Goal: Information Seeking & Learning: Learn about a topic

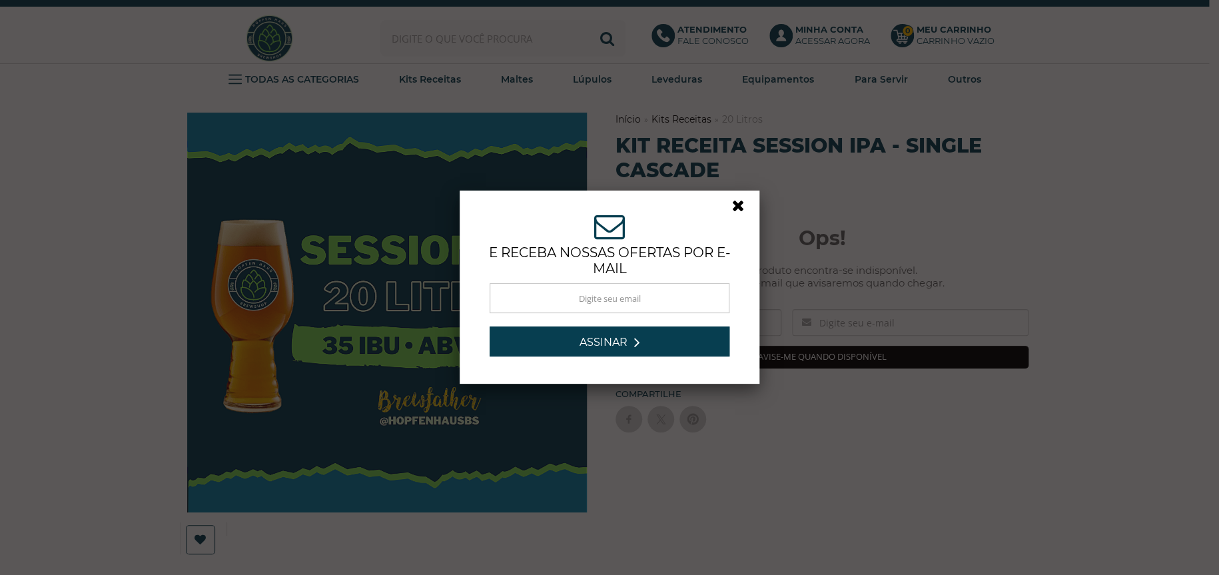
click at [732, 203] on link at bounding box center [744, 209] width 24 height 24
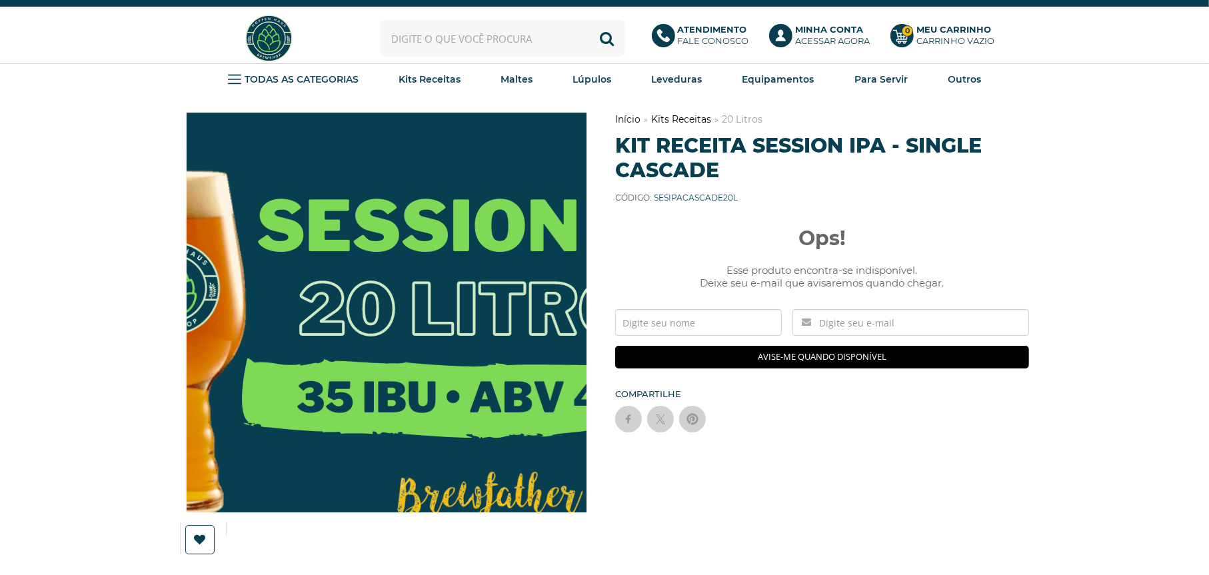
click at [353, 281] on img at bounding box center [414, 338] width 720 height 720
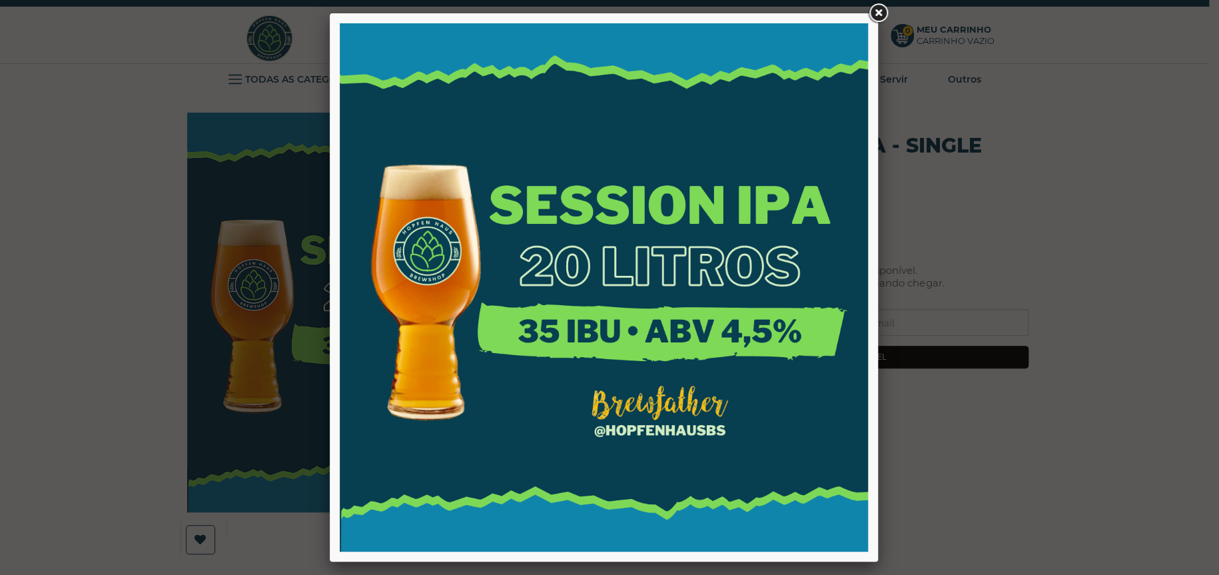
click at [876, 9] on link at bounding box center [878, 13] width 24 height 24
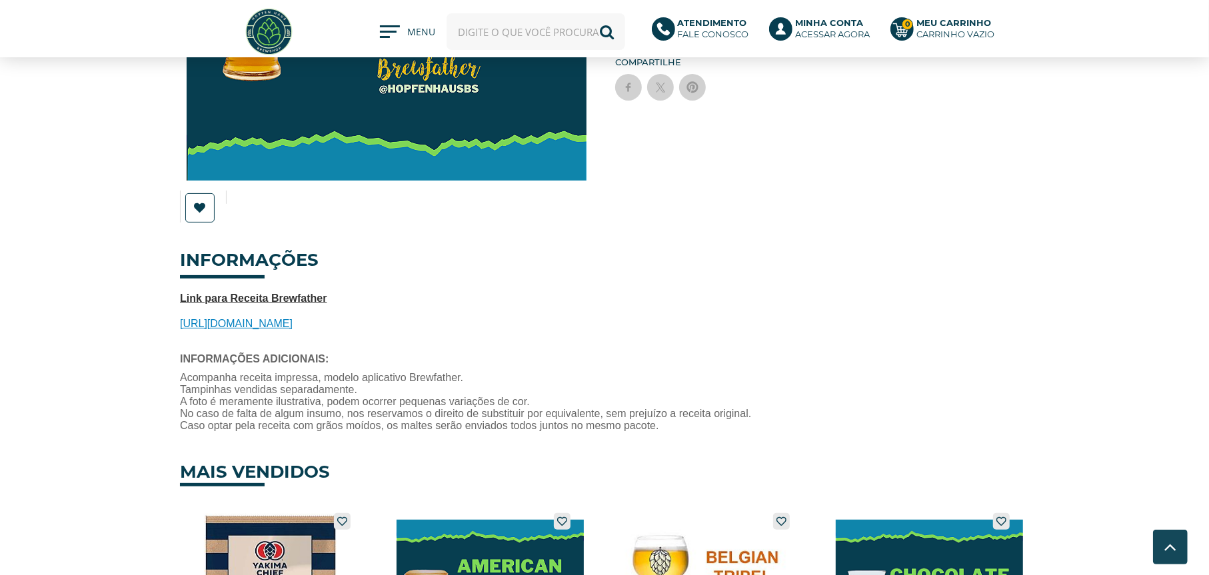
scroll to position [266, 0]
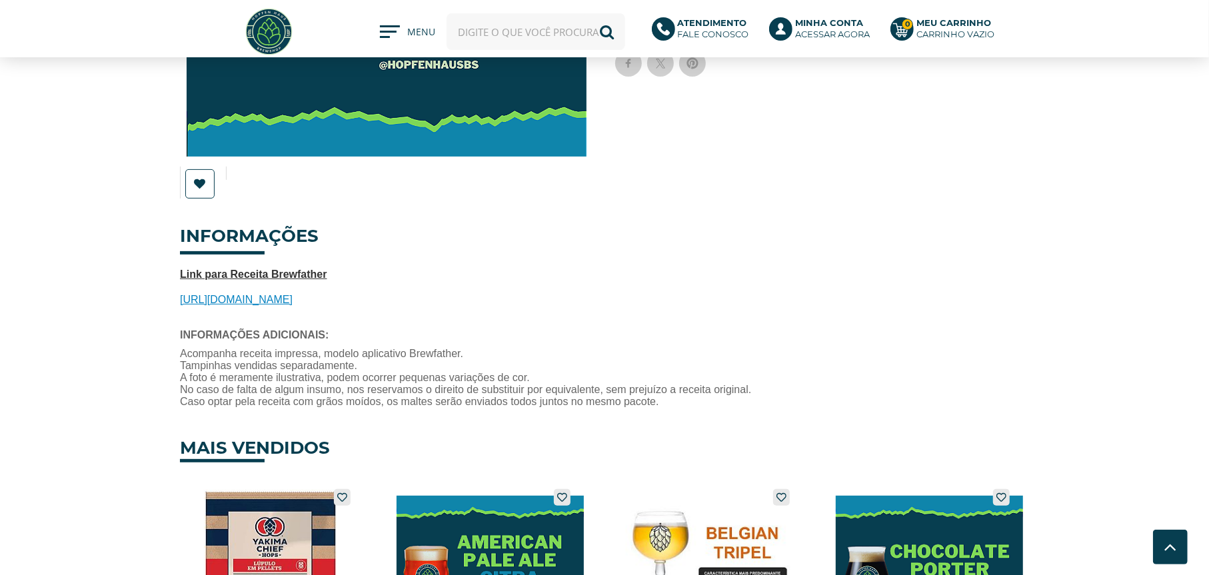
click at [257, 295] on span "https://share.brewfather.app/x34PcERRgb0PM9" at bounding box center [236, 299] width 113 height 11
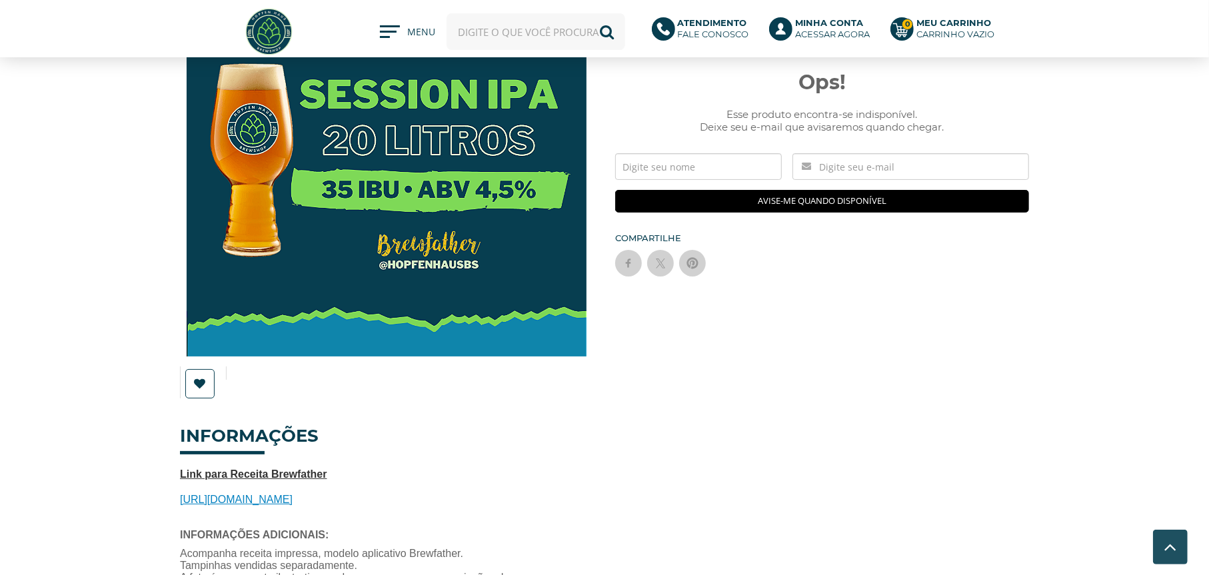
scroll to position [0, 0]
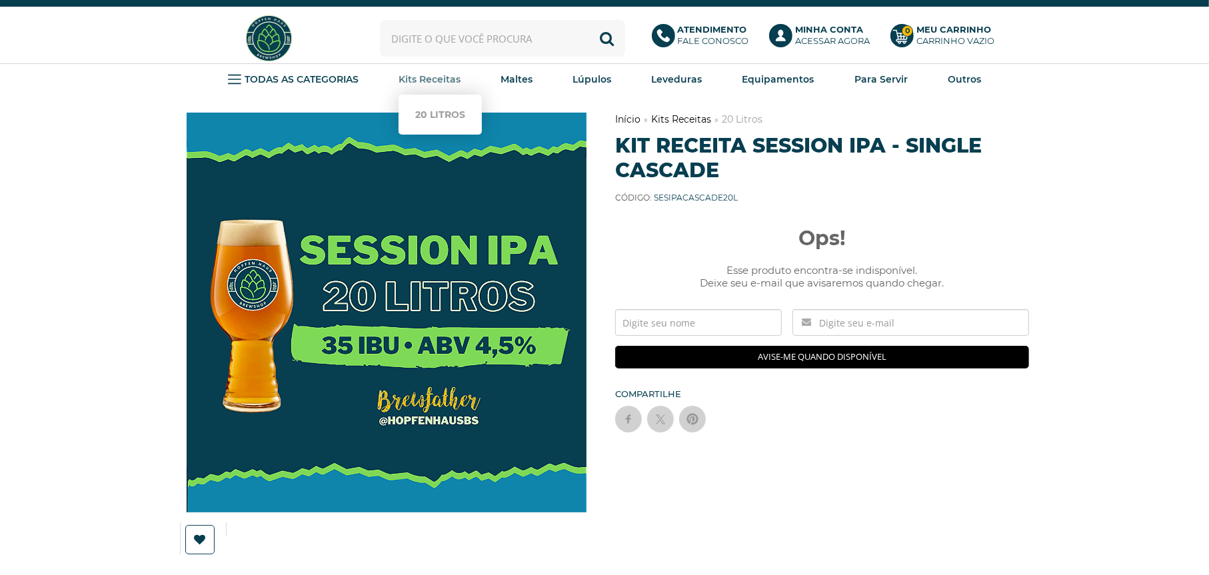
click at [422, 73] on strong "Kits Receitas" at bounding box center [429, 79] width 62 height 12
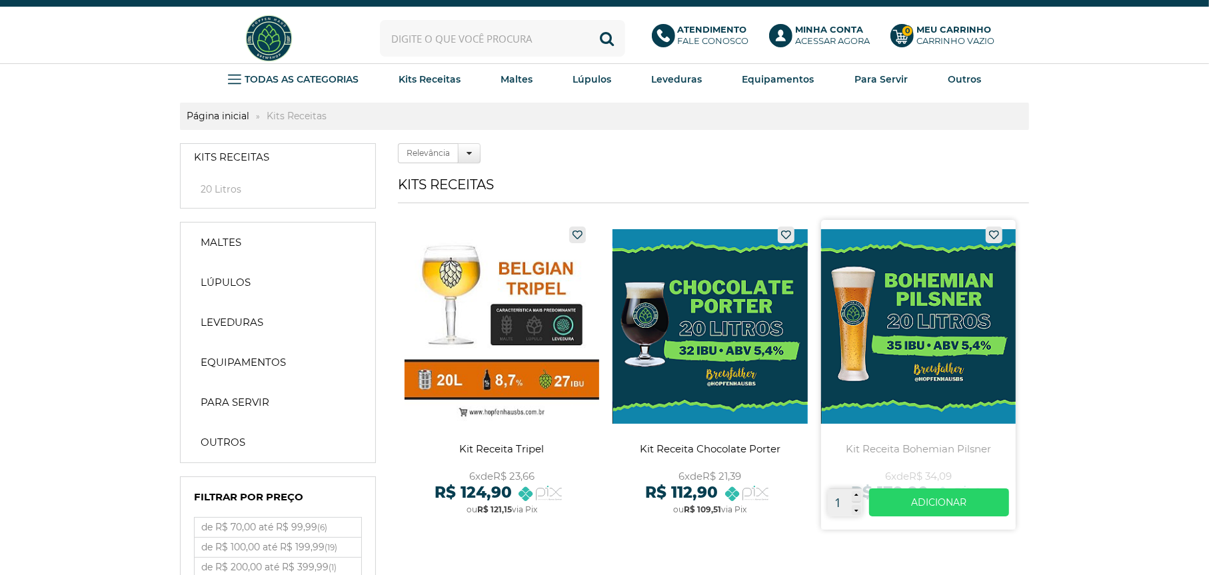
click at [958, 328] on link at bounding box center [918, 375] width 195 height 310
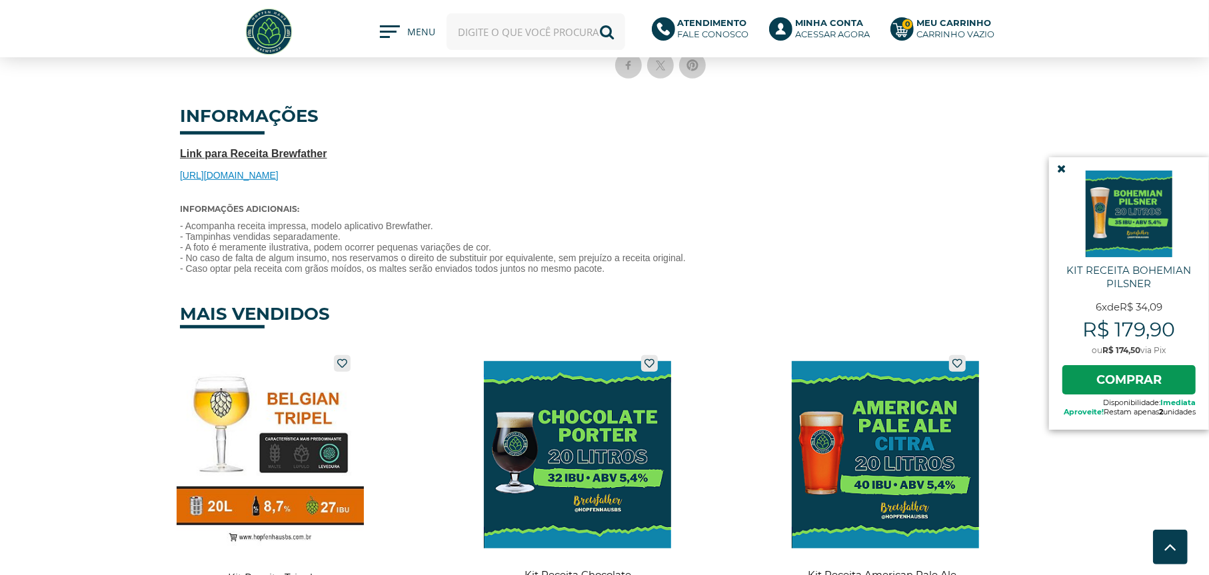
scroll to position [466, 0]
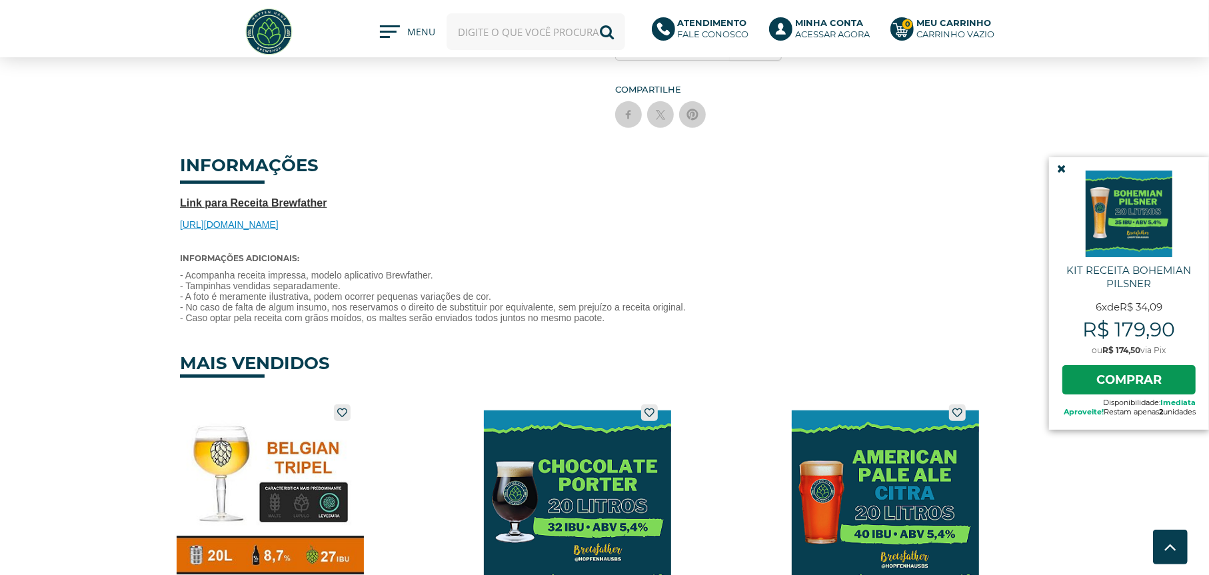
click at [259, 219] on span "https://share.brewfather.app/1Jn1Z7WPEnMEwX" at bounding box center [229, 224] width 99 height 11
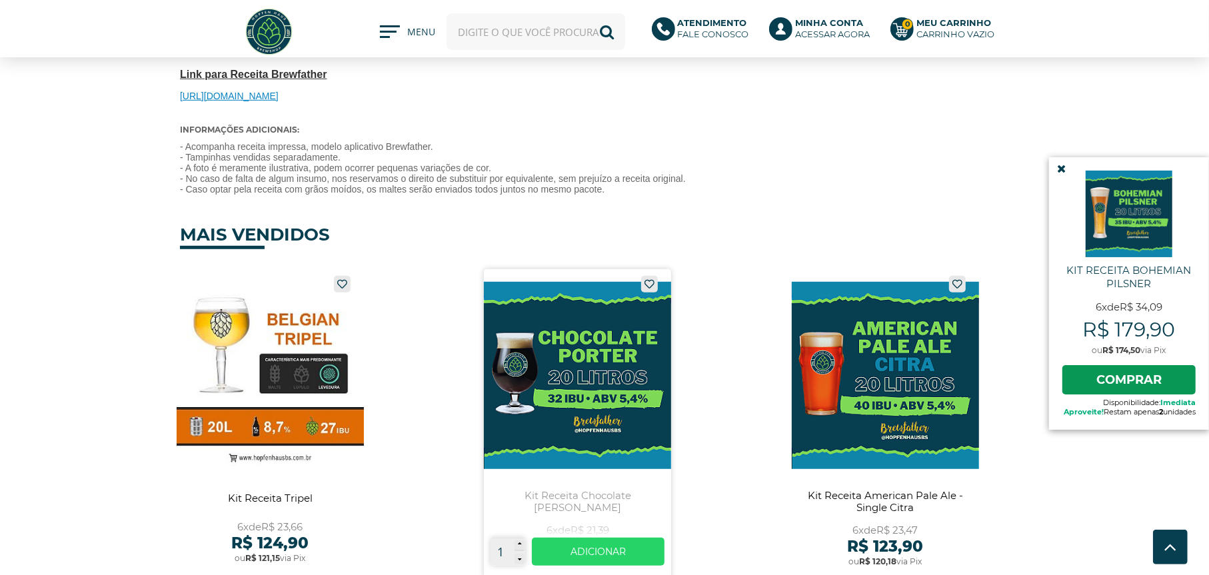
scroll to position [600, 0]
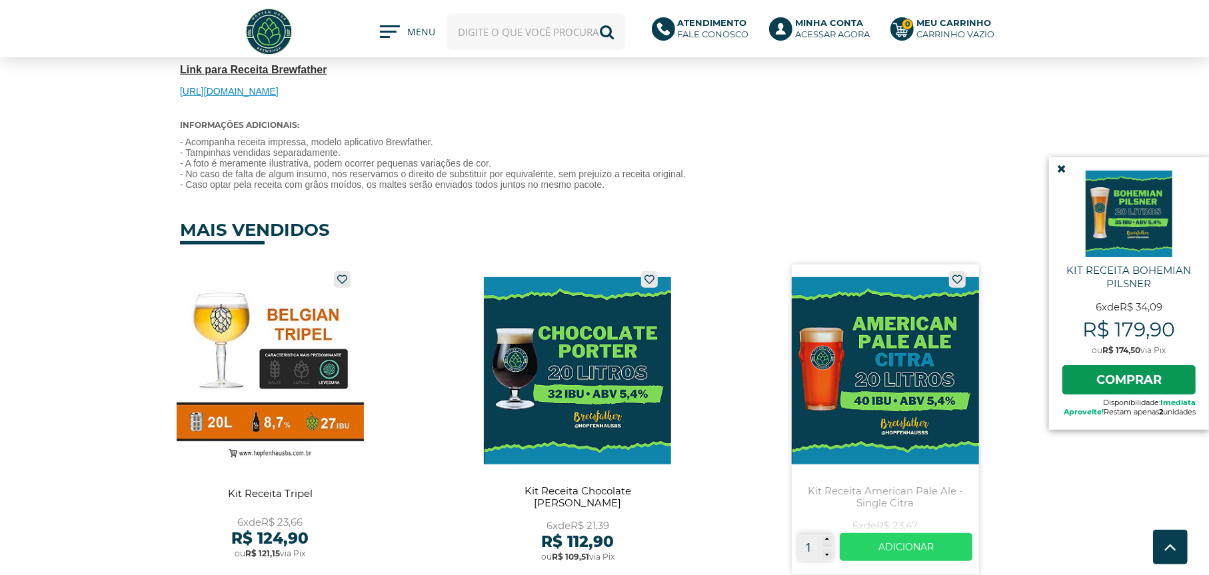
click at [877, 334] on link at bounding box center [885, 420] width 187 height 310
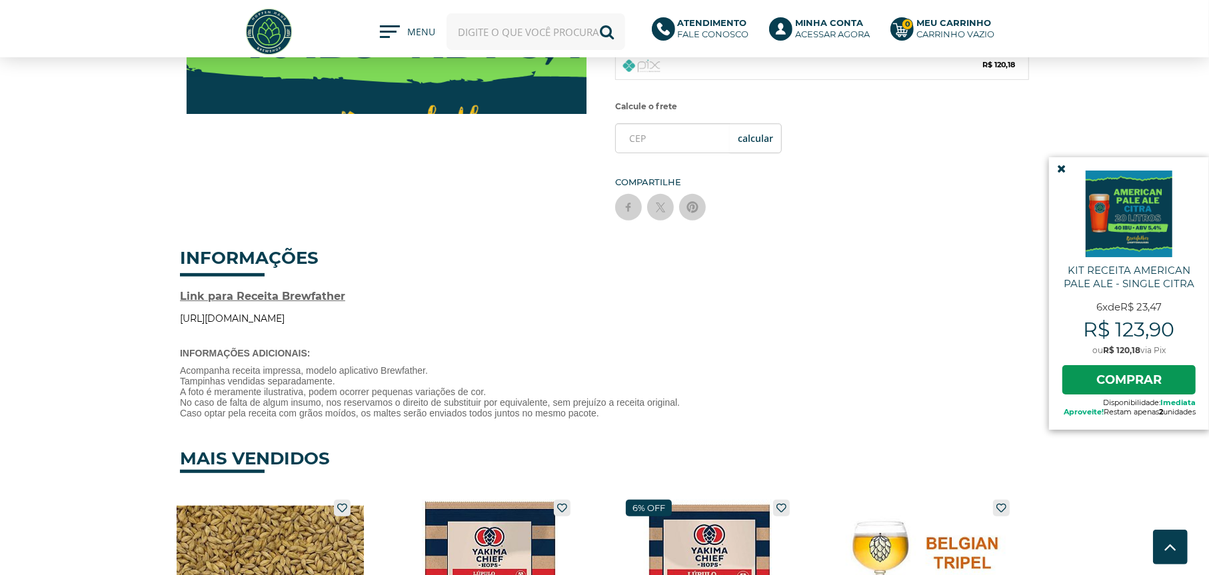
scroll to position [400, 0]
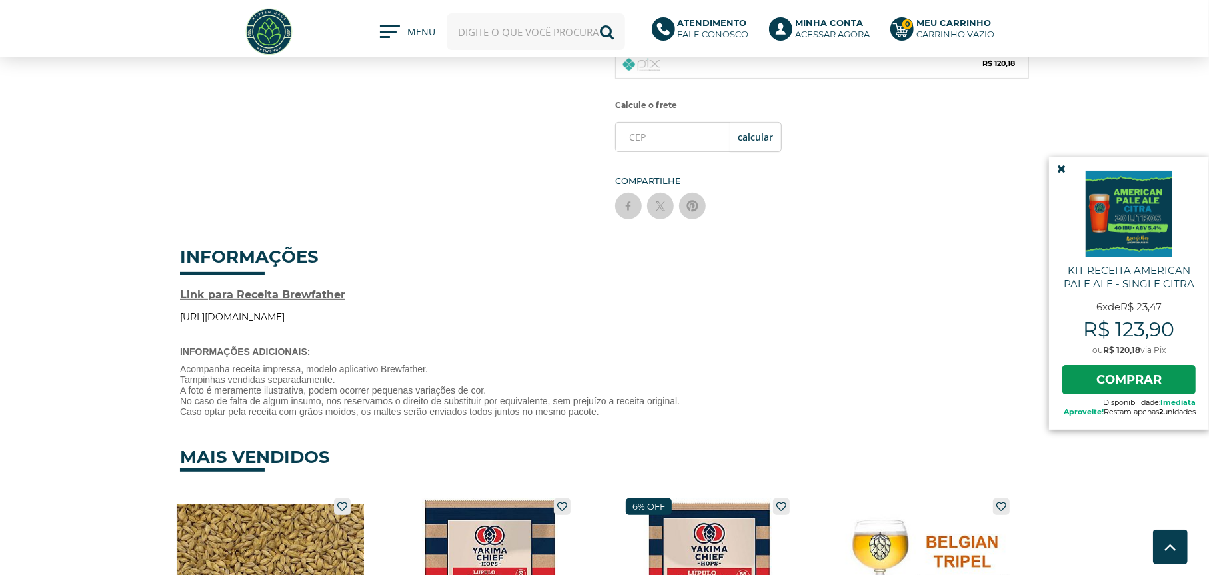
click at [273, 311] on link "https://share.brewfather.app/y6dSFeP4qkaNxA" at bounding box center [232, 317] width 105 height 12
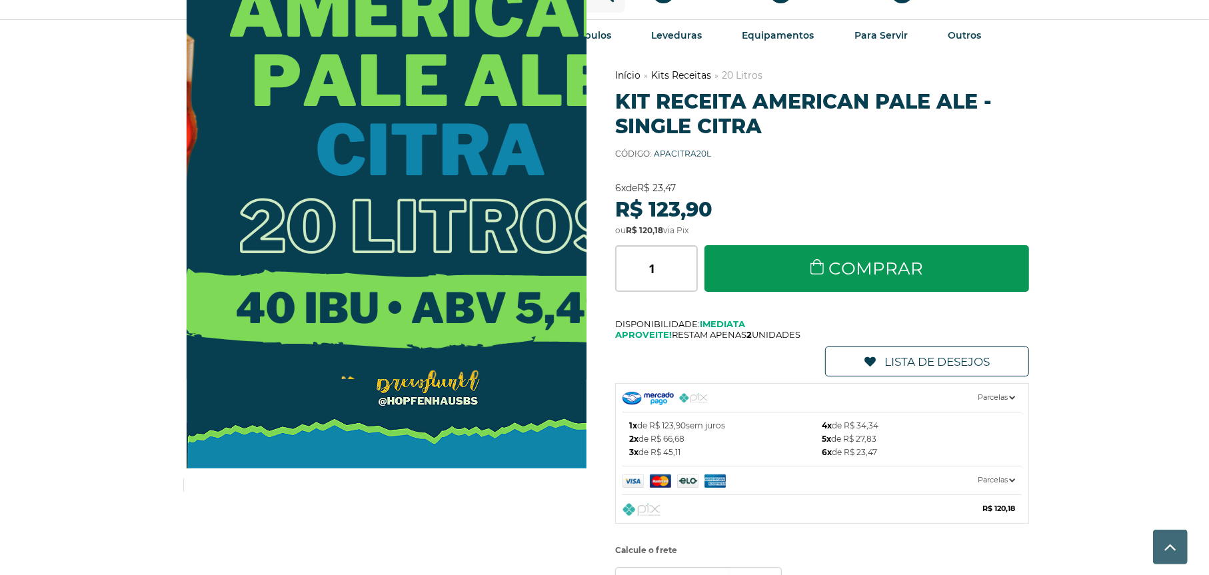
scroll to position [0, 0]
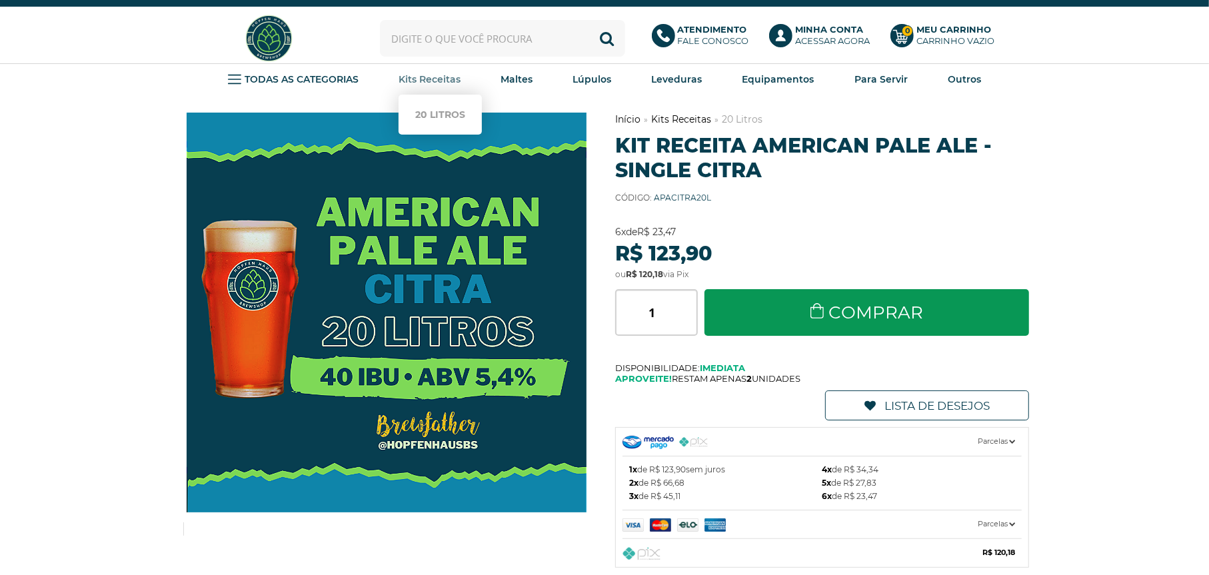
click at [446, 80] on strong "Kits Receitas" at bounding box center [429, 79] width 62 height 12
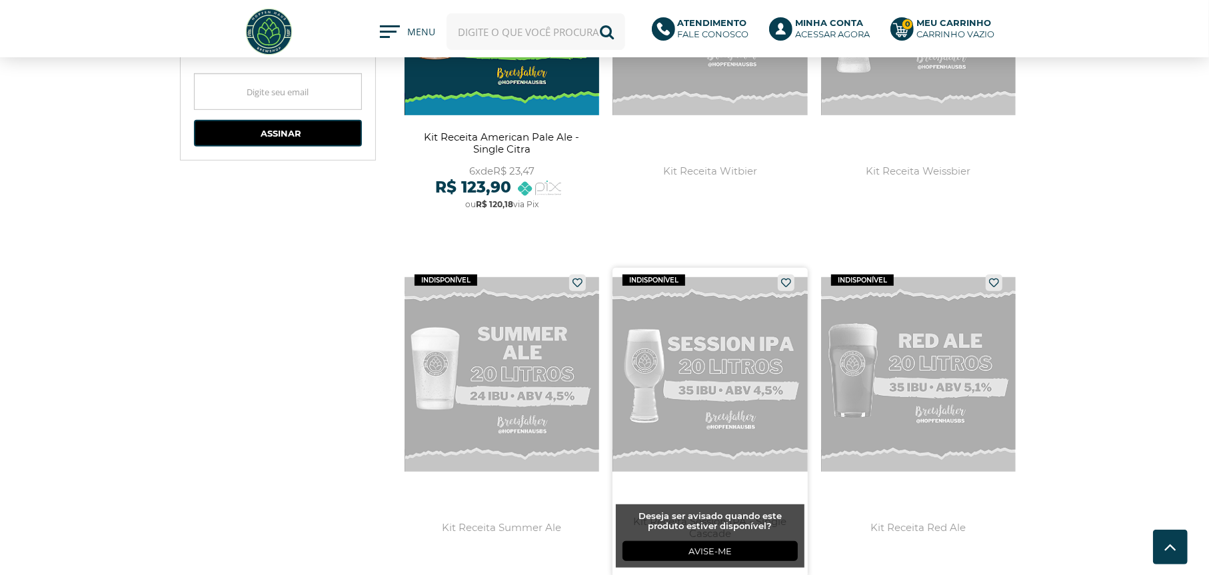
scroll to position [600, 0]
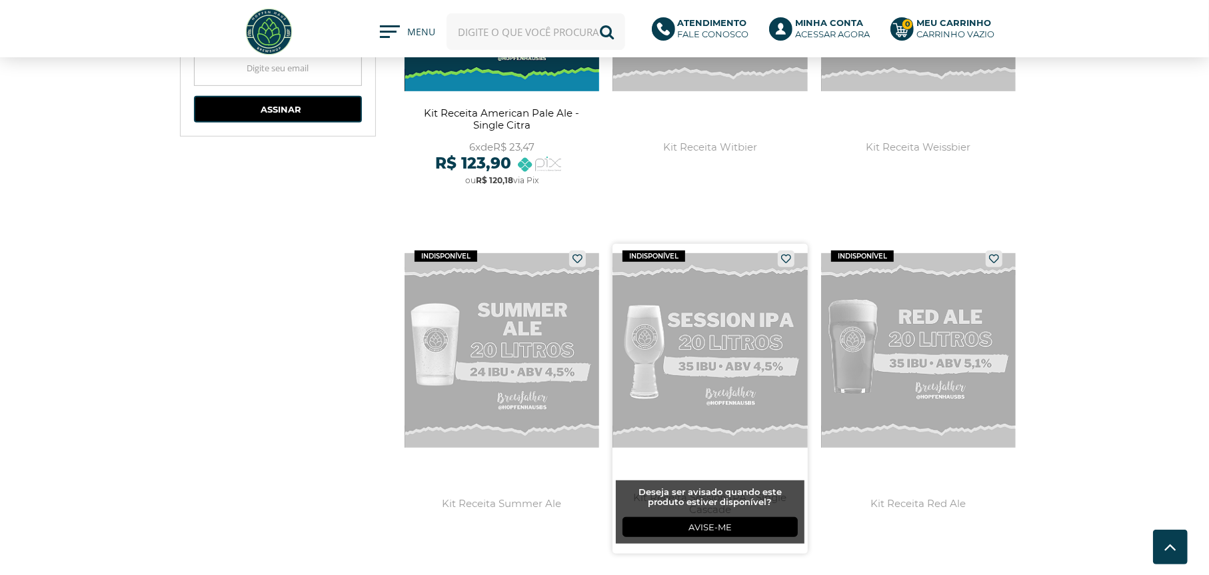
click at [712, 370] on link at bounding box center [709, 399] width 195 height 310
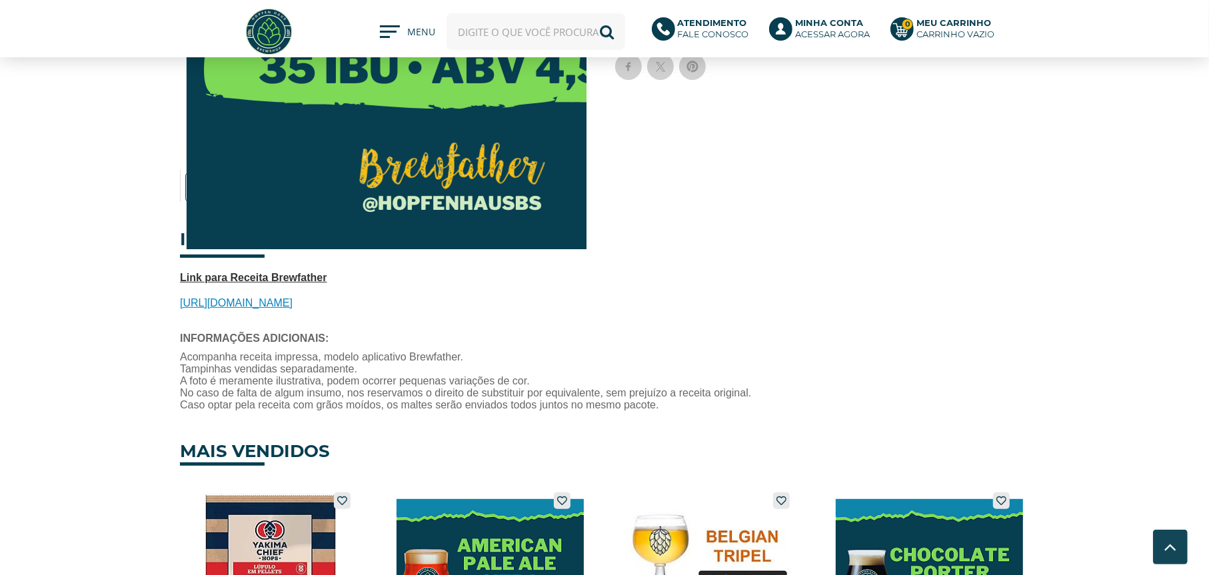
scroll to position [266, 0]
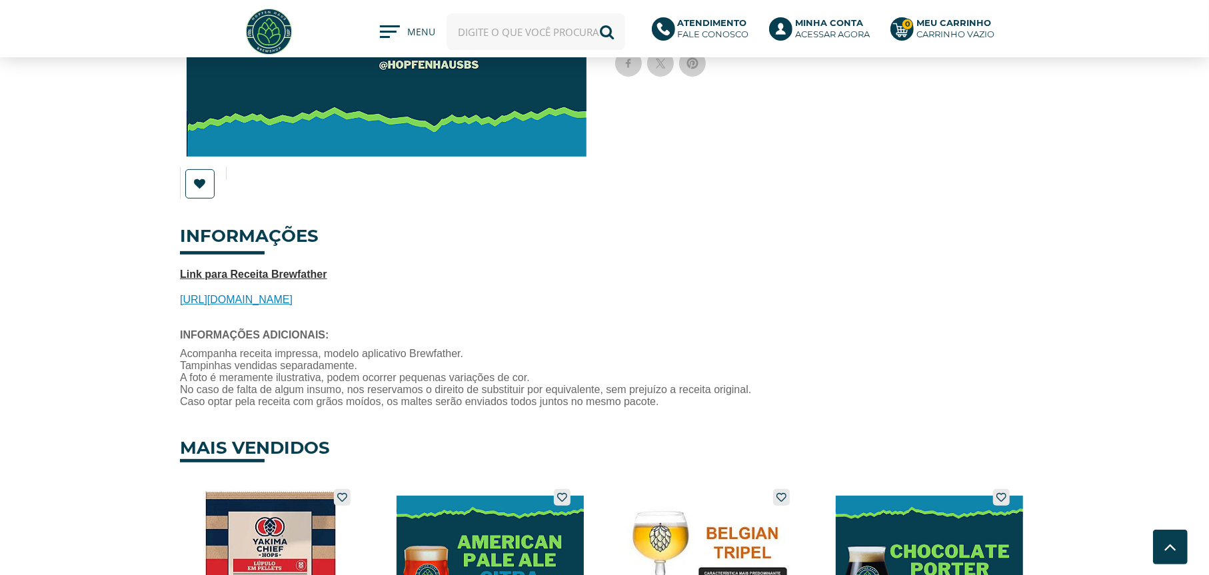
click at [263, 300] on span "https://share.brewfather.app/x34PcERRgb0PM9" at bounding box center [236, 299] width 113 height 11
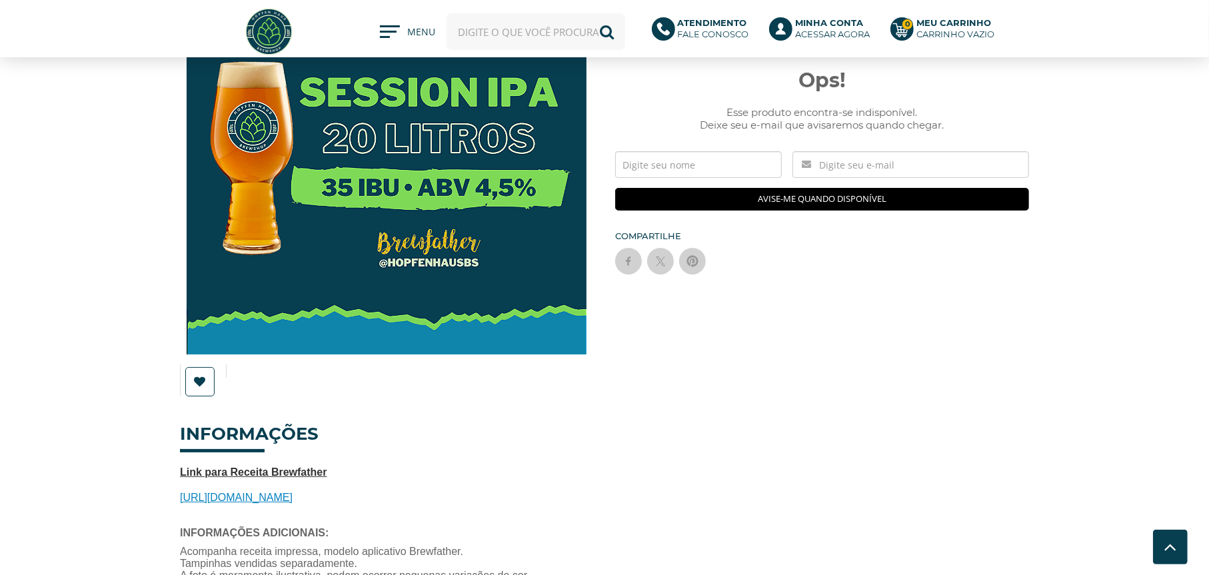
scroll to position [0, 0]
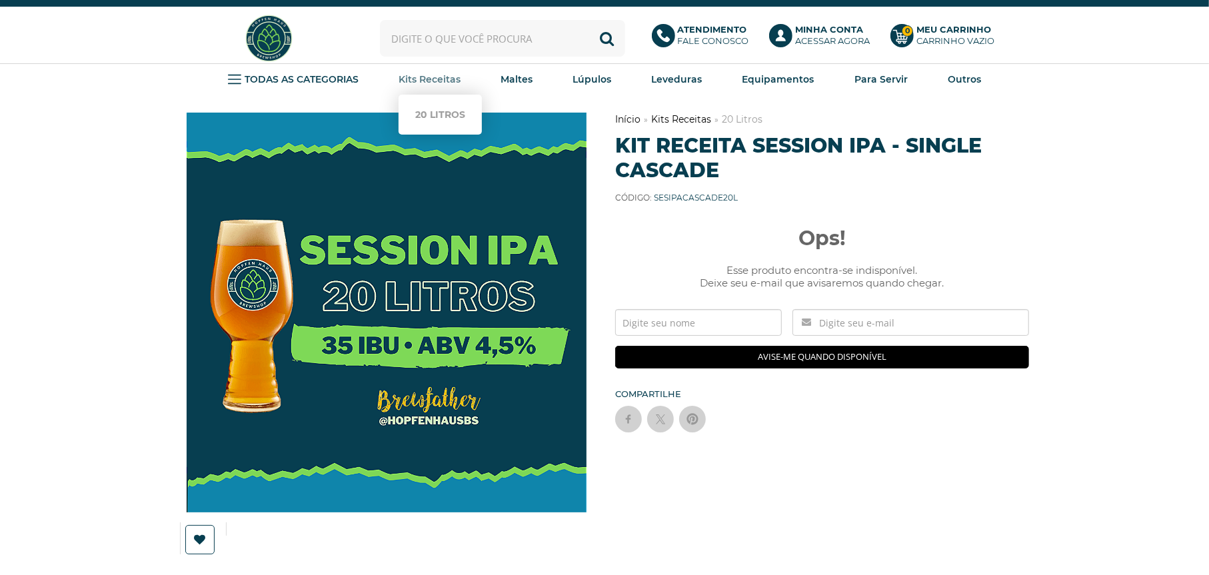
click at [436, 79] on strong "Kits Receitas" at bounding box center [429, 79] width 62 height 12
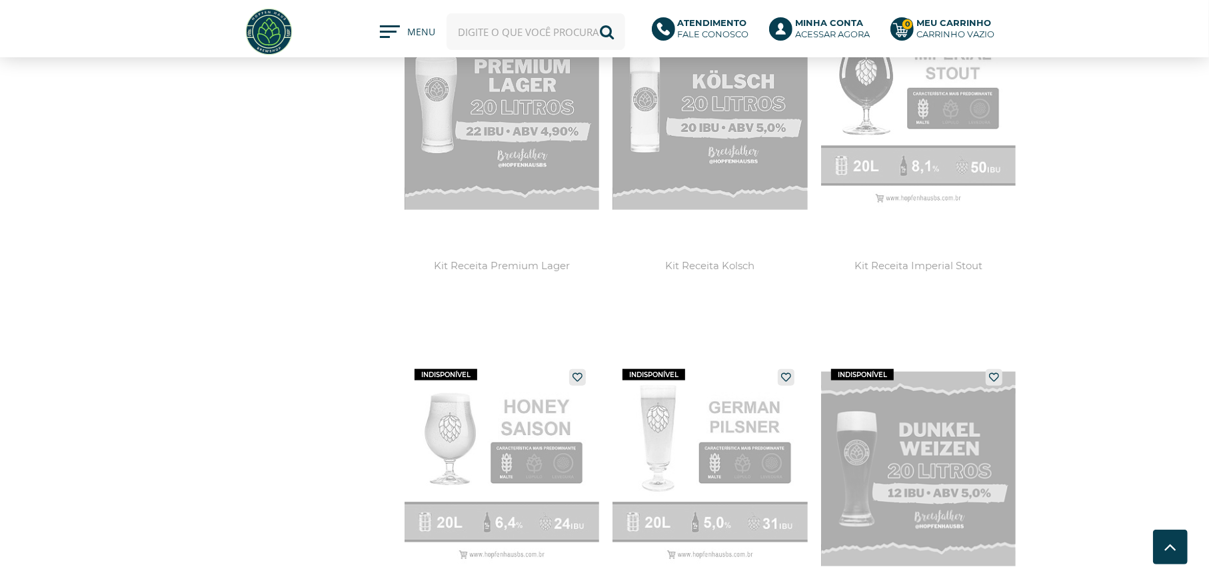
scroll to position [1199, 0]
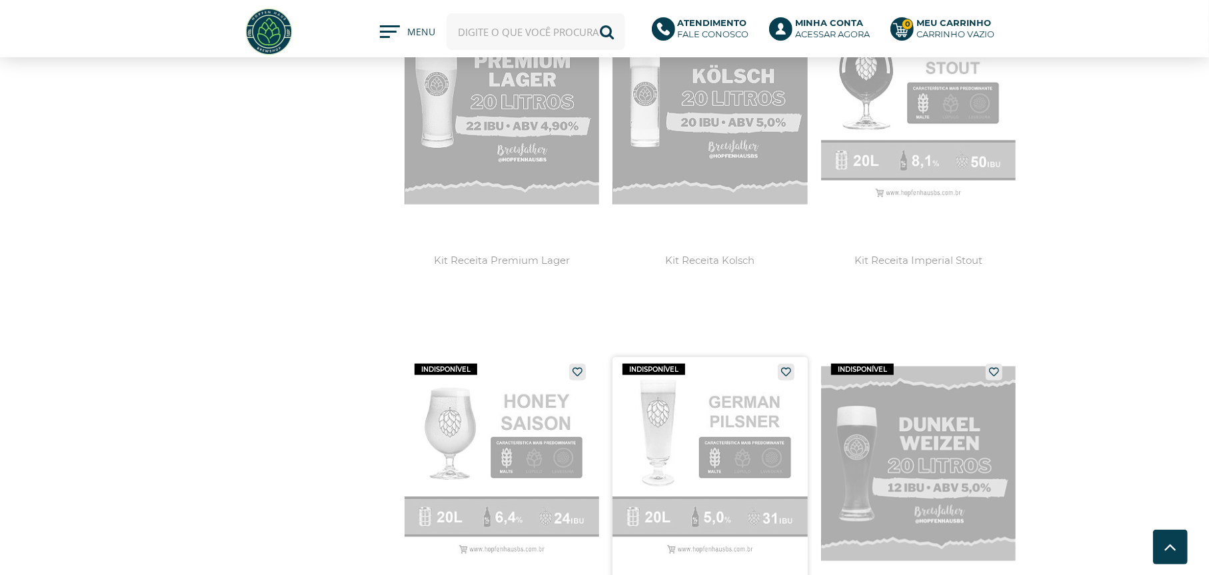
click at [682, 419] on link at bounding box center [709, 512] width 195 height 310
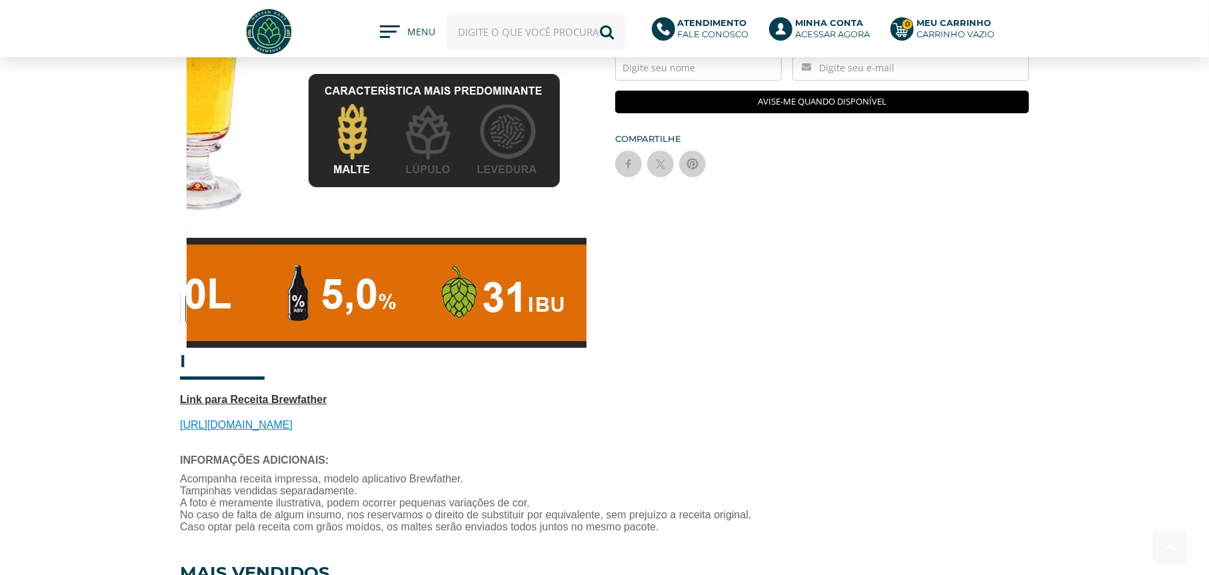
scroll to position [200, 0]
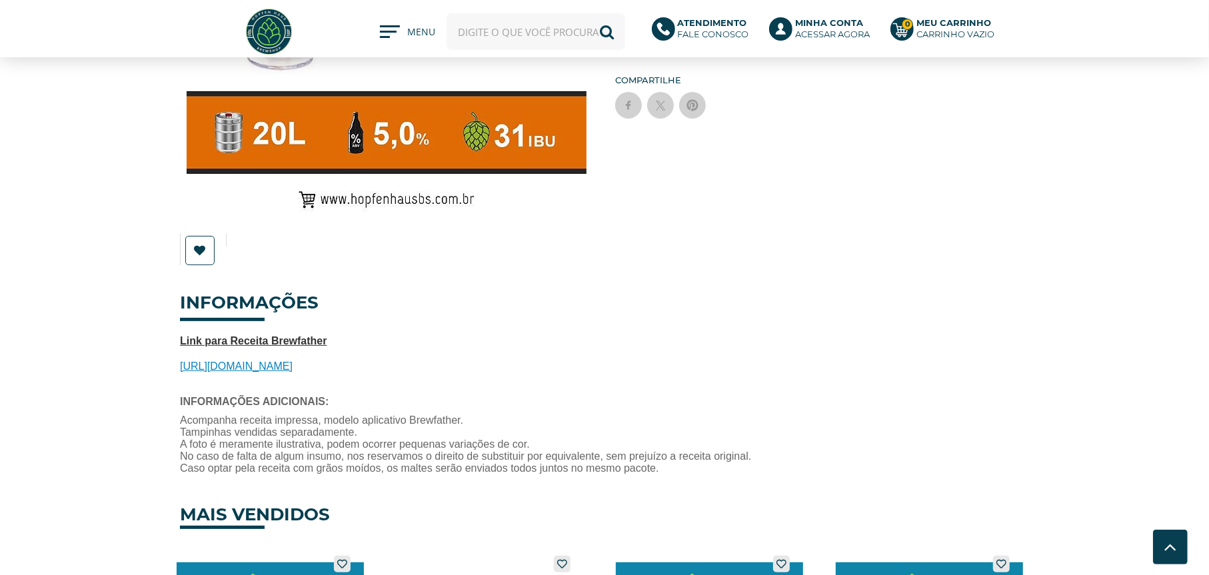
click at [282, 368] on span "https://share.brewfather.app/Z8eCMRVLu2s5Dk" at bounding box center [236, 365] width 113 height 11
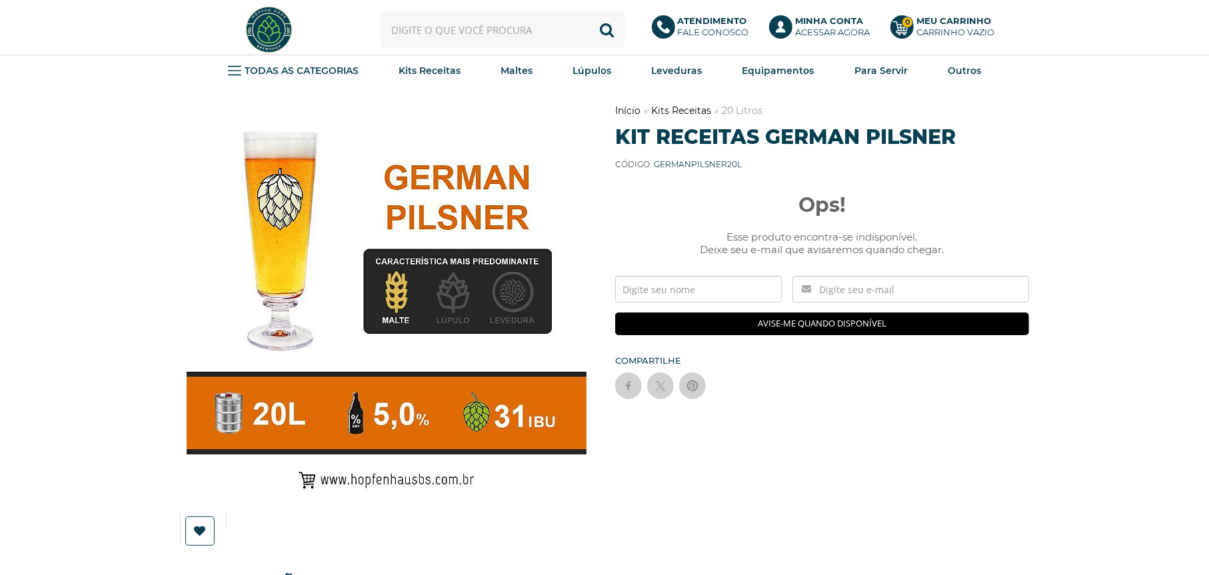
scroll to position [0, 0]
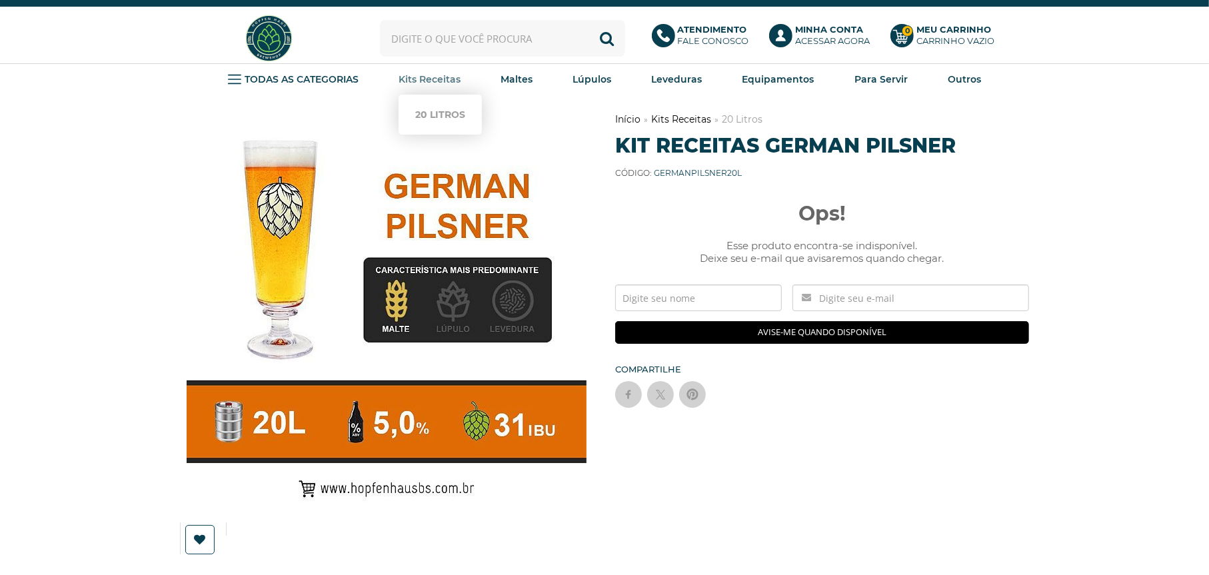
click at [438, 78] on strong "Kits Receitas" at bounding box center [429, 79] width 62 height 12
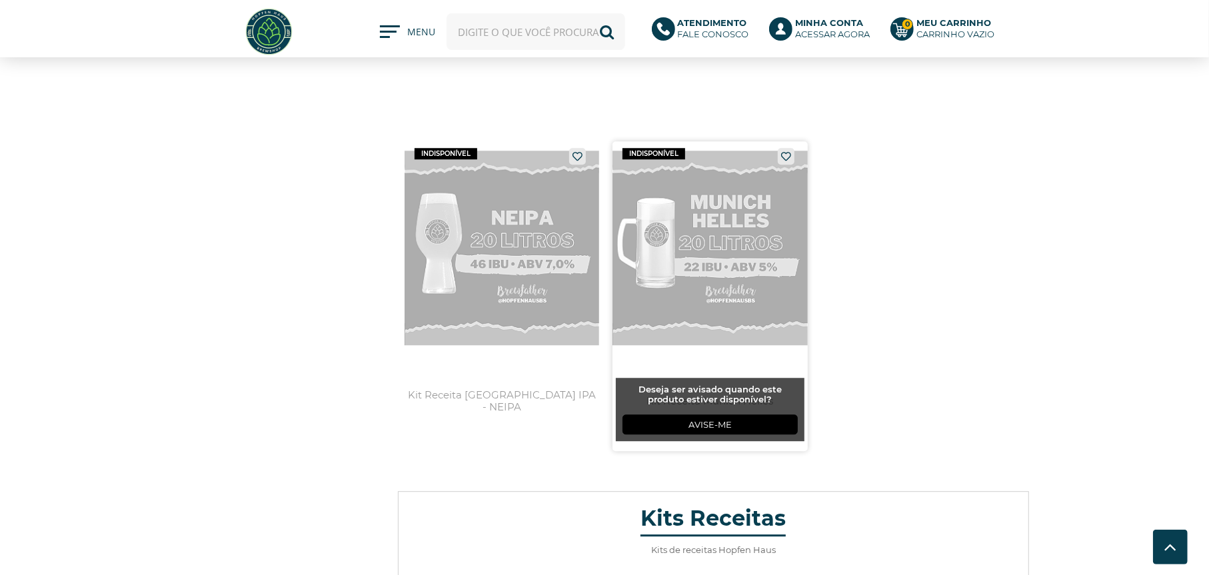
scroll to position [2865, 0]
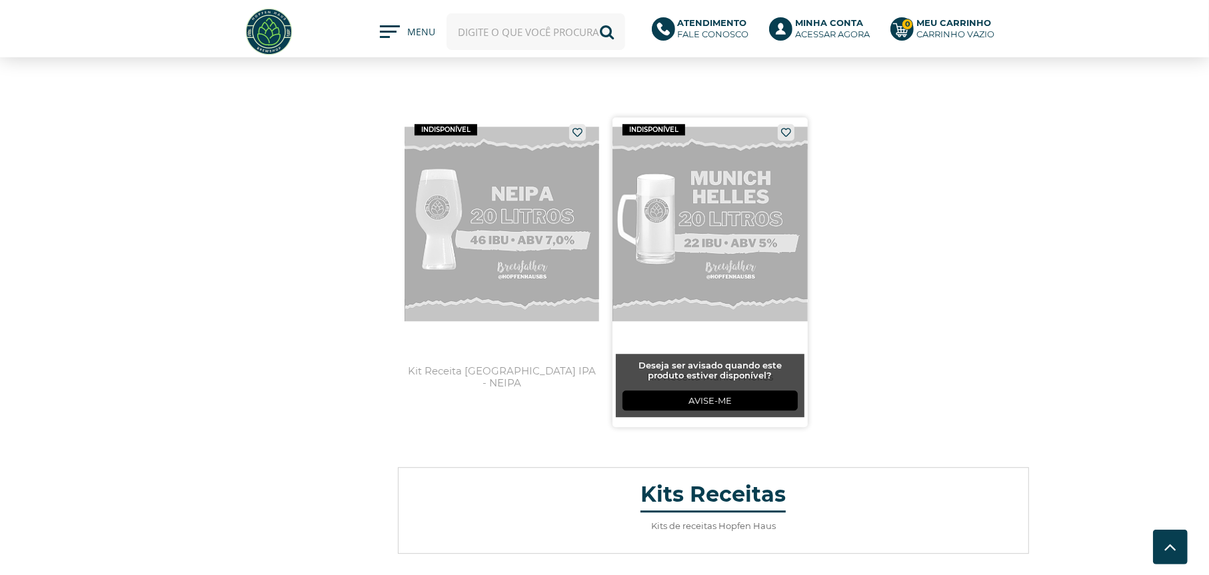
click at [692, 229] on link at bounding box center [709, 272] width 195 height 310
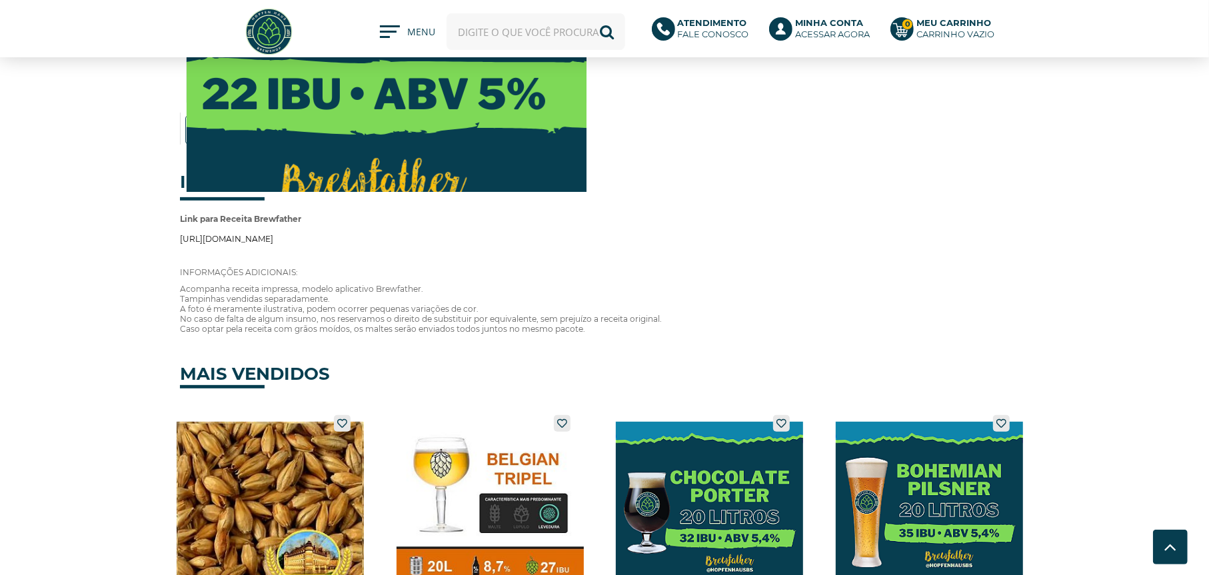
scroll to position [333, 0]
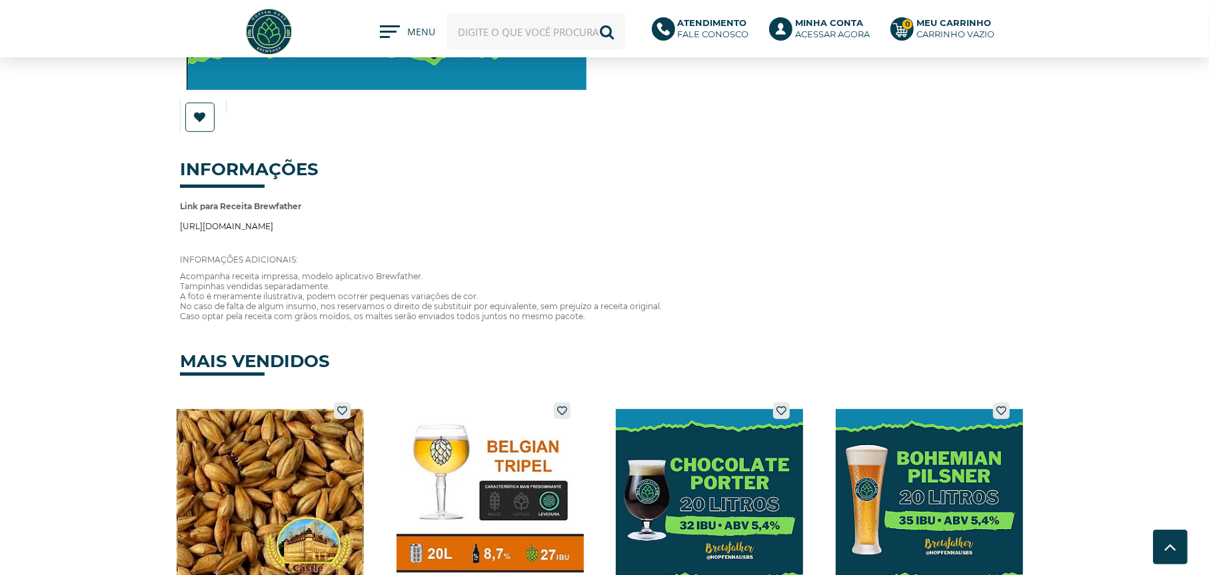
click at [268, 221] on link "[URL][DOMAIN_NAME]" at bounding box center [226, 226] width 93 height 10
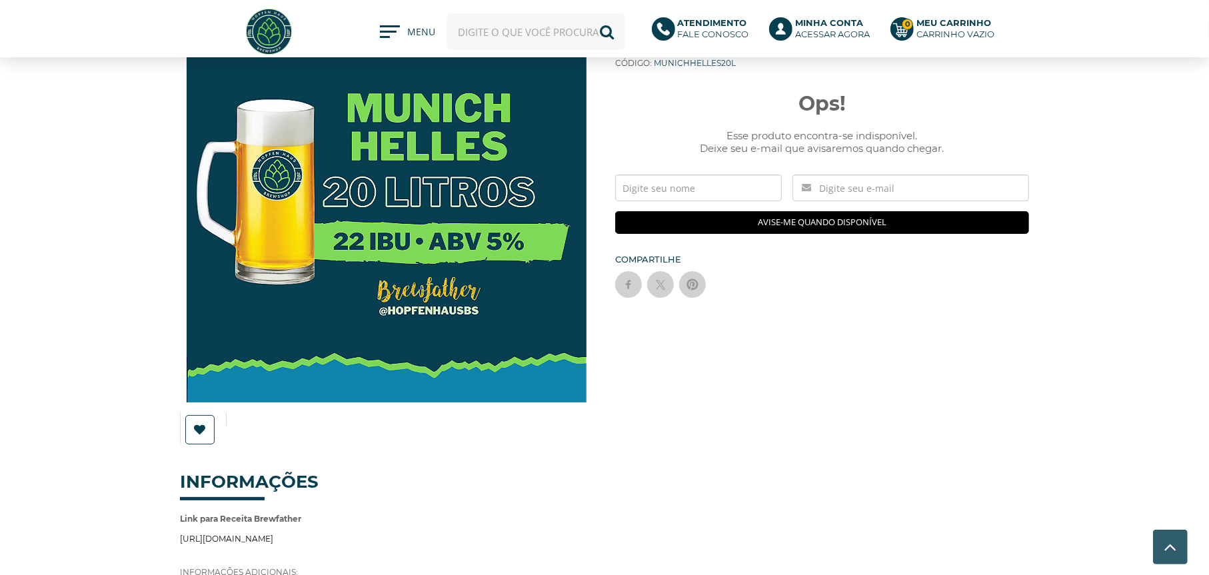
scroll to position [0, 0]
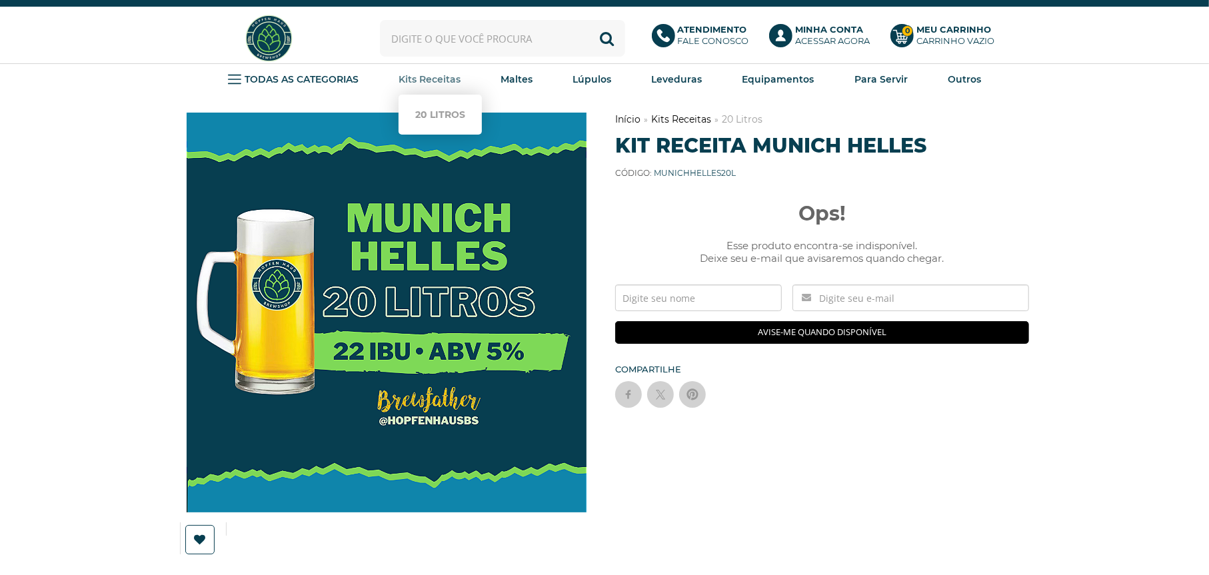
click at [432, 73] on strong "Kits Receitas" at bounding box center [429, 79] width 62 height 12
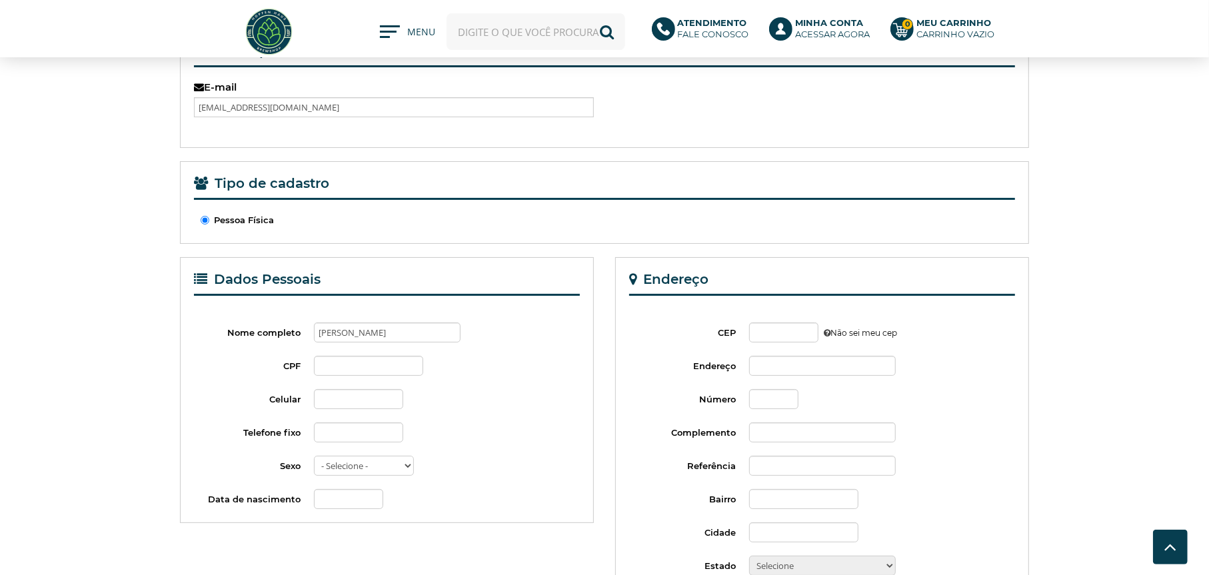
scroll to position [67, 0]
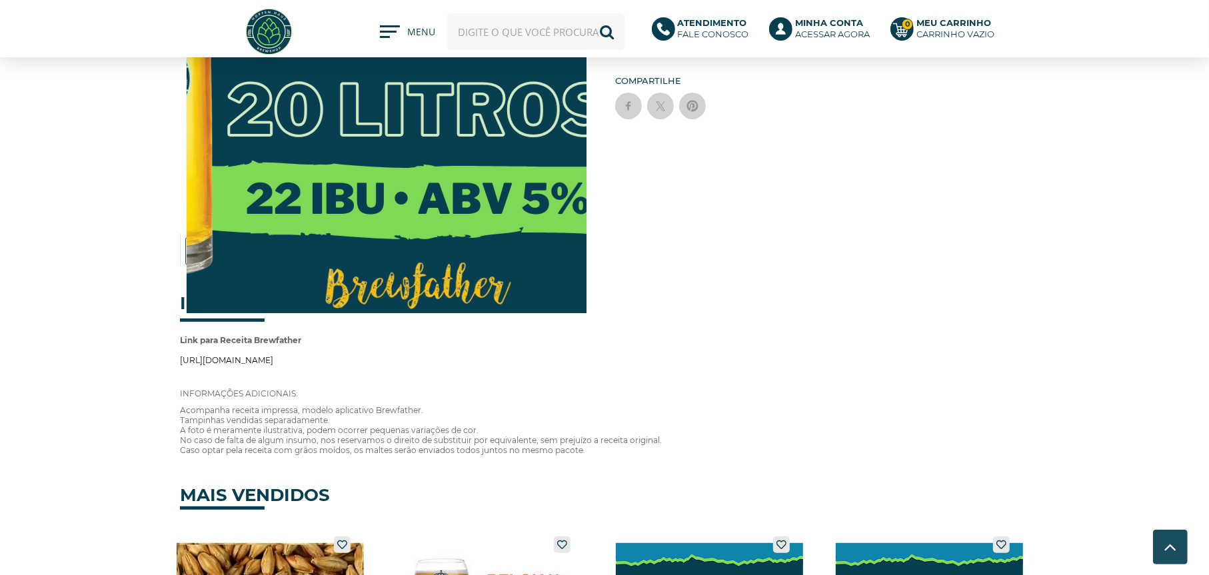
scroll to position [200, 0]
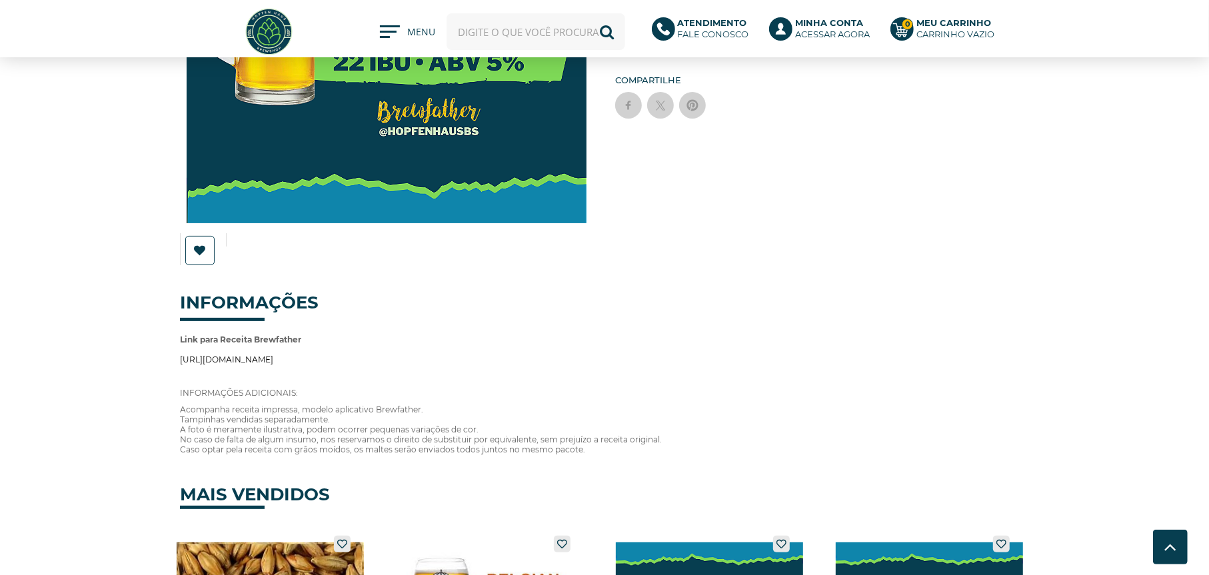
click at [266, 358] on link "[URL][DOMAIN_NAME]" at bounding box center [226, 359] width 93 height 10
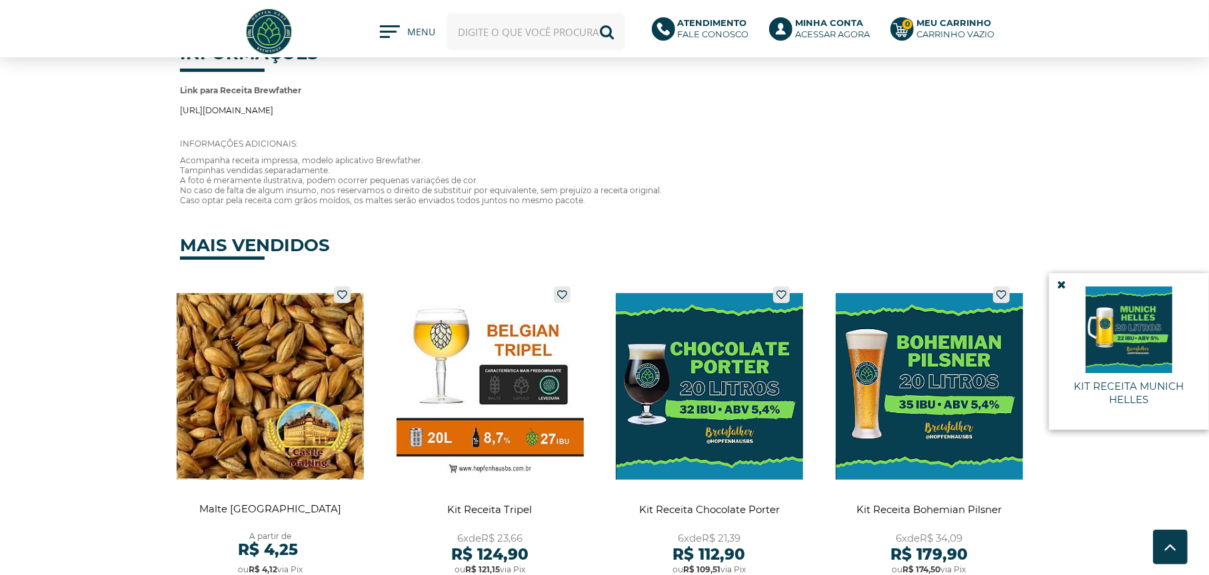
scroll to position [466, 0]
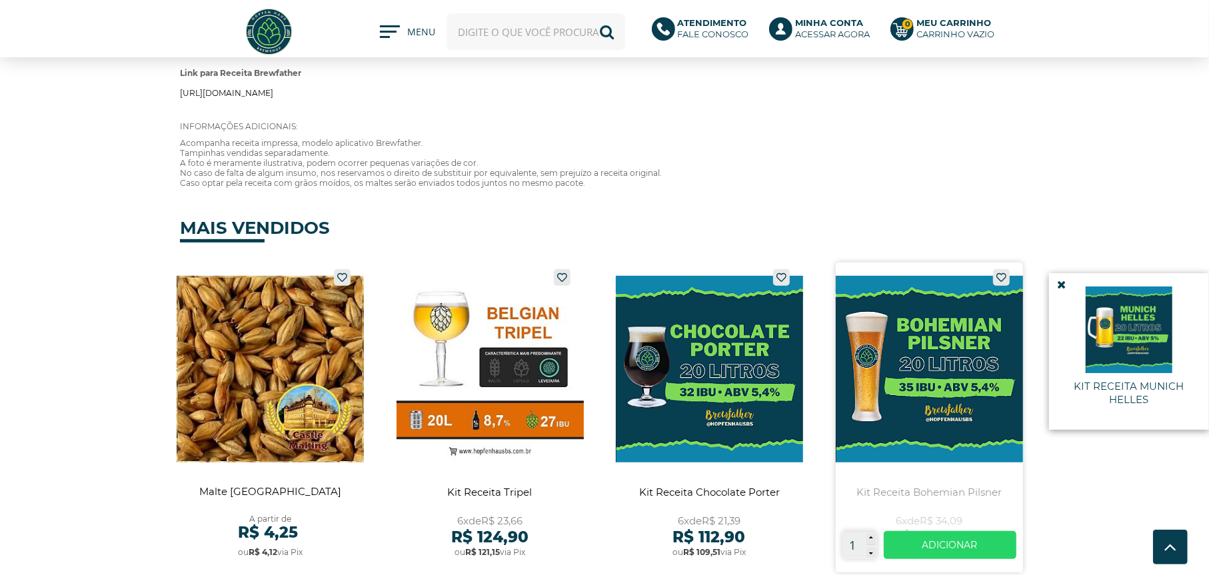
click at [931, 336] on link at bounding box center [928, 418] width 187 height 310
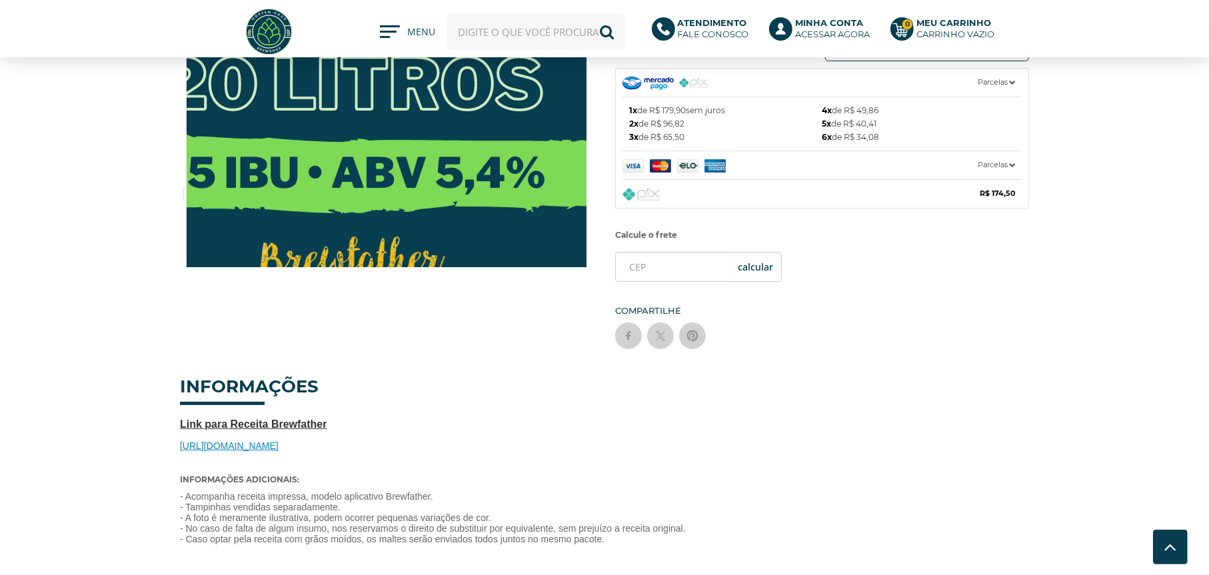
scroll to position [266, 0]
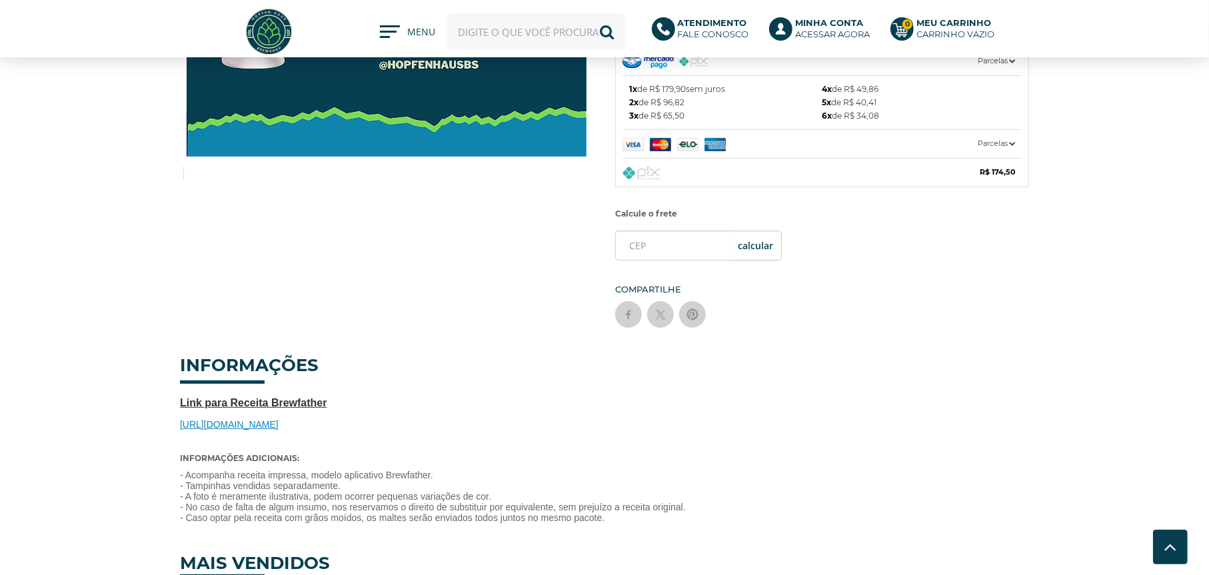
click at [254, 420] on span "https://share.brewfather.app/1Jn1Z7WPEnMEwX" at bounding box center [229, 424] width 99 height 11
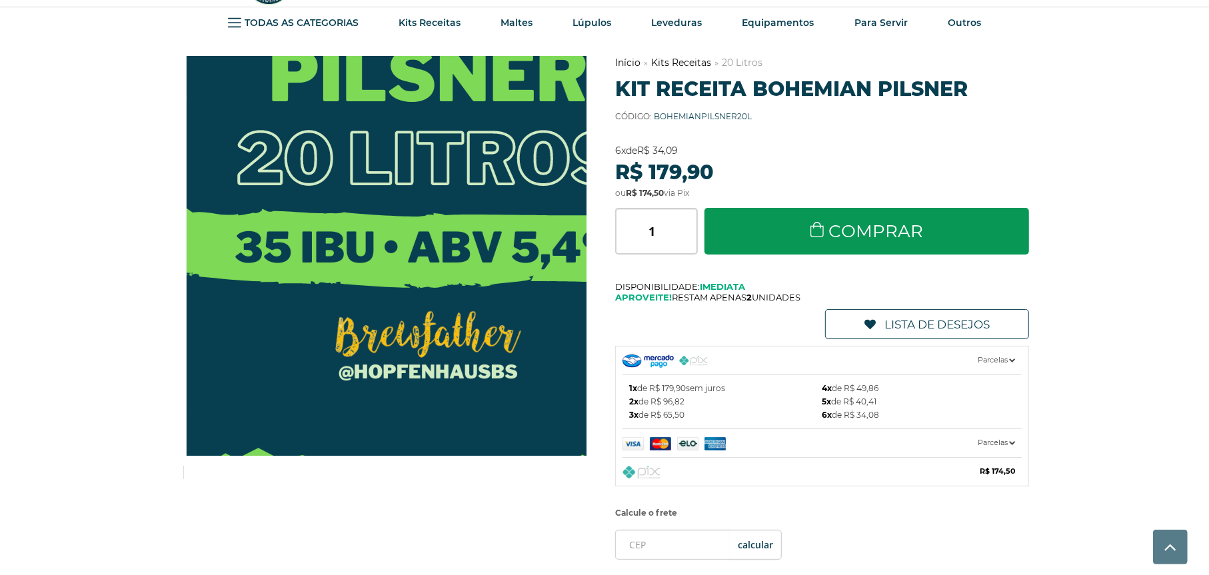
scroll to position [0, 0]
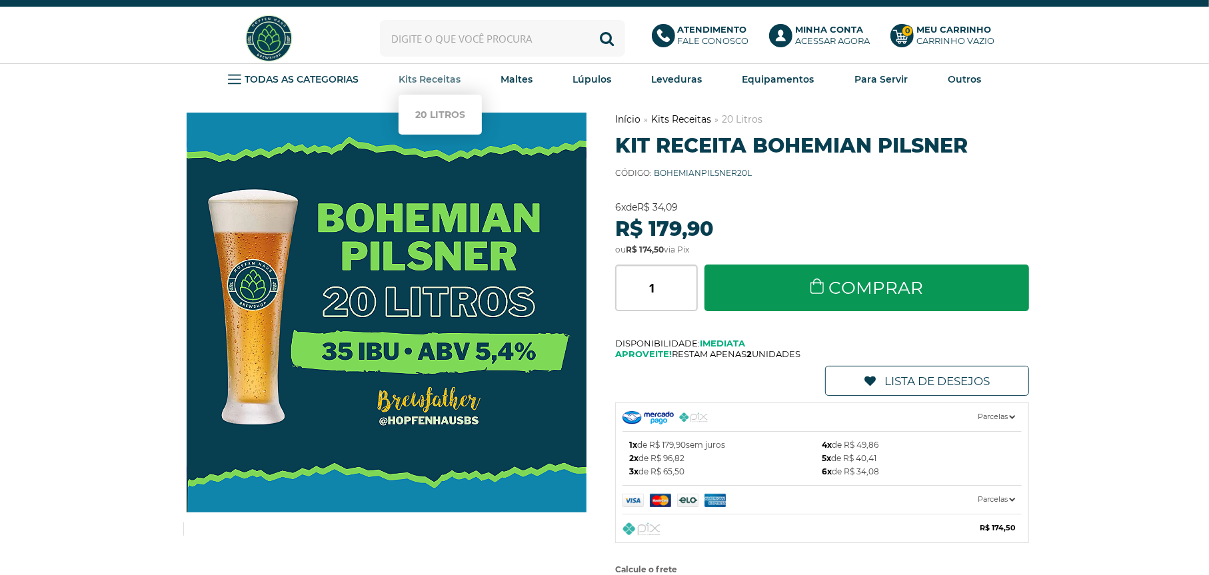
click at [426, 78] on strong "Kits Receitas" at bounding box center [429, 79] width 62 height 12
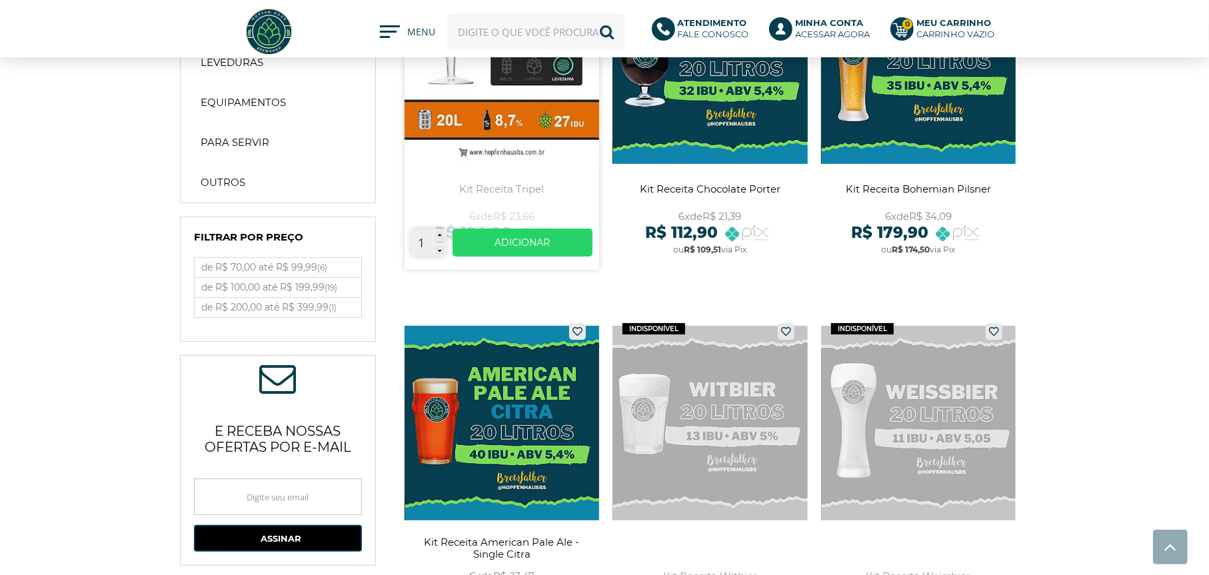
scroll to position [200, 0]
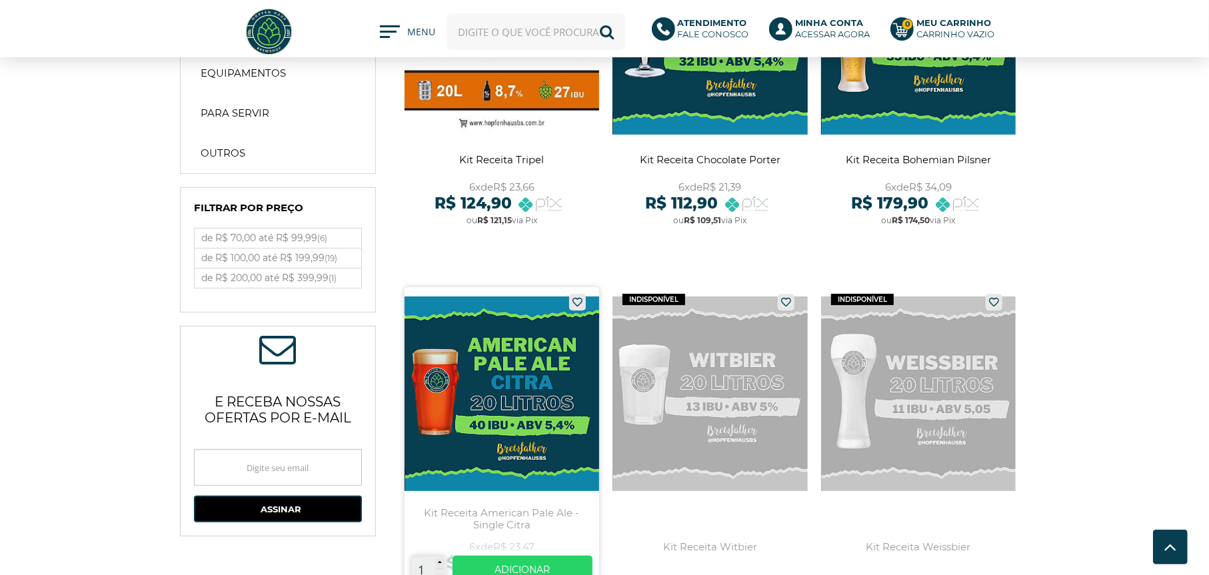
click at [508, 365] on link at bounding box center [501, 442] width 195 height 310
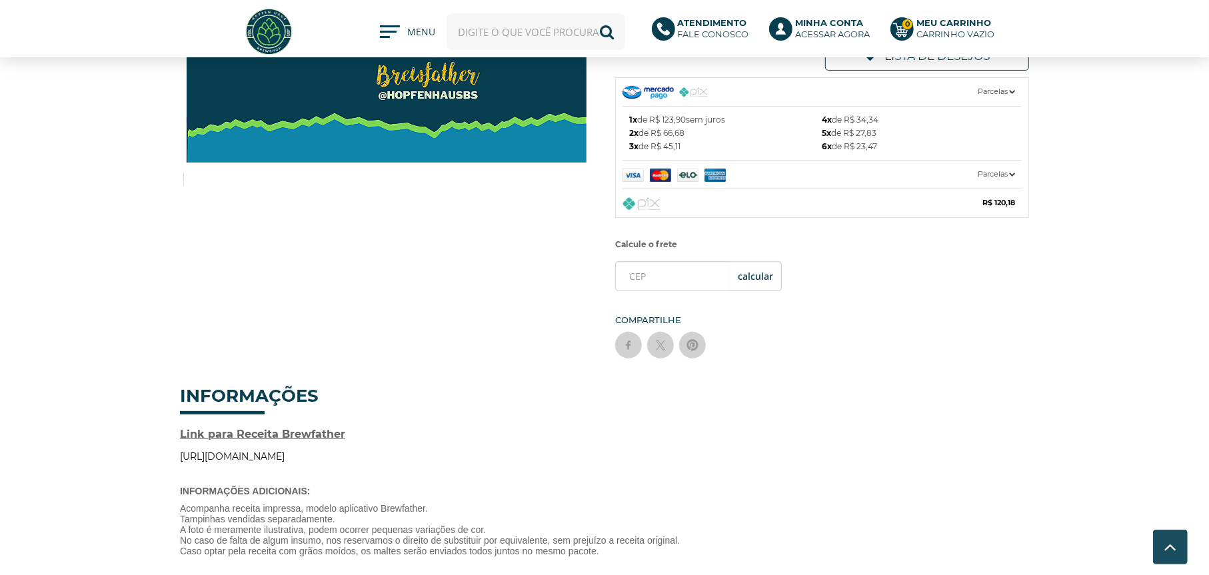
scroll to position [266, 0]
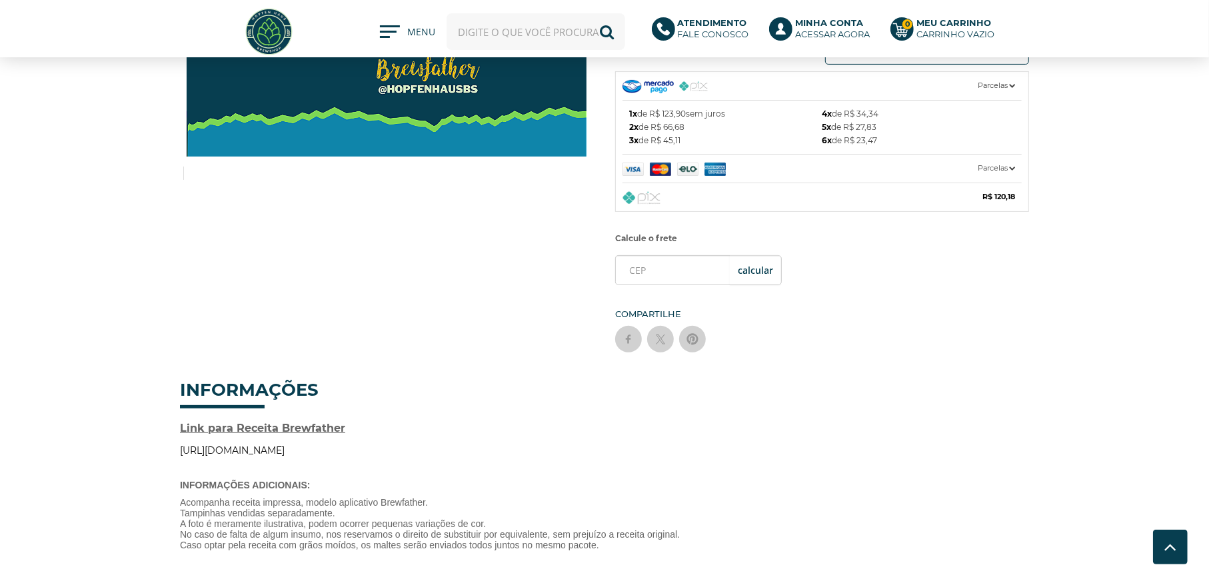
click at [280, 444] on link "https://share.brewfather.app/y6dSFeP4qkaNxA" at bounding box center [232, 450] width 105 height 12
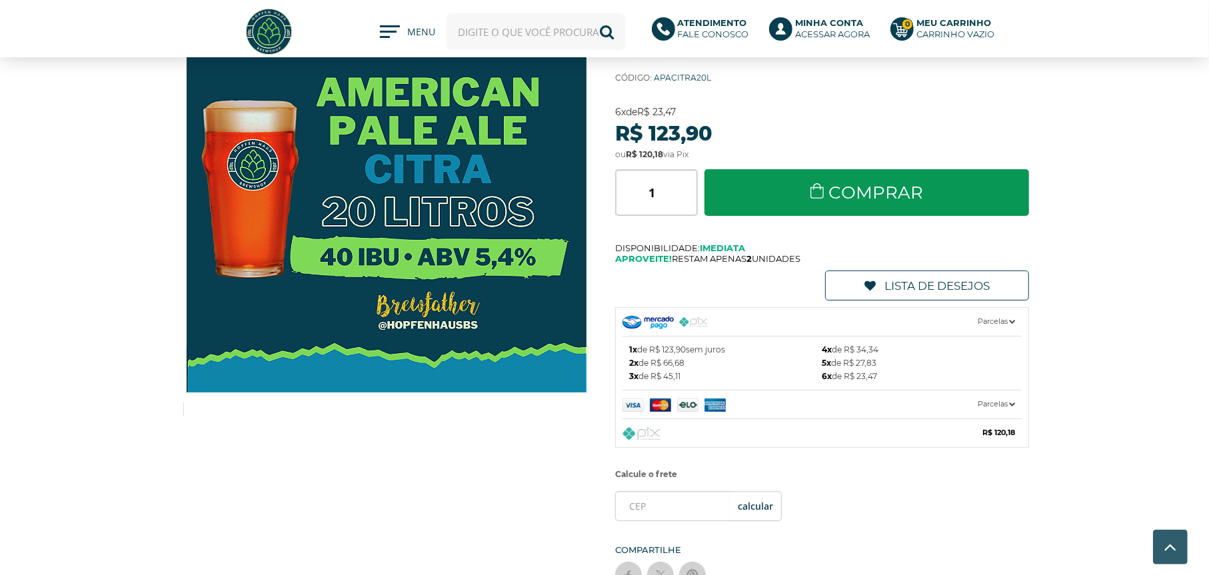
scroll to position [0, 0]
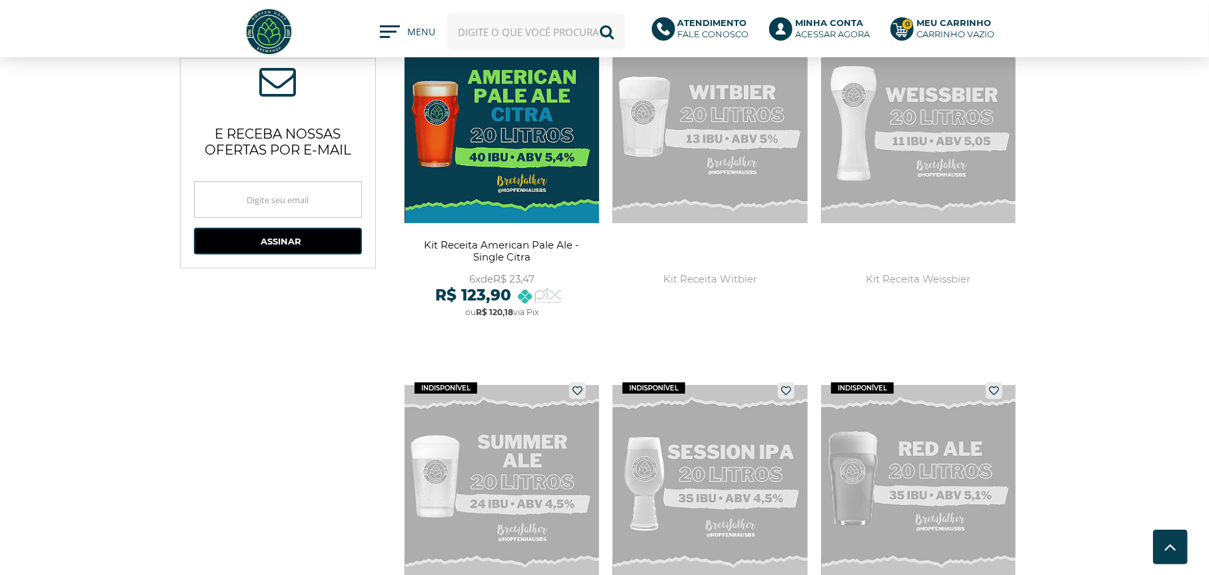
scroll to position [533, 0]
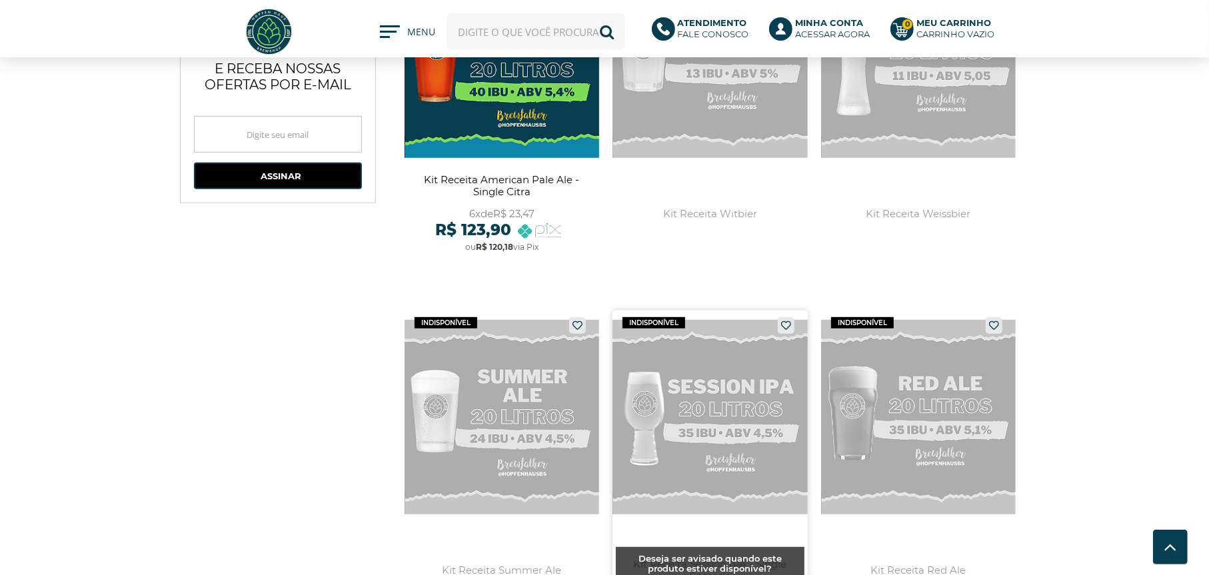
click at [720, 407] on link at bounding box center [709, 465] width 195 height 310
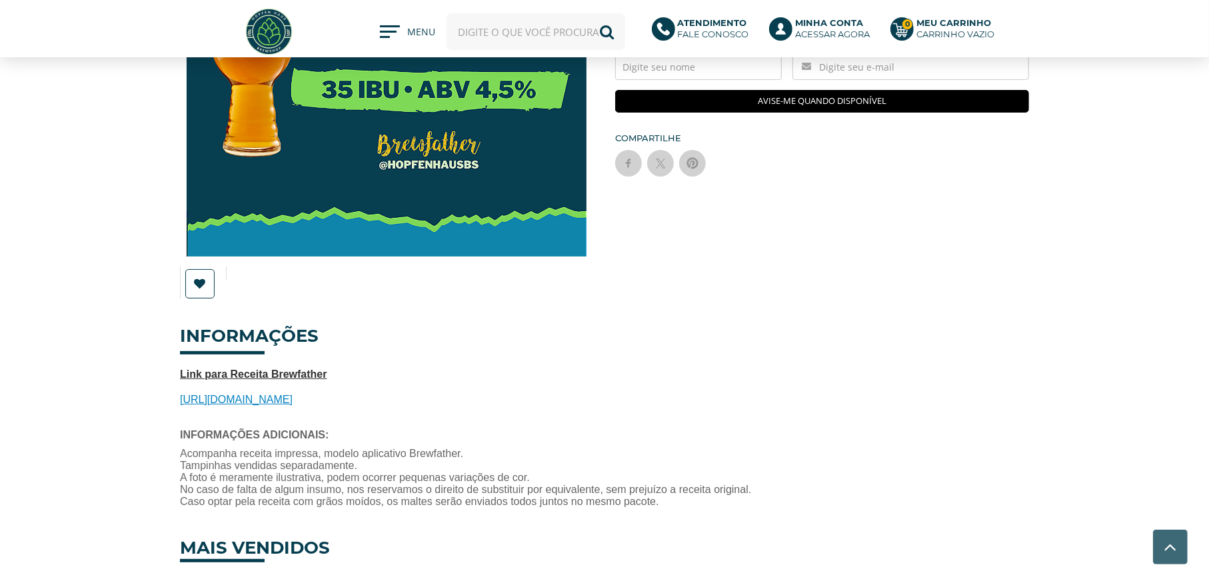
scroll to position [200, 0]
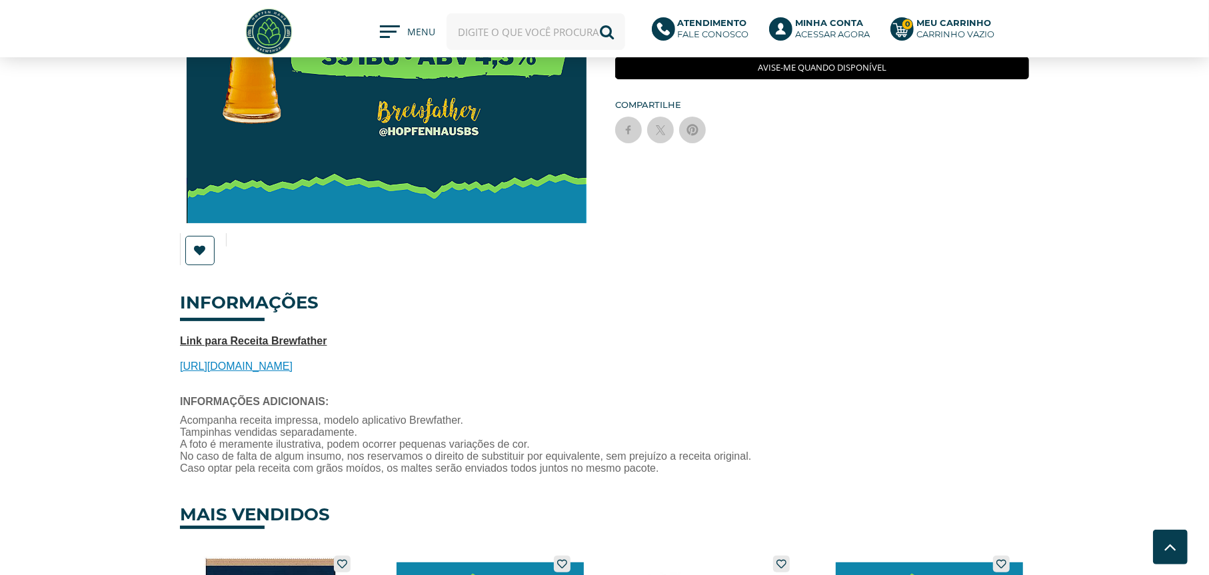
click at [251, 365] on span "https://share.brewfather.app/x34PcERRgb0PM9" at bounding box center [236, 365] width 113 height 11
click at [281, 364] on span "https://share.brewfather.app/x34PcERRgb0PM9" at bounding box center [236, 365] width 113 height 11
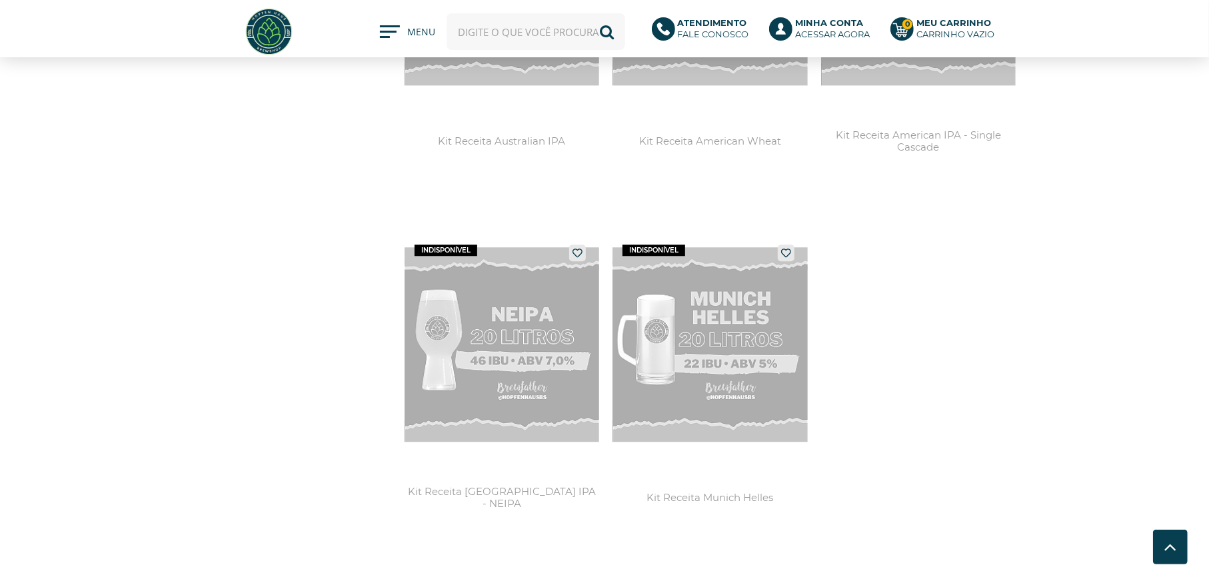
scroll to position [2790, 0]
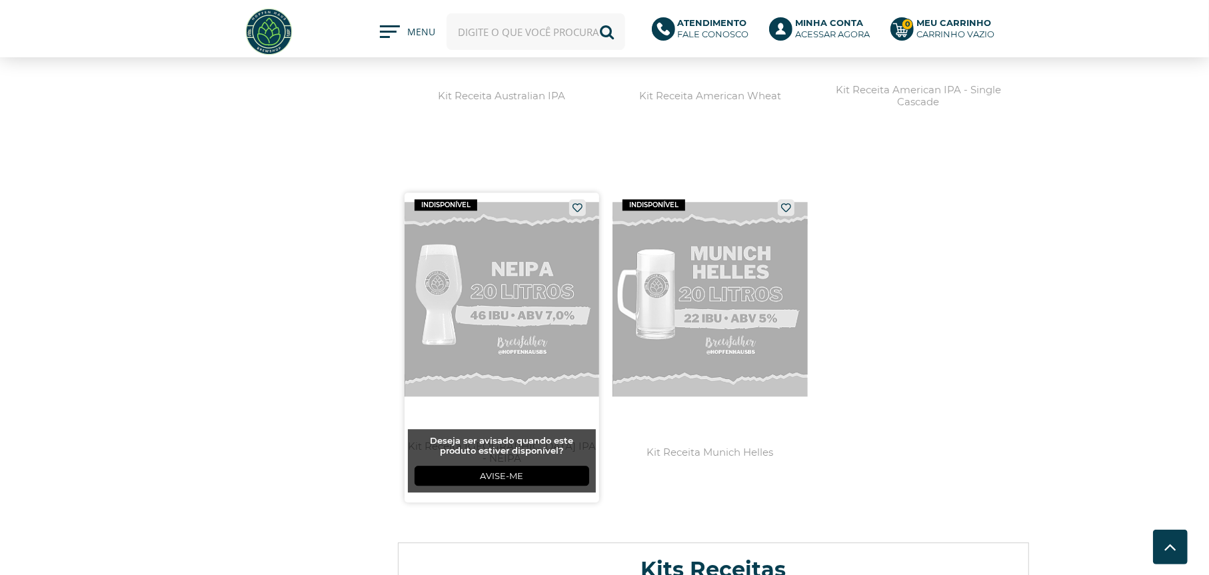
click at [508, 294] on link at bounding box center [501, 348] width 195 height 310
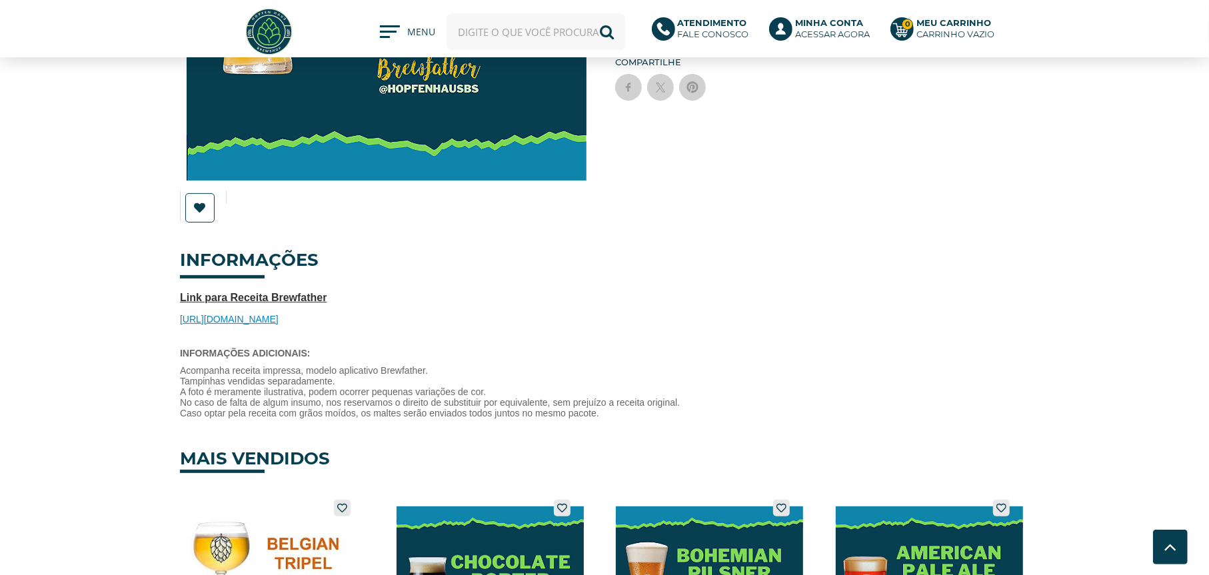
scroll to position [266, 0]
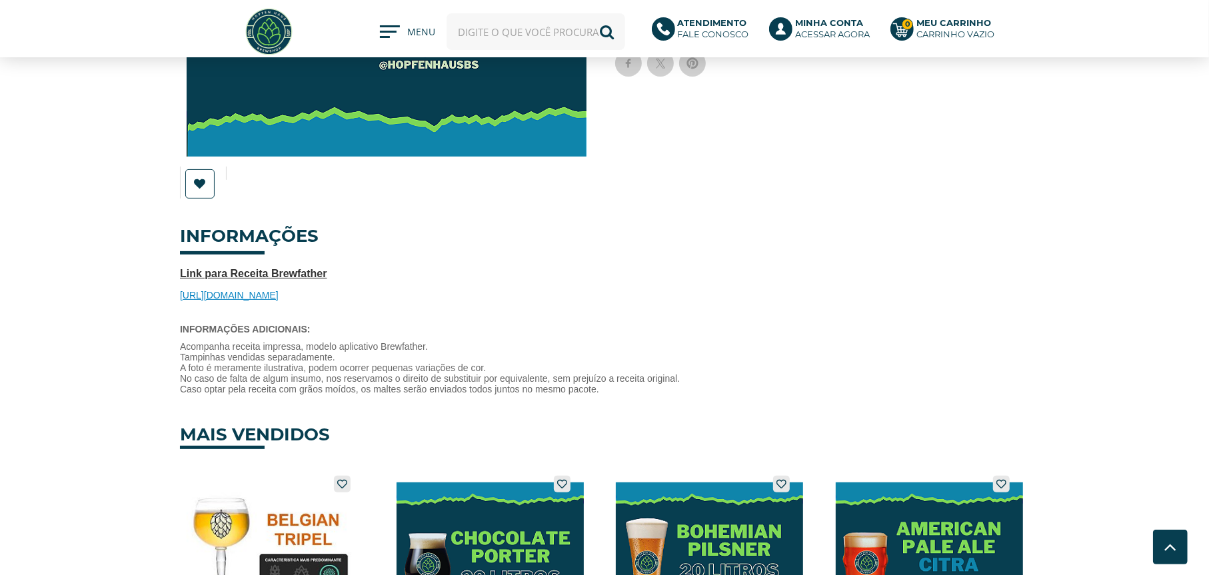
click at [278, 297] on span "[URL][DOMAIN_NAME]" at bounding box center [229, 295] width 99 height 11
click at [278, 295] on span "[URL][DOMAIN_NAME]" at bounding box center [229, 295] width 99 height 11
click at [450, 285] on p "Link para Receita Brewfather https://share.brewfather.app/zr1nmBG9tuGvGx" at bounding box center [604, 284] width 849 height 33
drag, startPoint x: 174, startPoint y: 293, endPoint x: 383, endPoint y: 294, distance: 209.2
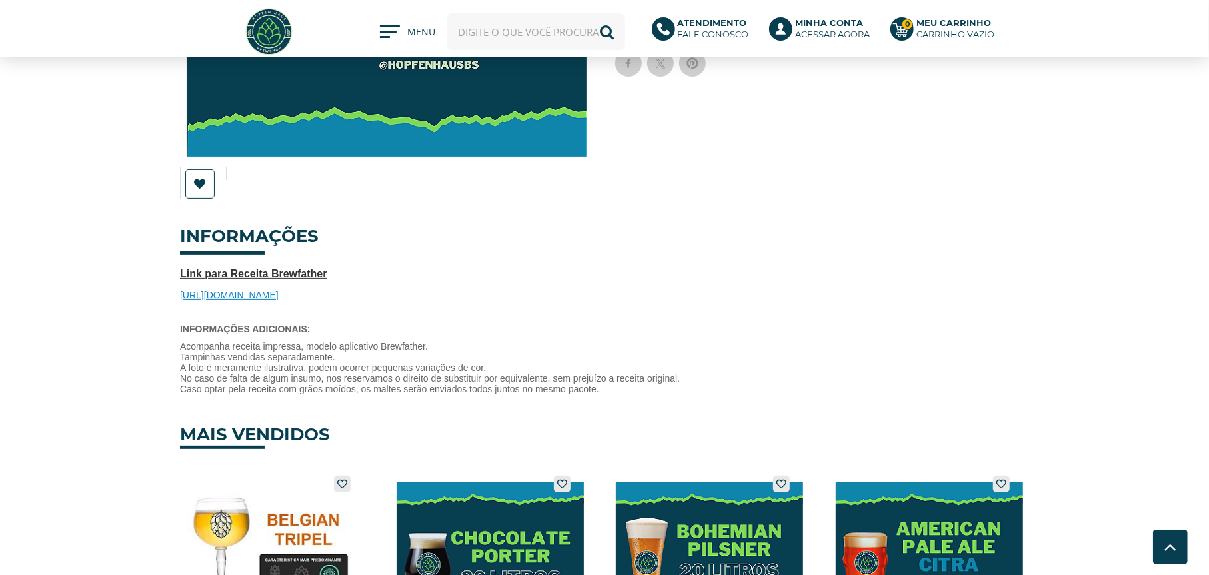
click at [383, 294] on div "Previous Next Lista de Desejos" at bounding box center [604, 279] width 875 height 1079
copy span "https://share.brewfather.app/zr1nmBG9tuGvGx"
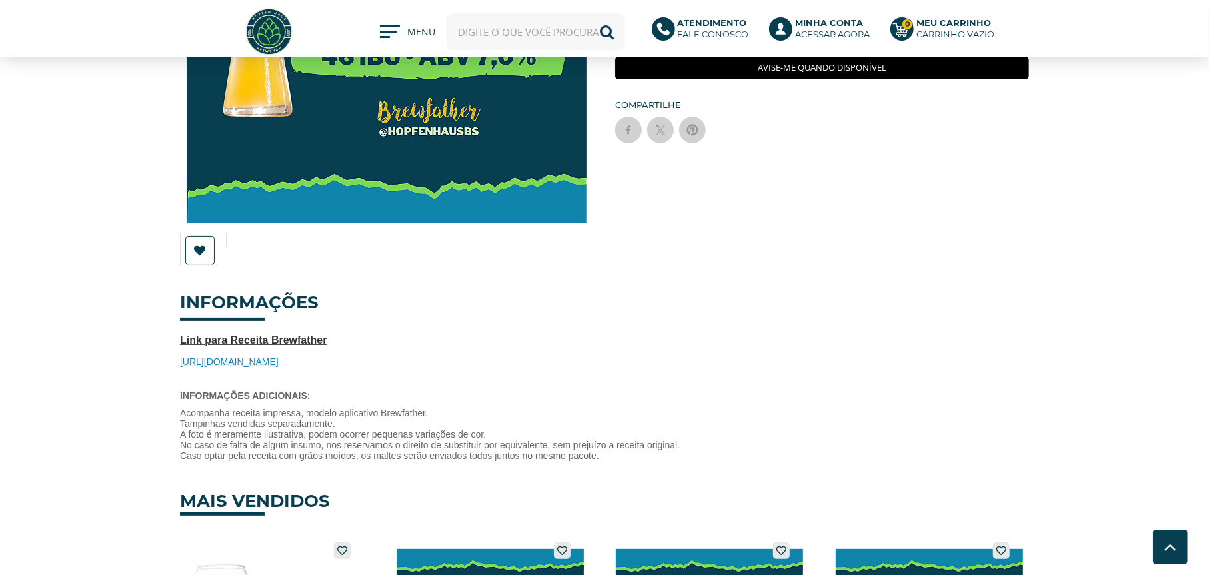
scroll to position [0, 0]
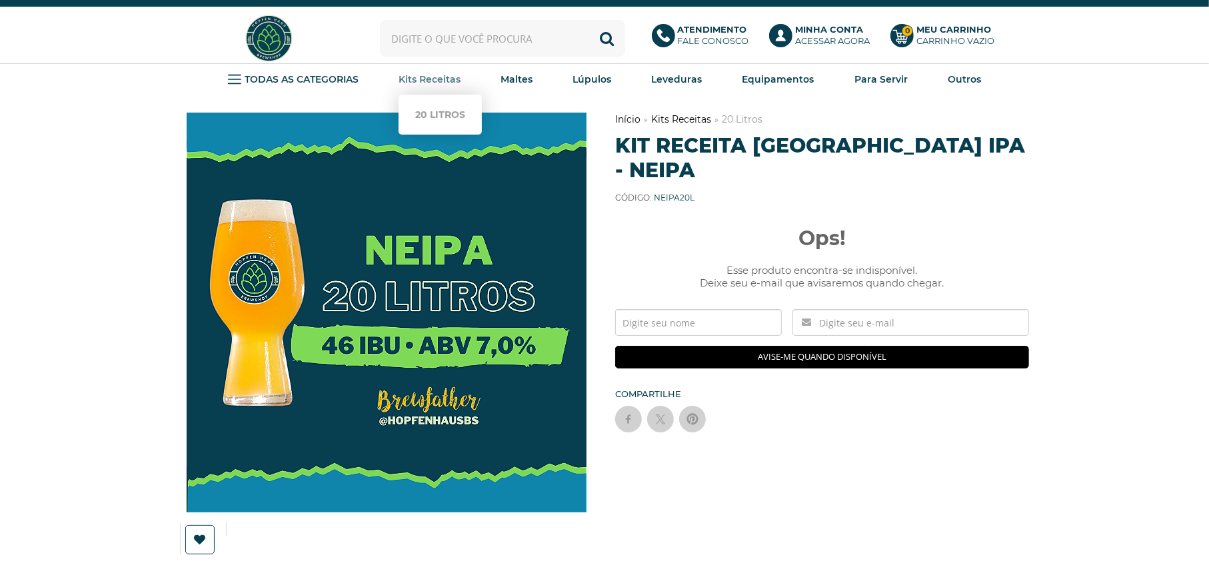
click at [441, 79] on strong "Kits Receitas" at bounding box center [429, 79] width 62 height 12
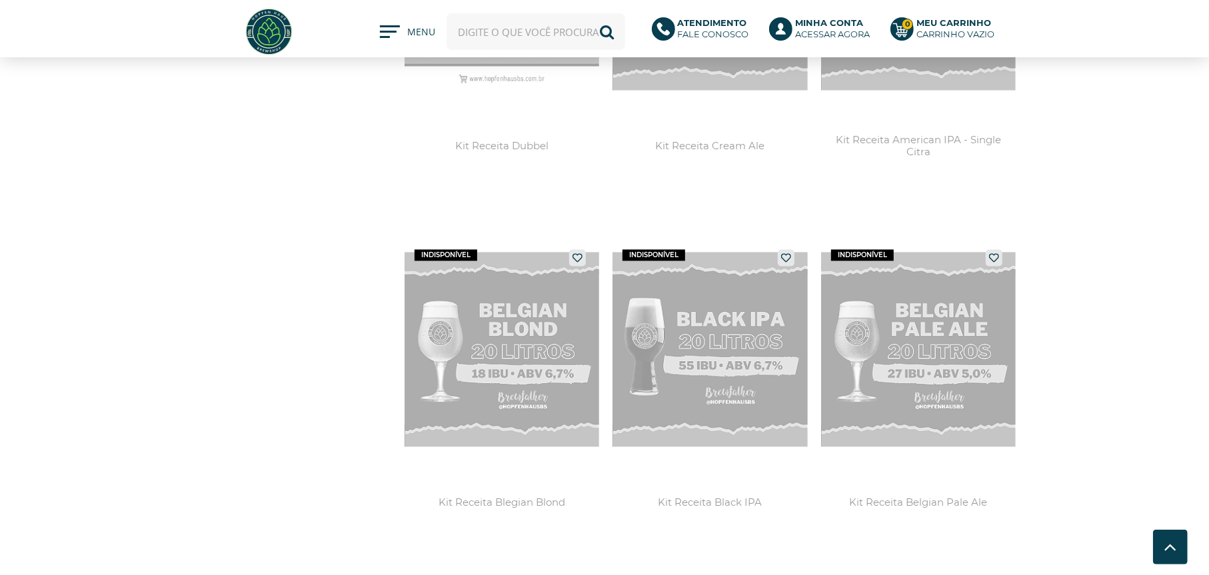
scroll to position [2065, 0]
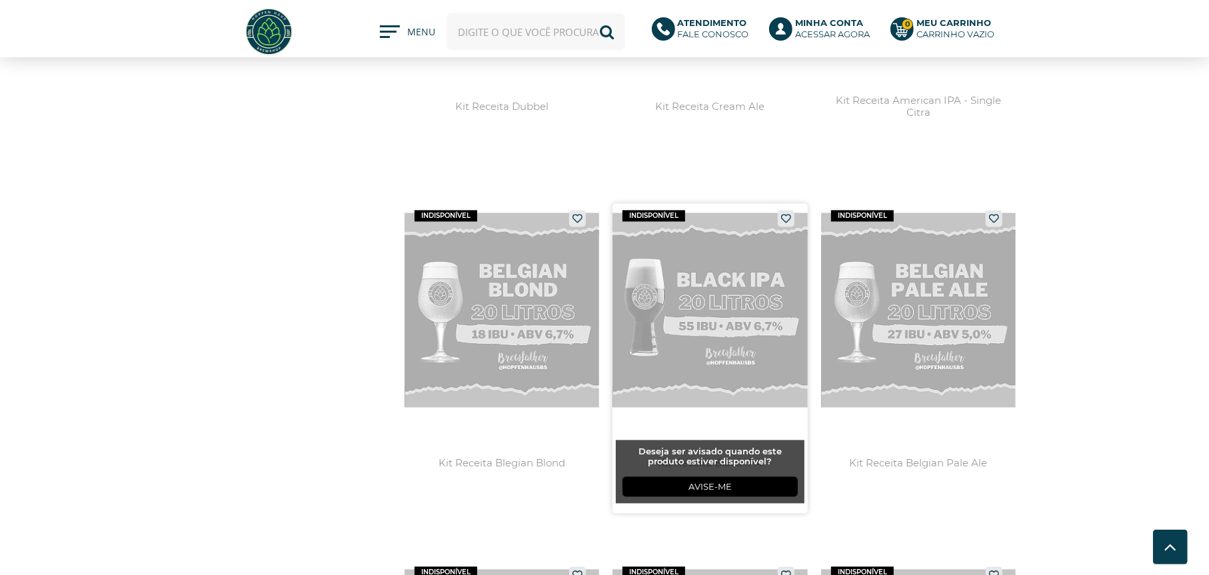
click at [720, 298] on link at bounding box center [709, 359] width 195 height 310
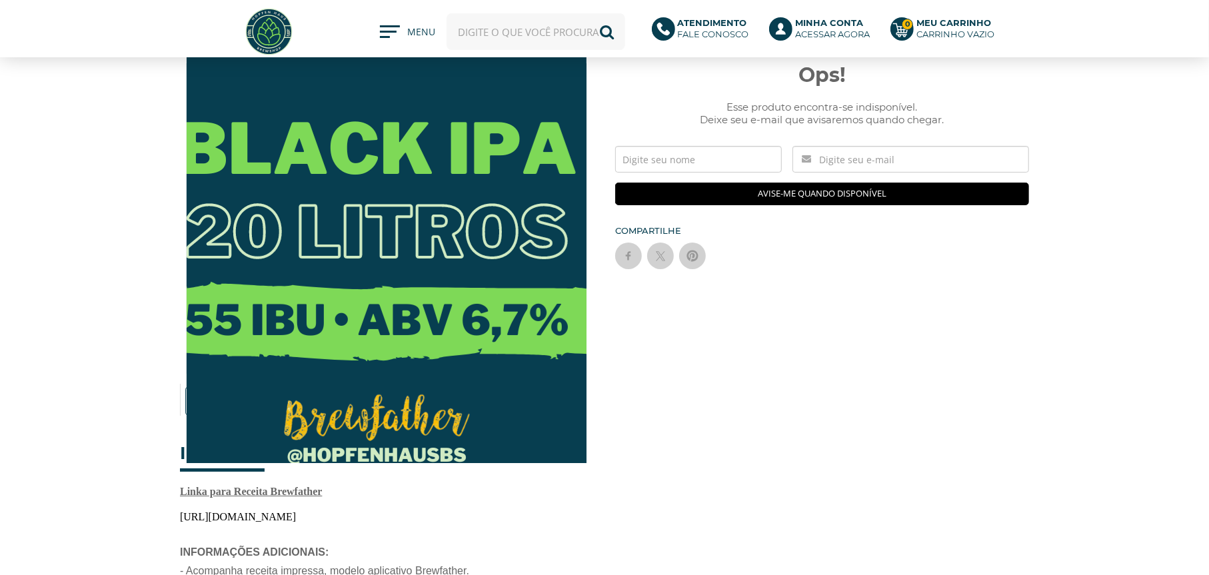
scroll to position [200, 0]
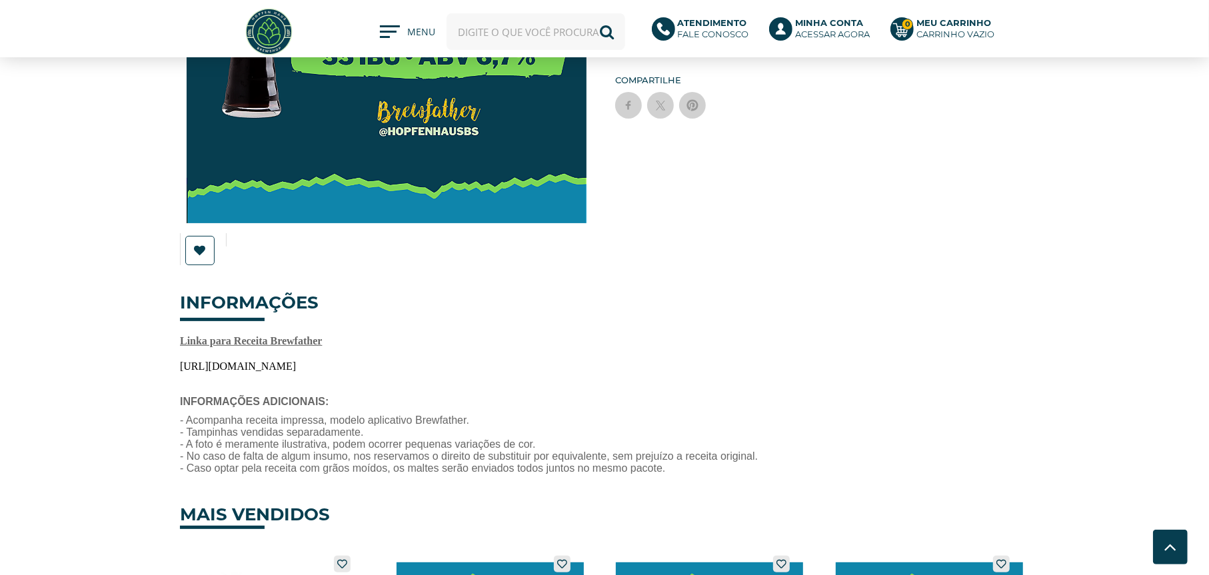
click at [296, 368] on span "https://share.brewfather.app/DVxv34G3APfDs8" at bounding box center [238, 365] width 116 height 11
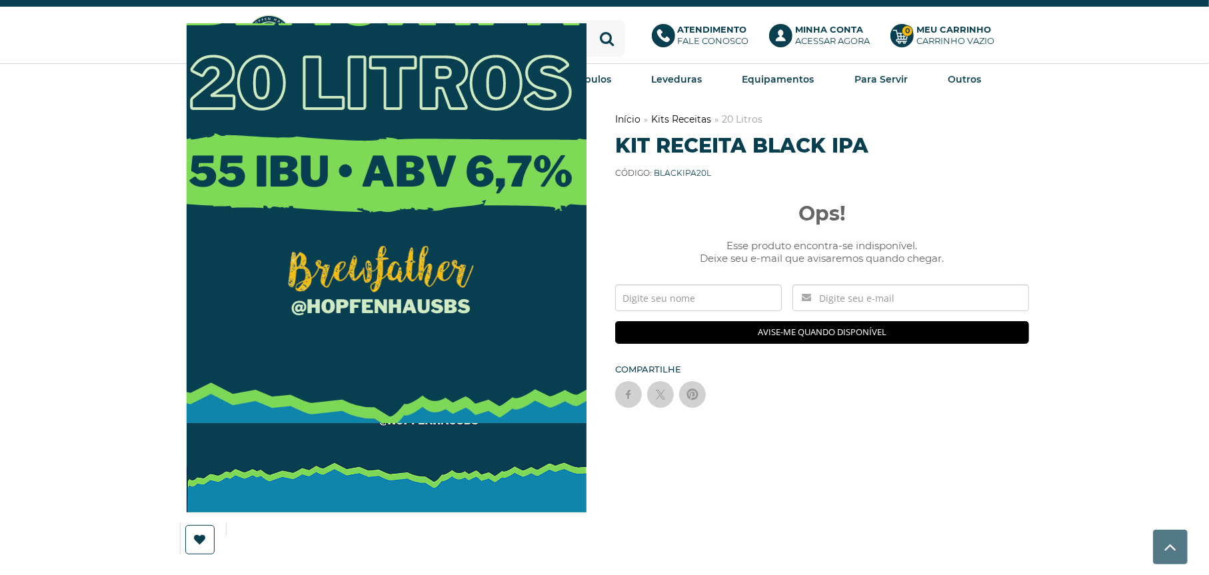
scroll to position [0, 0]
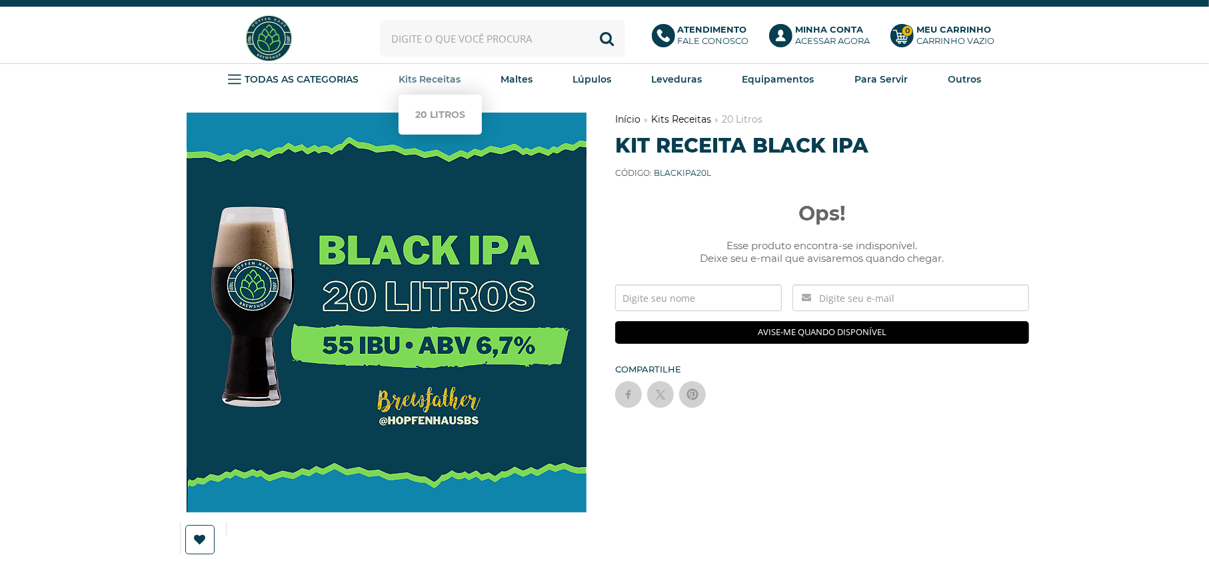
click at [440, 73] on strong "Kits Receitas" at bounding box center [429, 79] width 62 height 12
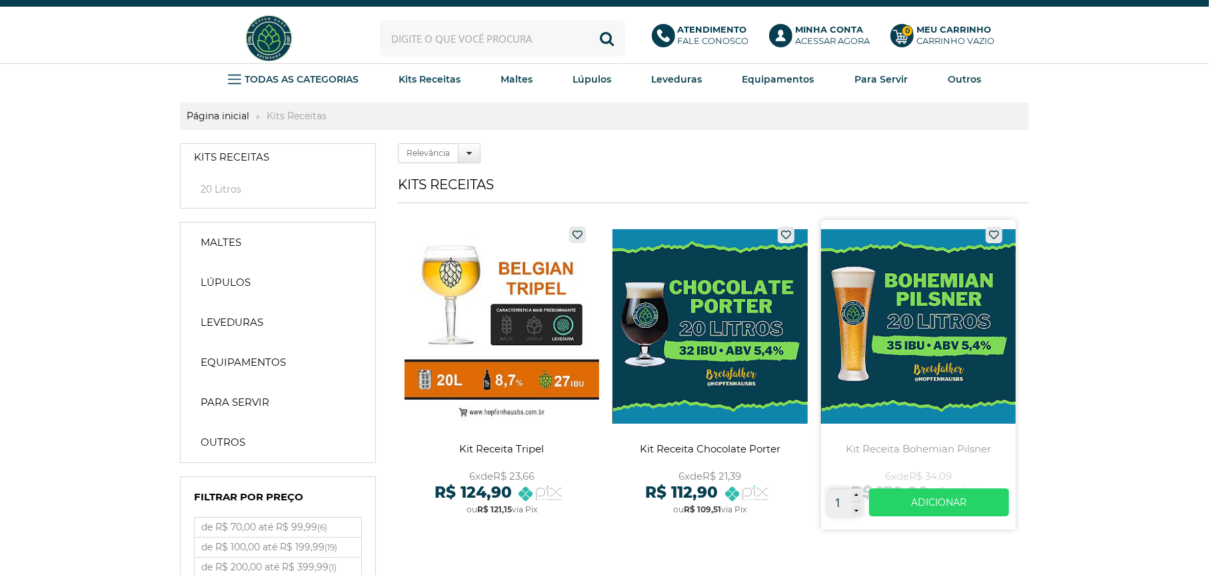
click at [890, 281] on link at bounding box center [918, 375] width 195 height 310
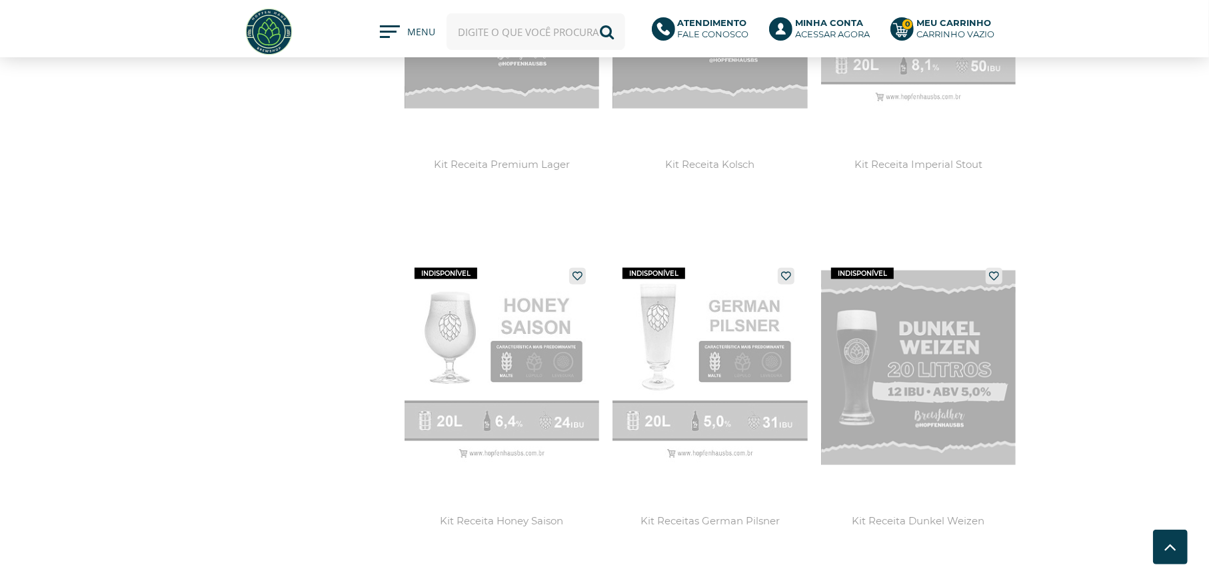
scroll to position [1332, 0]
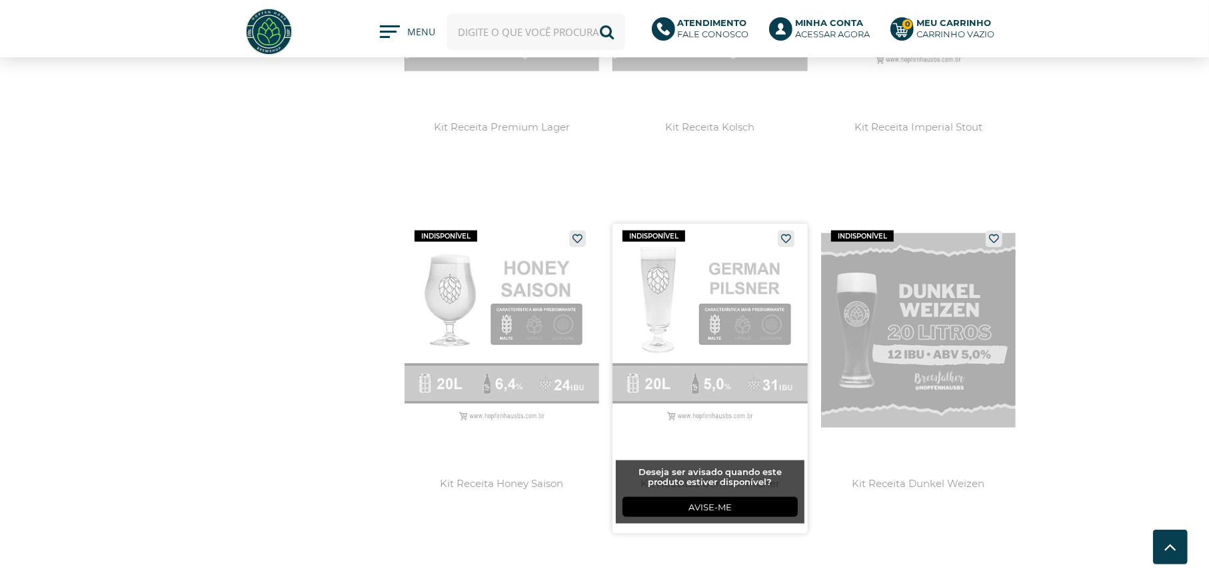
click at [710, 312] on link at bounding box center [709, 379] width 195 height 310
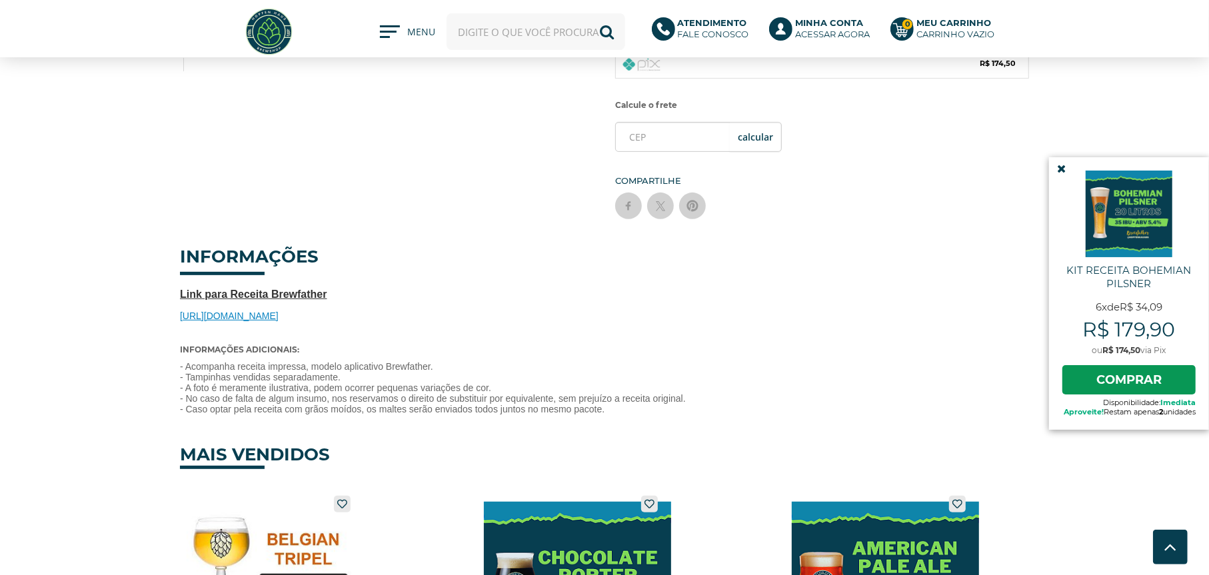
scroll to position [400, 0]
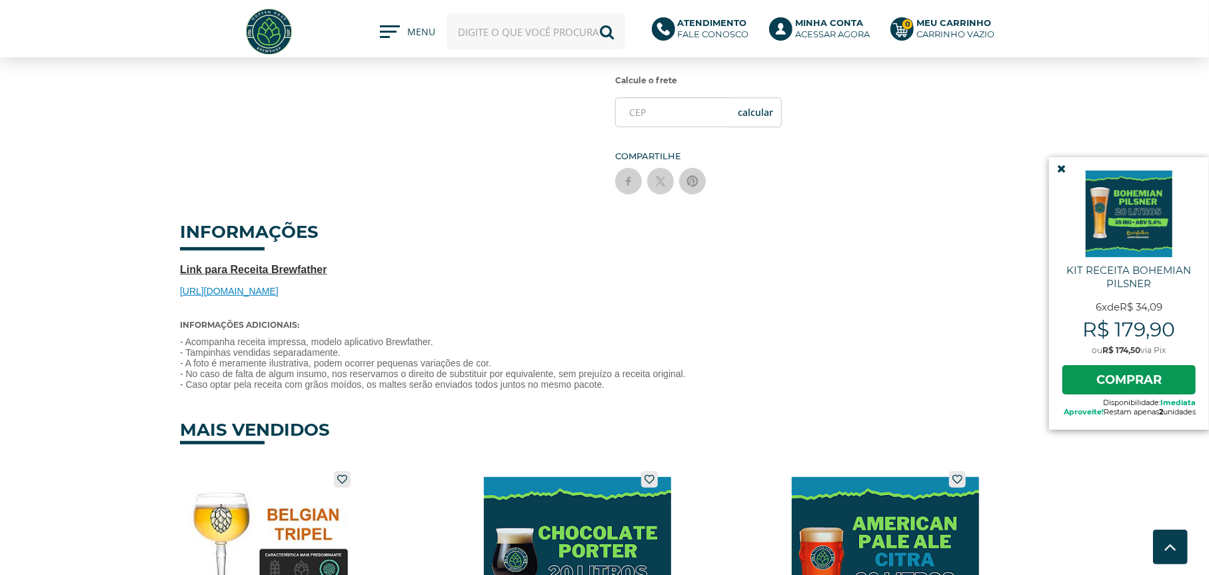
click at [263, 286] on span "https://share.brewfather.app/1Jn1Z7WPEnMEwX" at bounding box center [229, 291] width 99 height 11
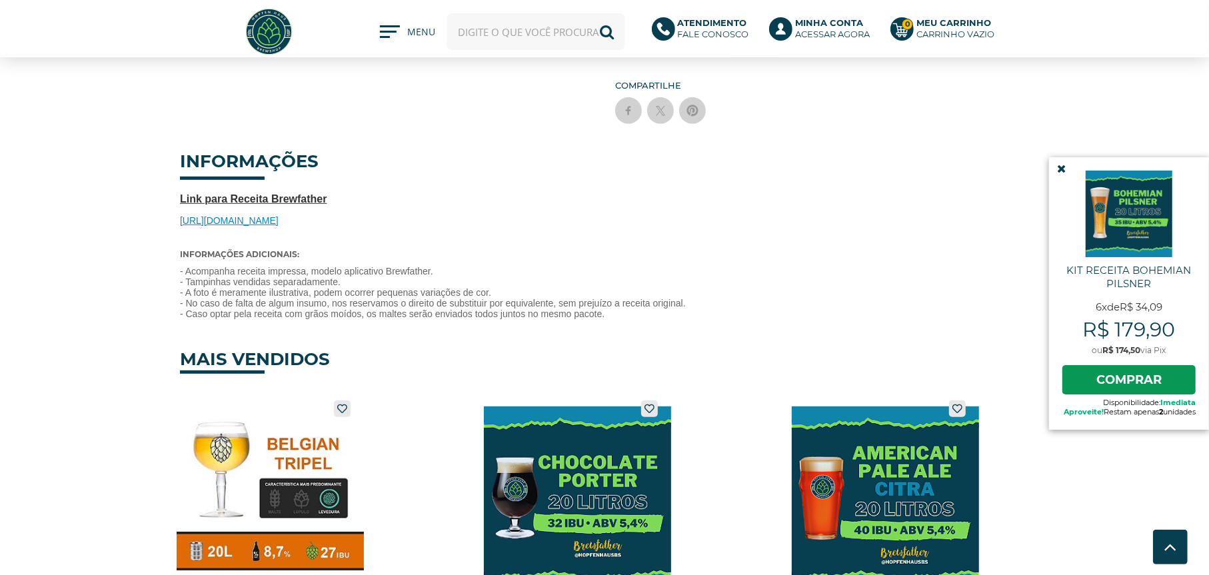
scroll to position [466, 0]
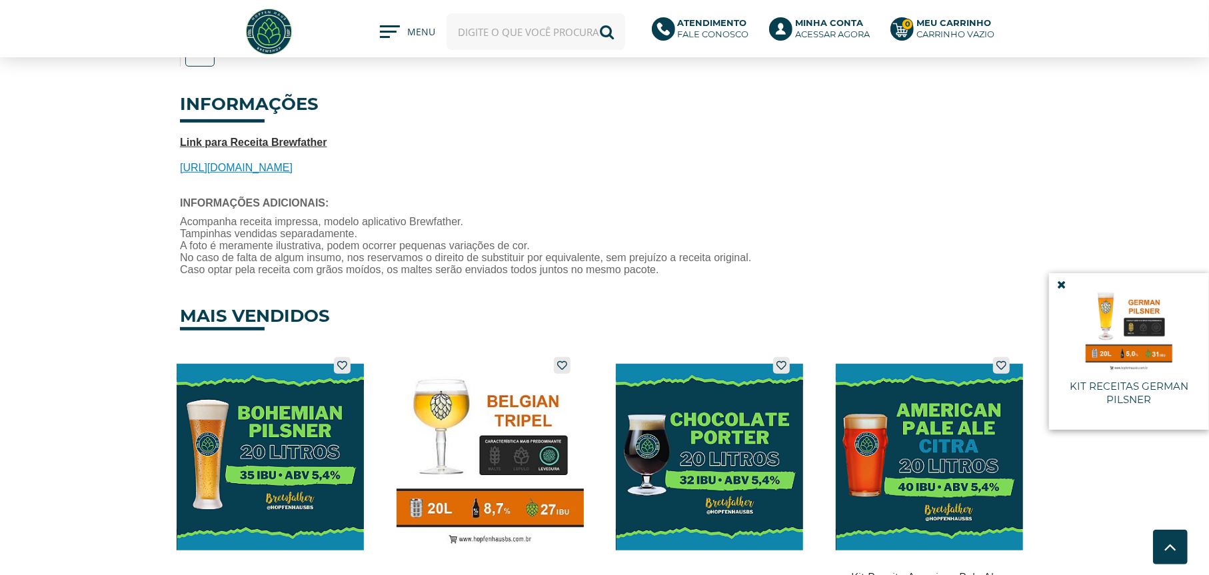
scroll to position [400, 0]
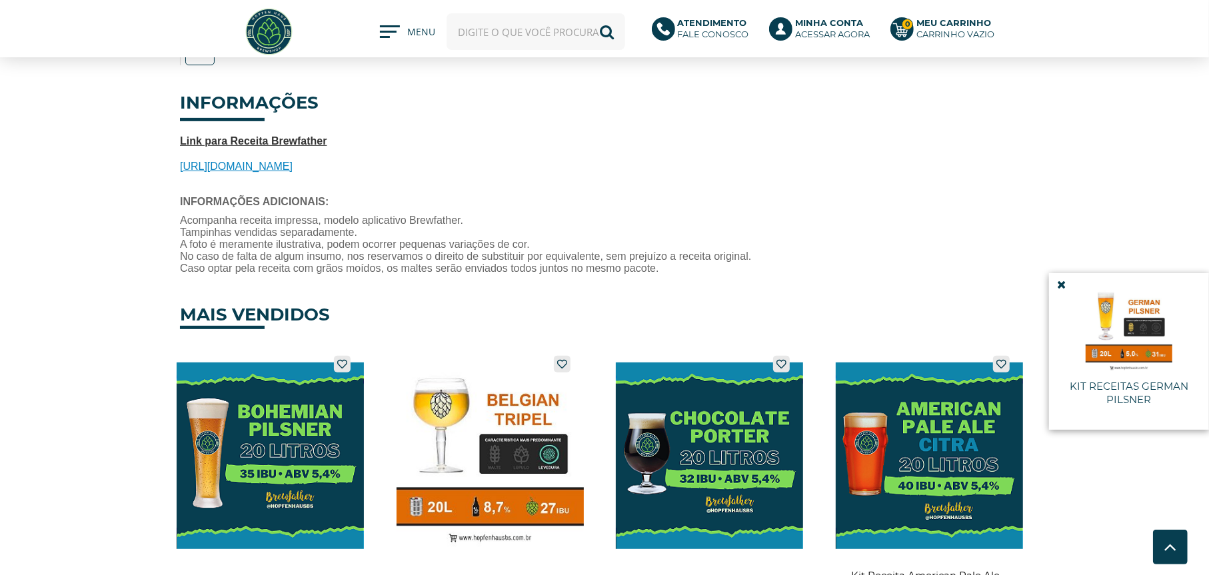
click at [264, 168] on span "https://share.brewfather.app/Z8eCMRVLu2s5Dk" at bounding box center [236, 166] width 113 height 11
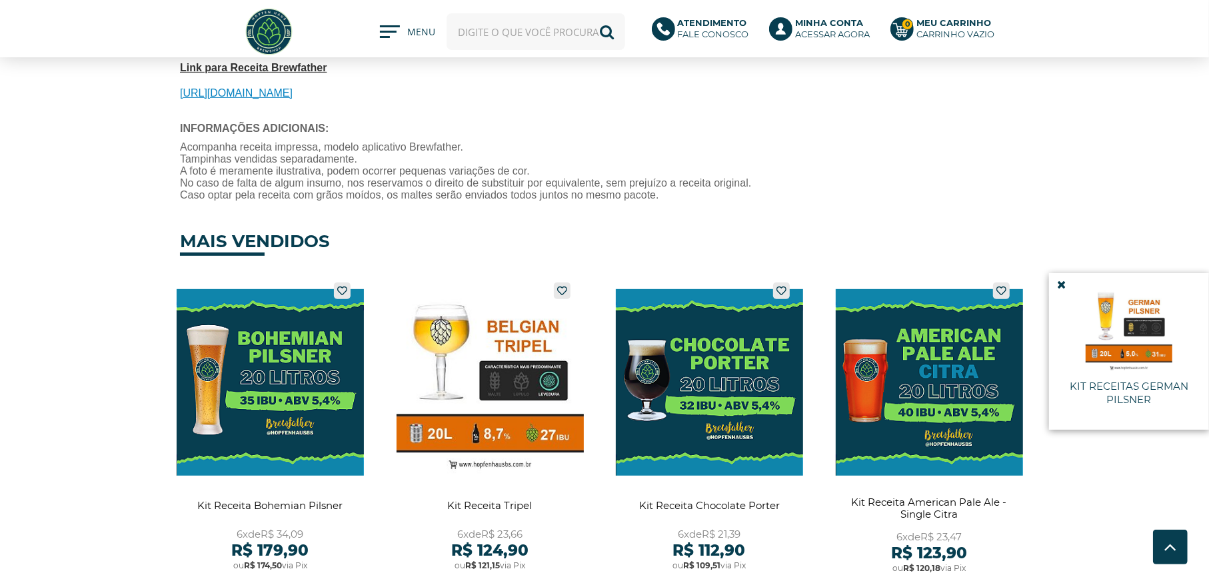
scroll to position [466, 0]
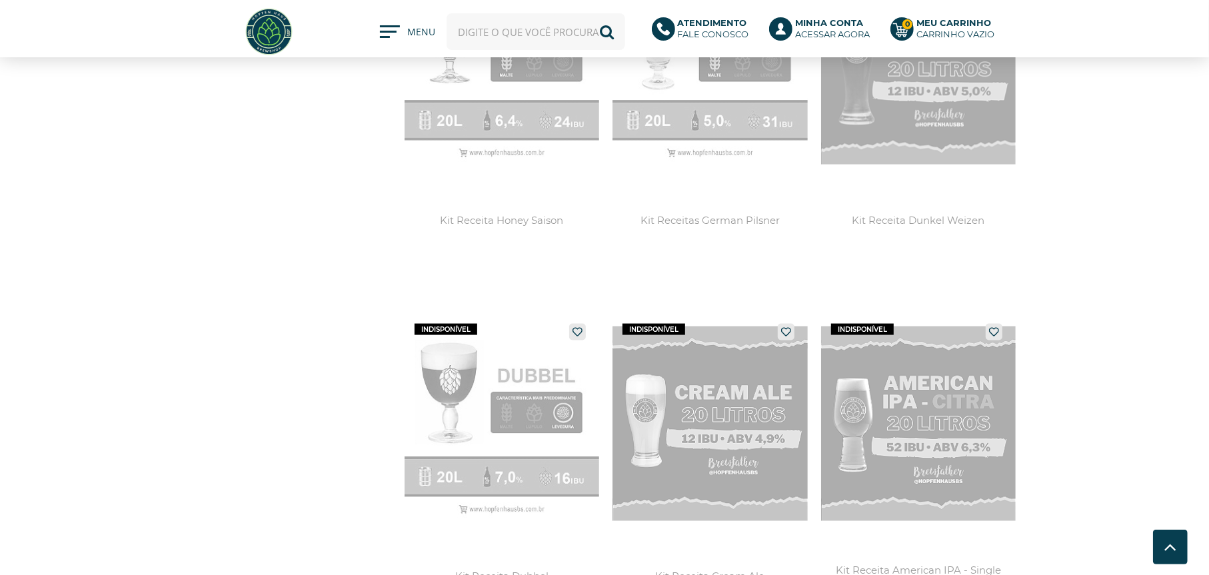
scroll to position [1599, 0]
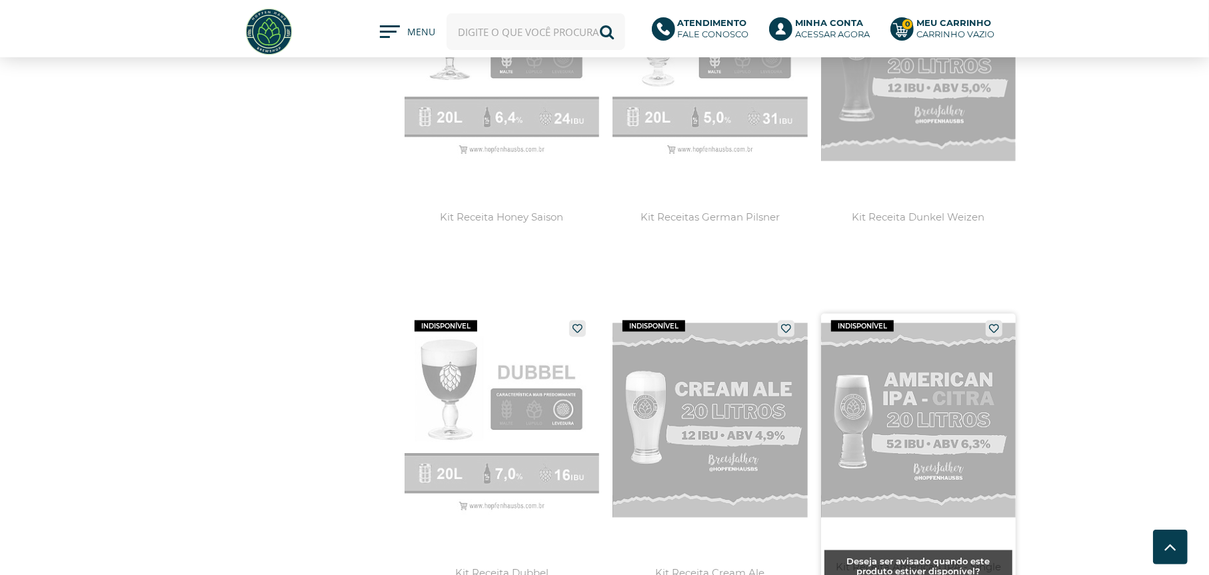
click at [955, 410] on link at bounding box center [918, 469] width 195 height 310
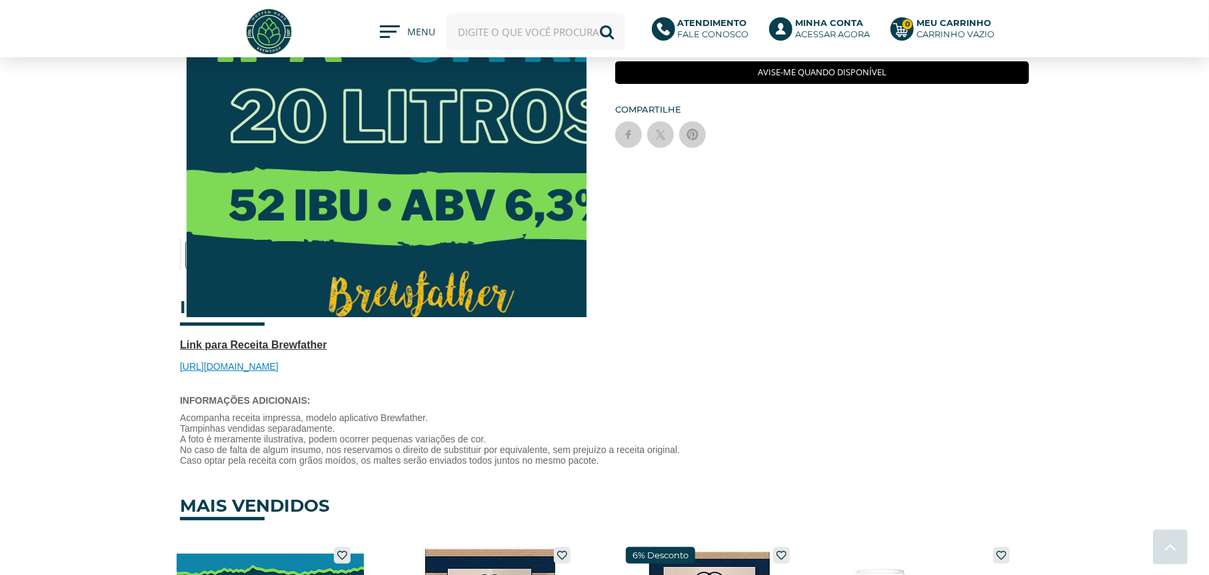
scroll to position [200, 0]
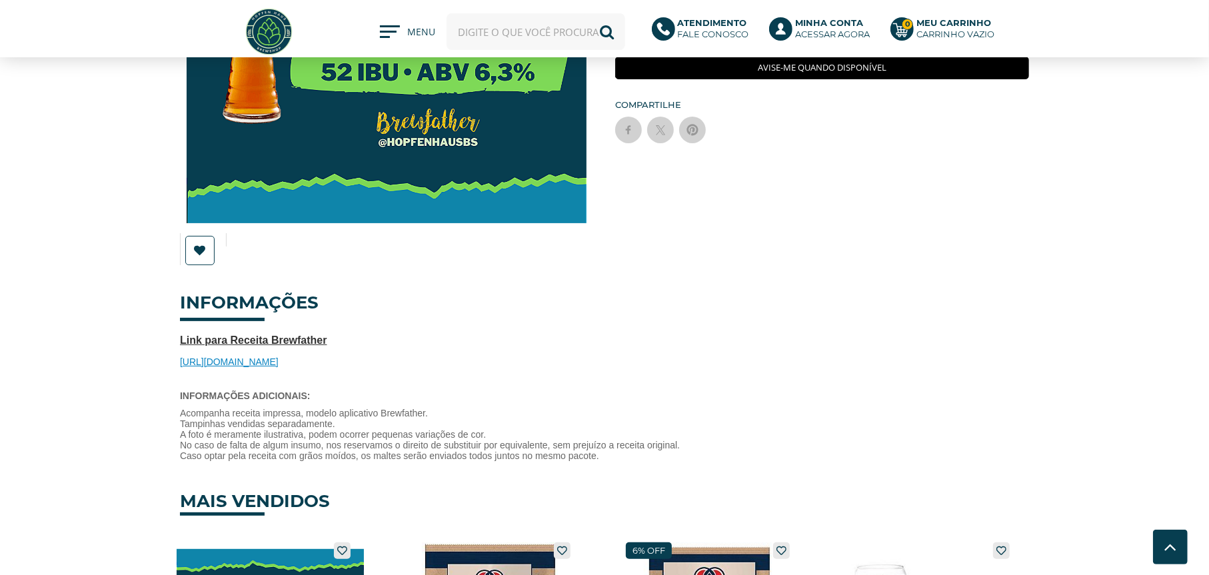
click at [278, 359] on span "https://share.brewfather.app/B8irkbVHMskPNS" at bounding box center [229, 361] width 99 height 11
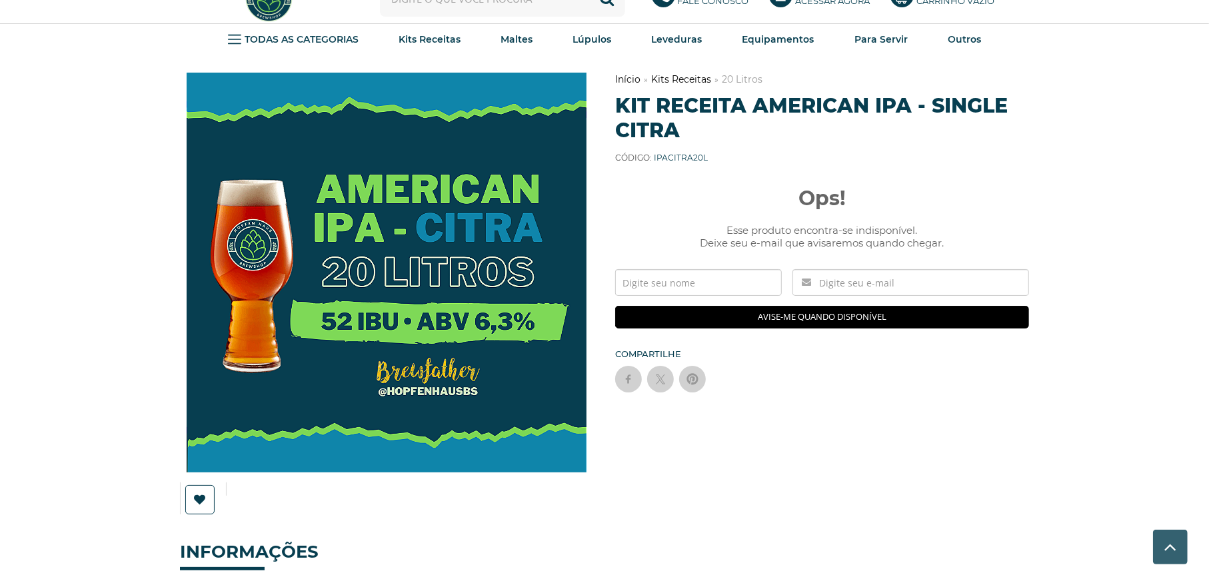
scroll to position [0, 0]
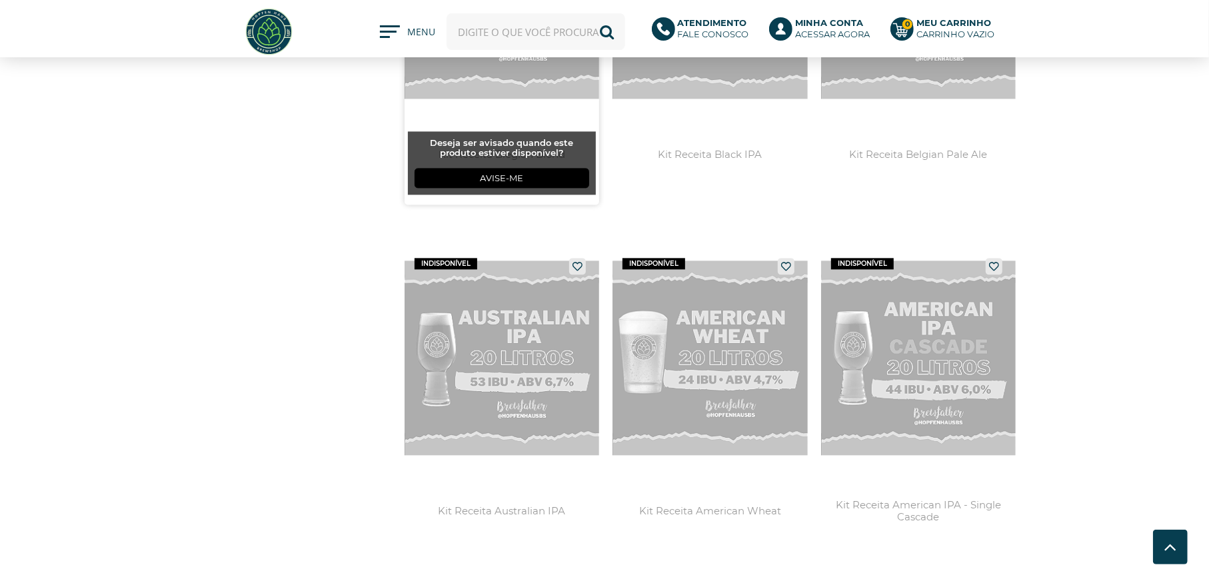
scroll to position [2398, 0]
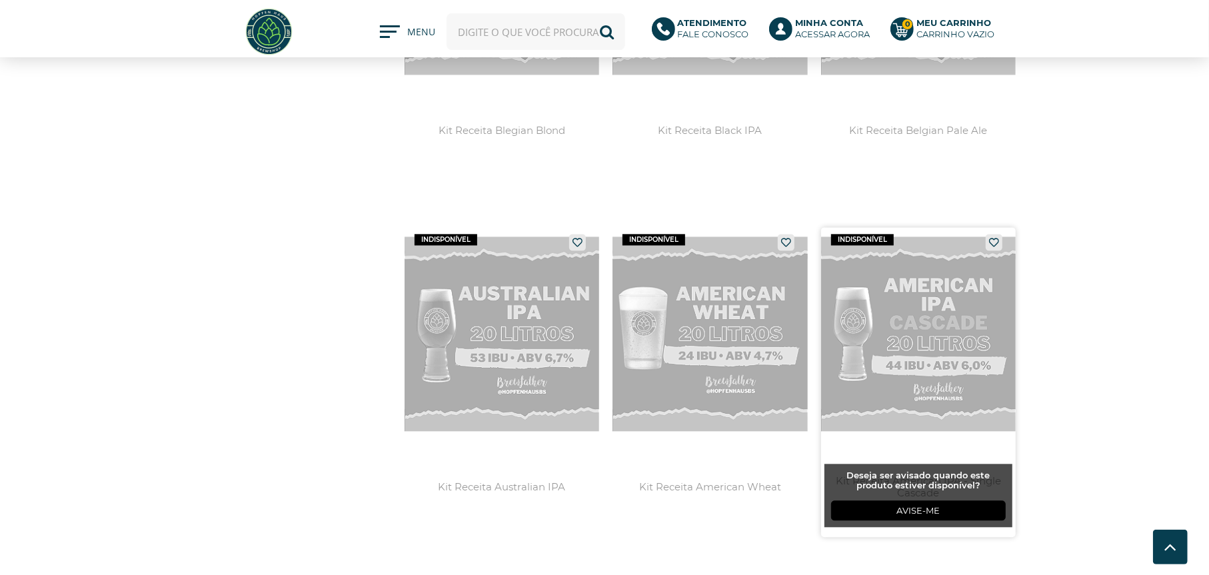
click at [919, 306] on link at bounding box center [918, 382] width 195 height 310
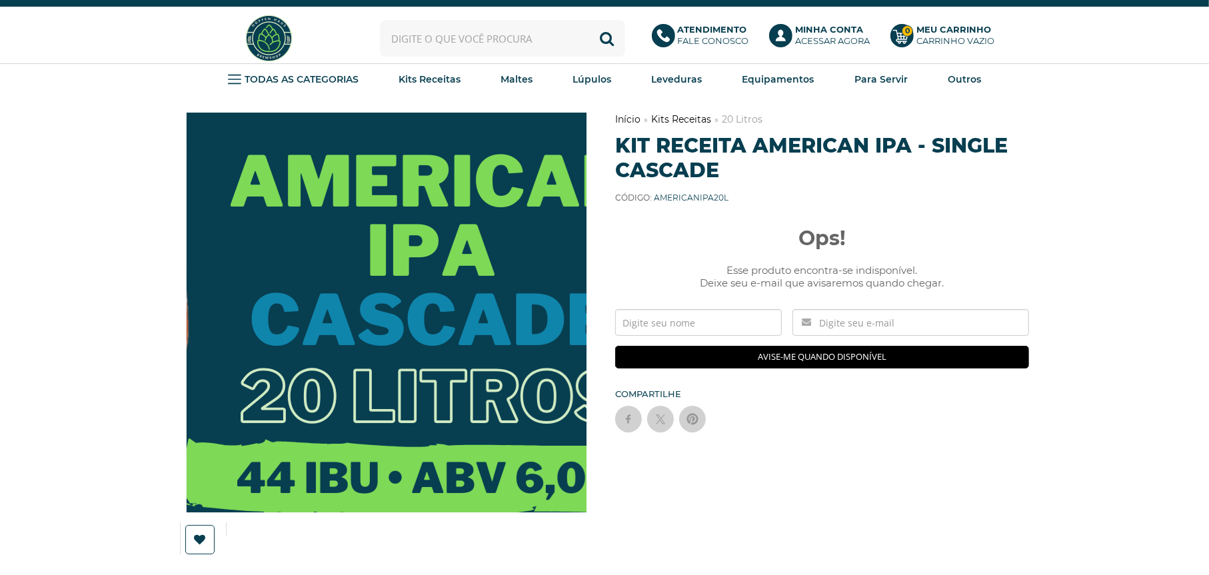
click at [424, 251] on img at bounding box center [357, 362] width 720 height 720
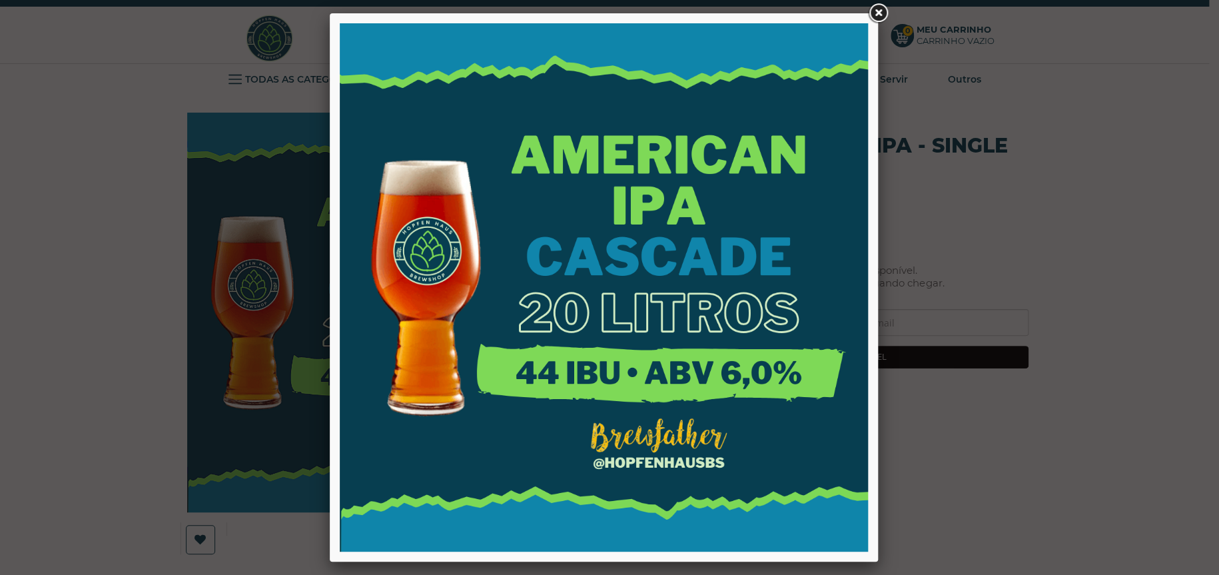
click at [1099, 290] on div at bounding box center [609, 287] width 1219 height 575
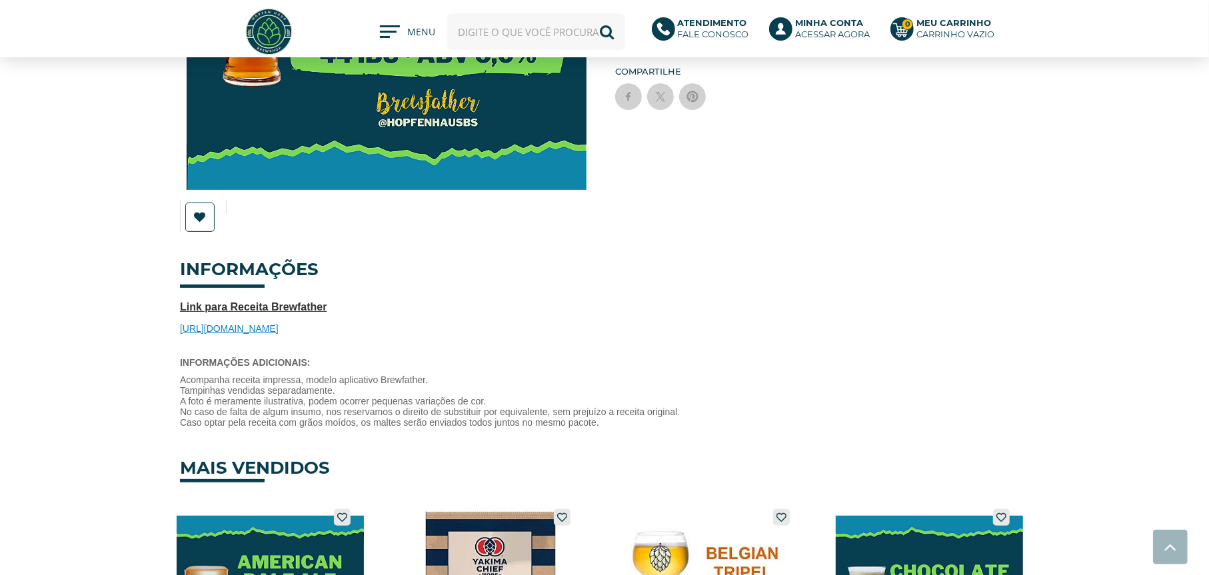
scroll to position [266, 0]
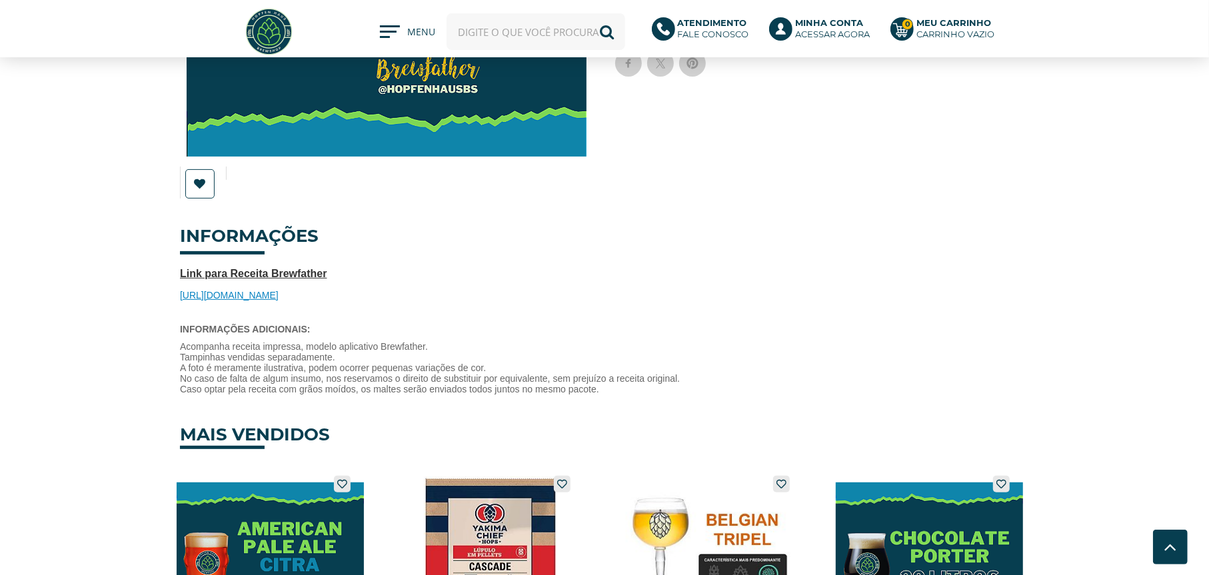
click at [278, 296] on span "[URL][DOMAIN_NAME]" at bounding box center [229, 295] width 99 height 11
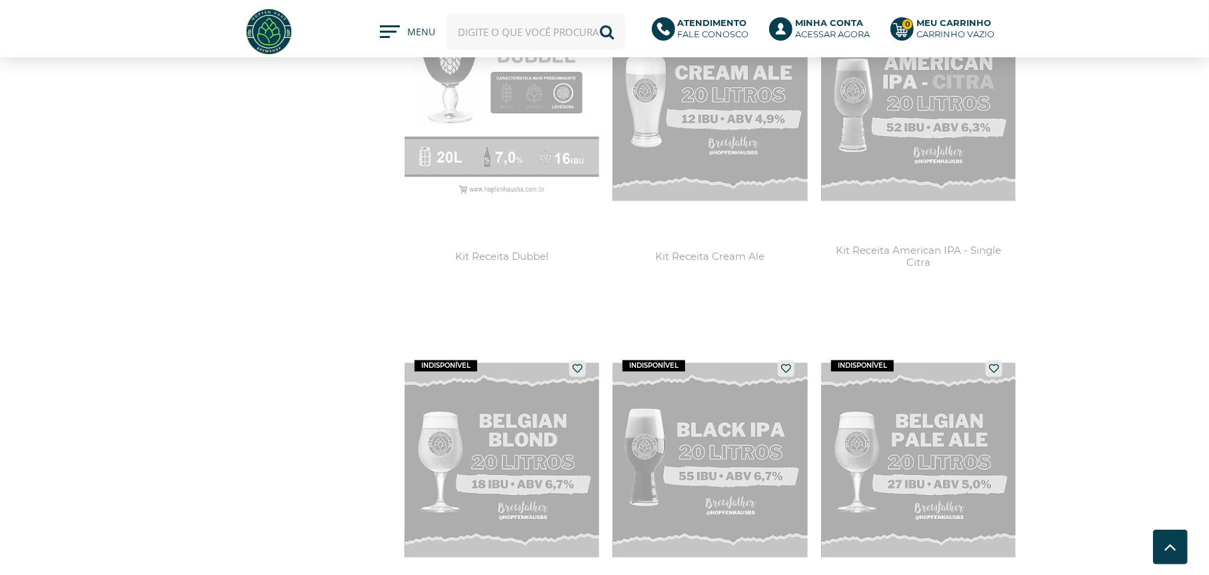
scroll to position [1799, 0]
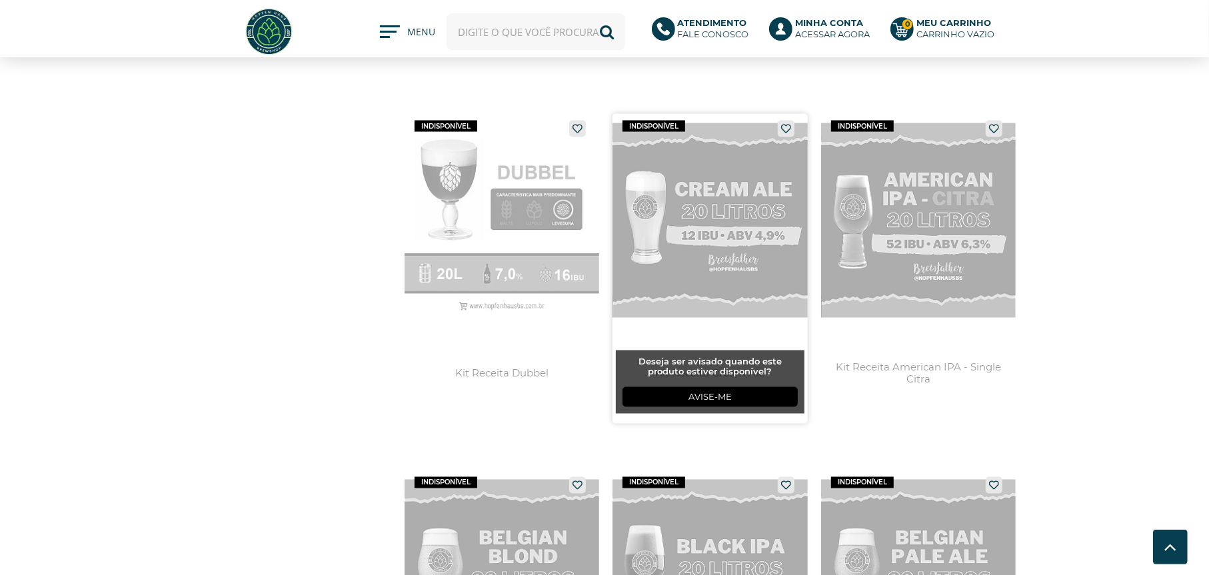
click at [724, 225] on link at bounding box center [709, 269] width 195 height 310
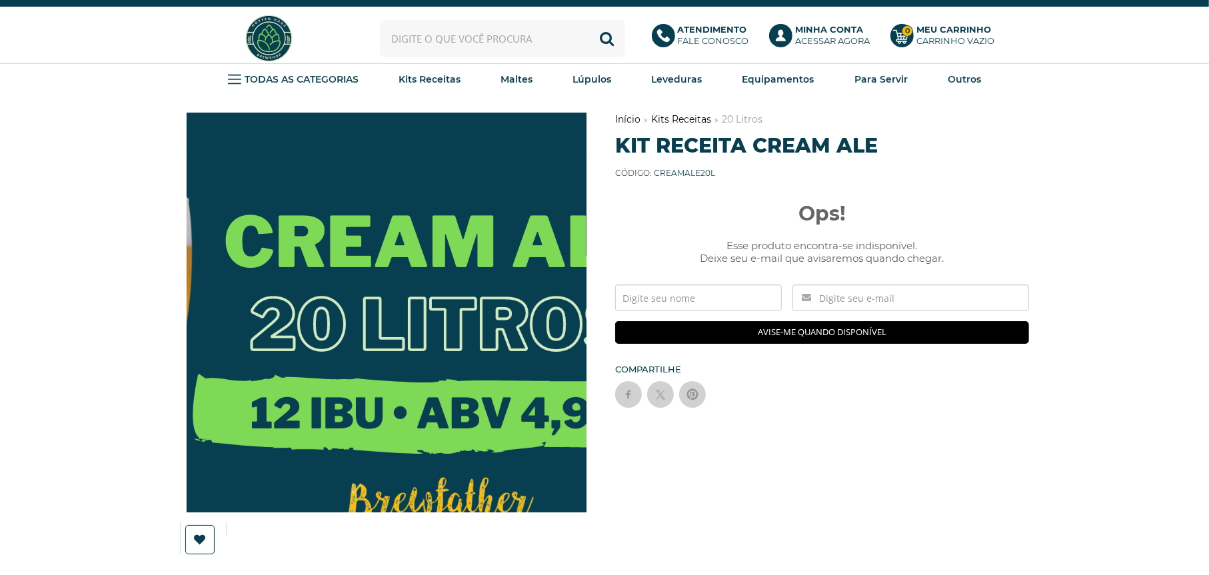
click at [427, 258] on img at bounding box center [355, 357] width 720 height 720
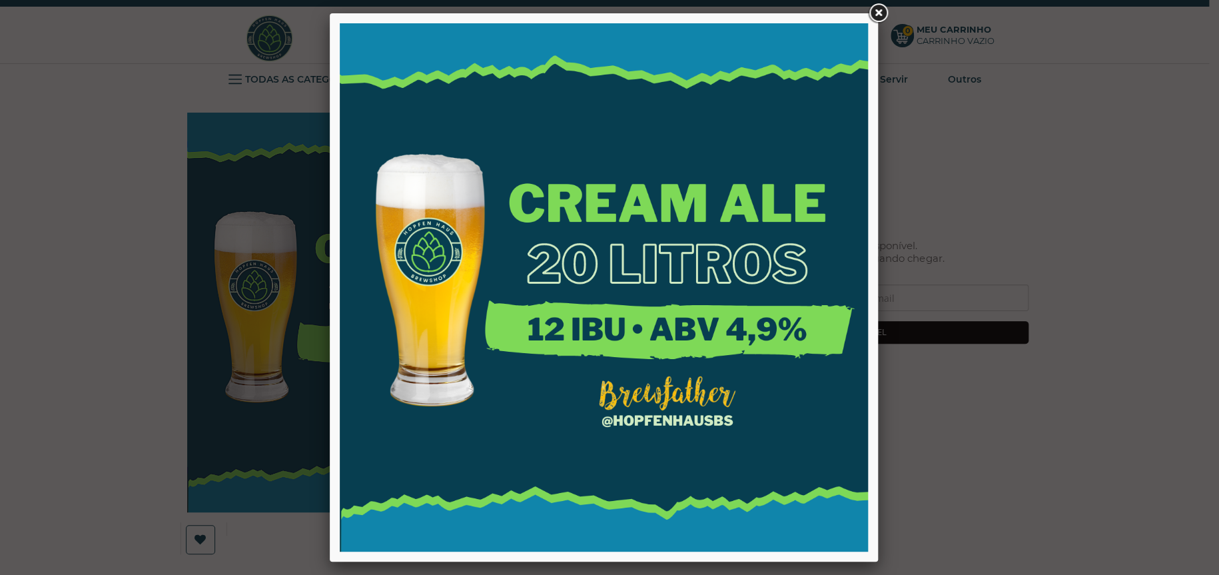
click at [876, 5] on link at bounding box center [878, 13] width 24 height 24
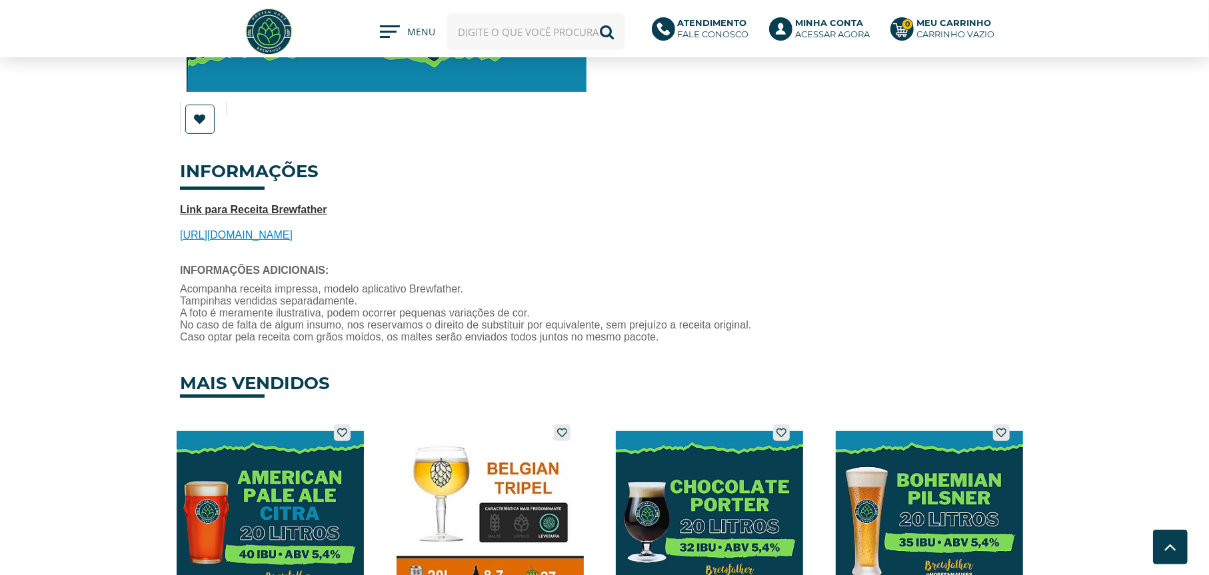
scroll to position [333, 0]
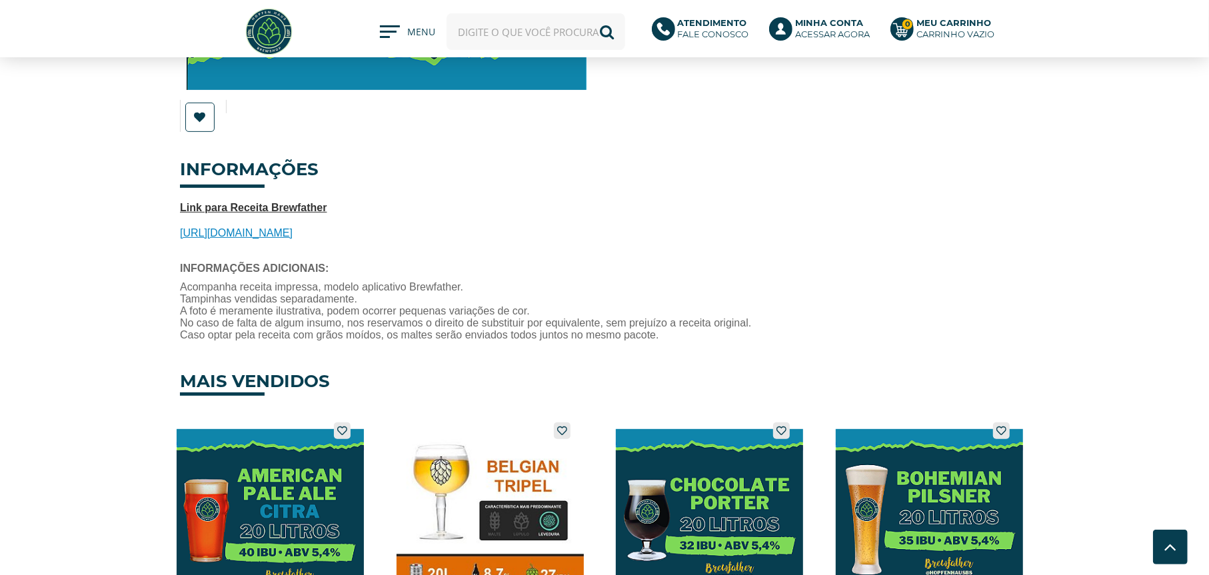
click at [292, 231] on span "https://share.brewfather.app/AXm74zvEsin5zT" at bounding box center [236, 232] width 113 height 11
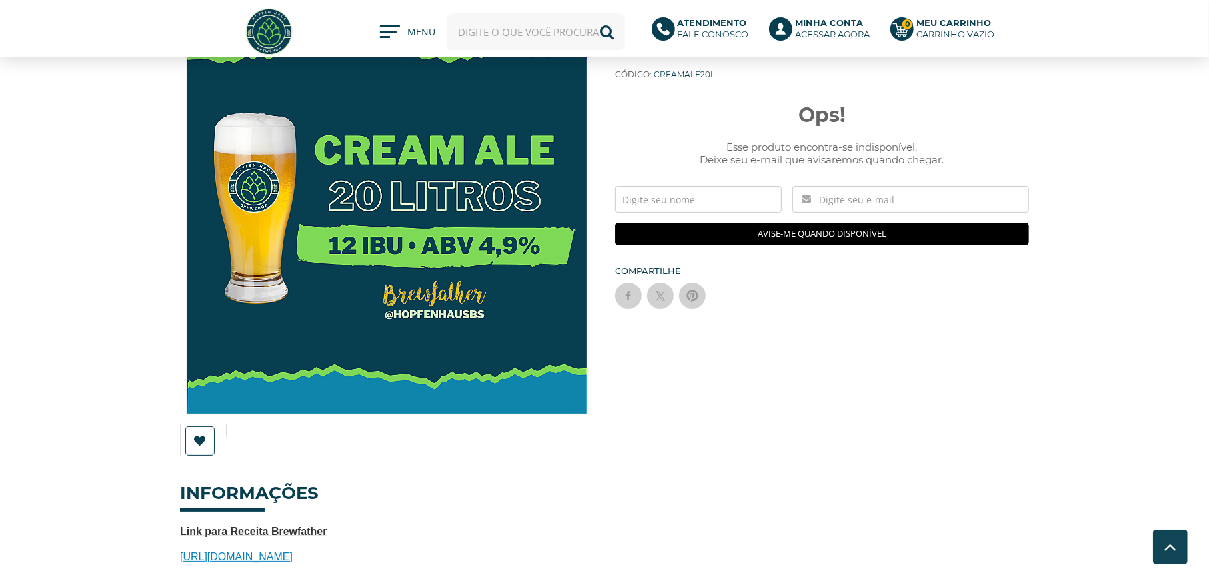
scroll to position [0, 0]
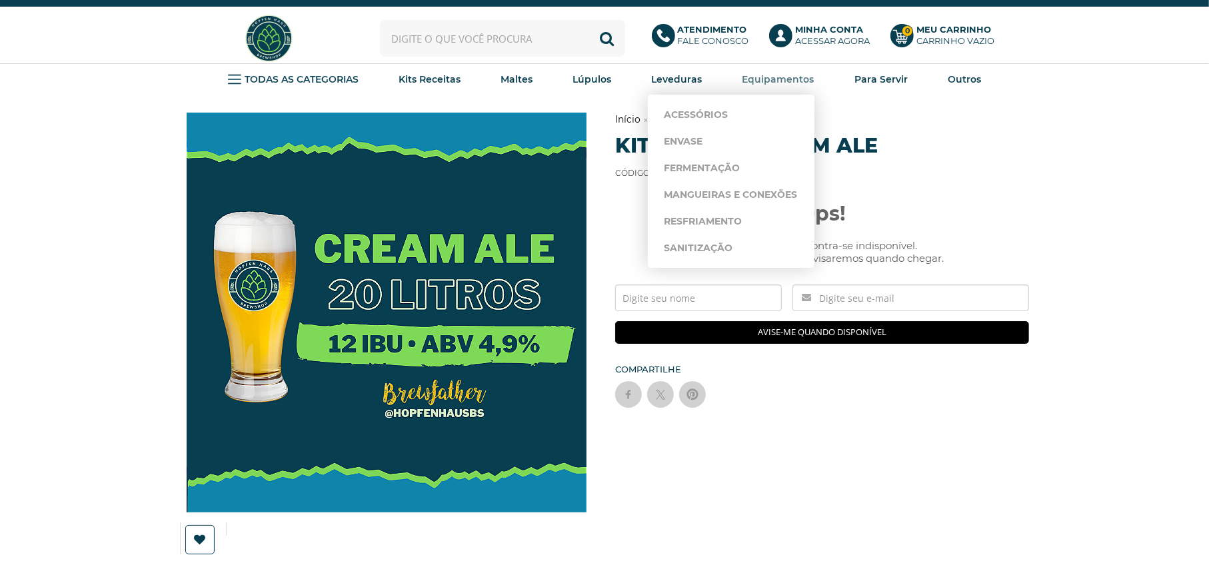
click at [795, 75] on strong "Equipamentos" at bounding box center [778, 79] width 72 height 12
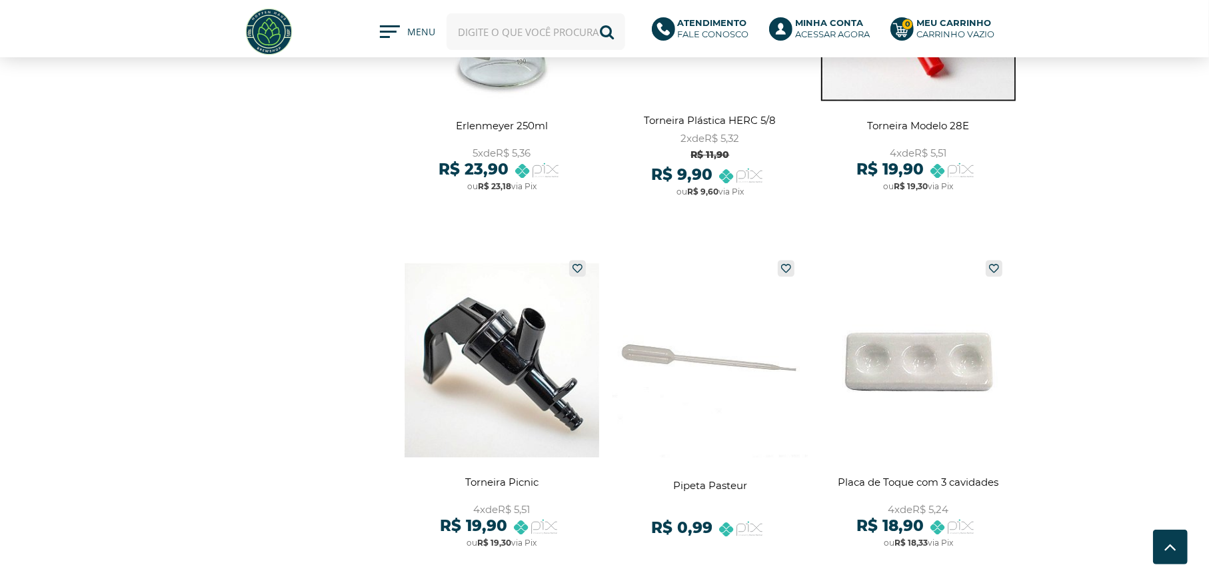
scroll to position [2398, 0]
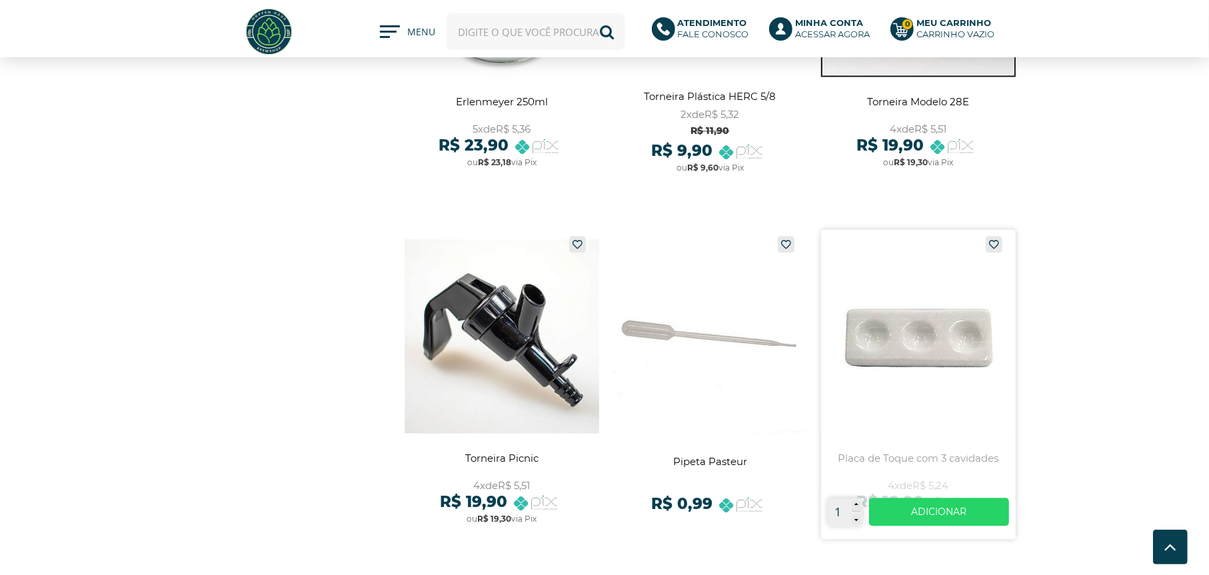
click at [914, 314] on link at bounding box center [918, 384] width 195 height 310
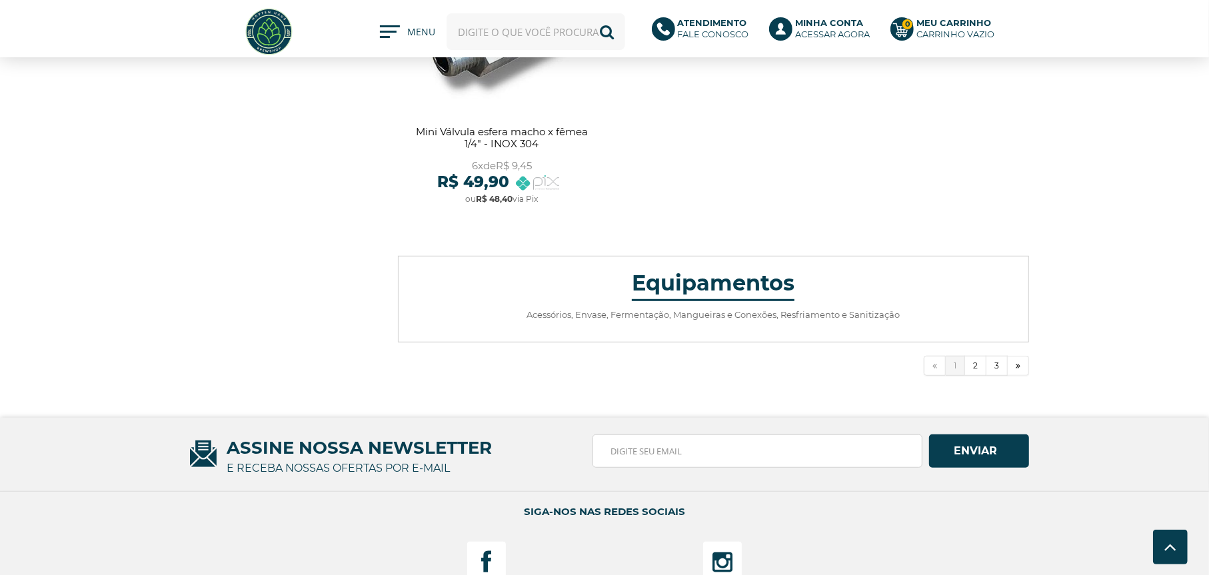
scroll to position [4864, 0]
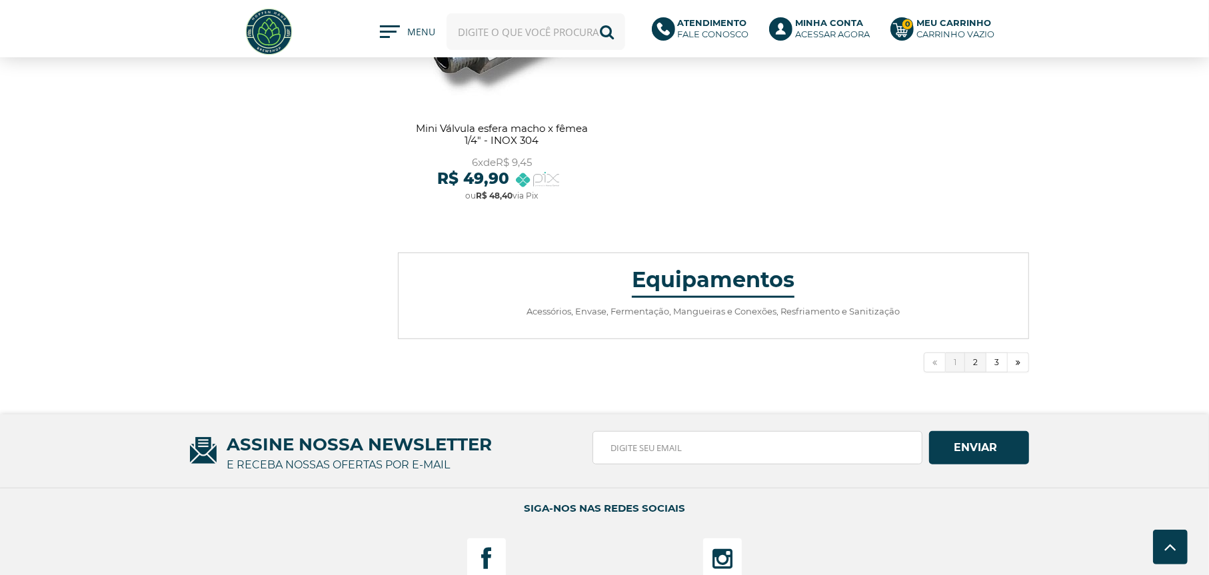
click at [976, 359] on link "2" at bounding box center [975, 362] width 21 height 20
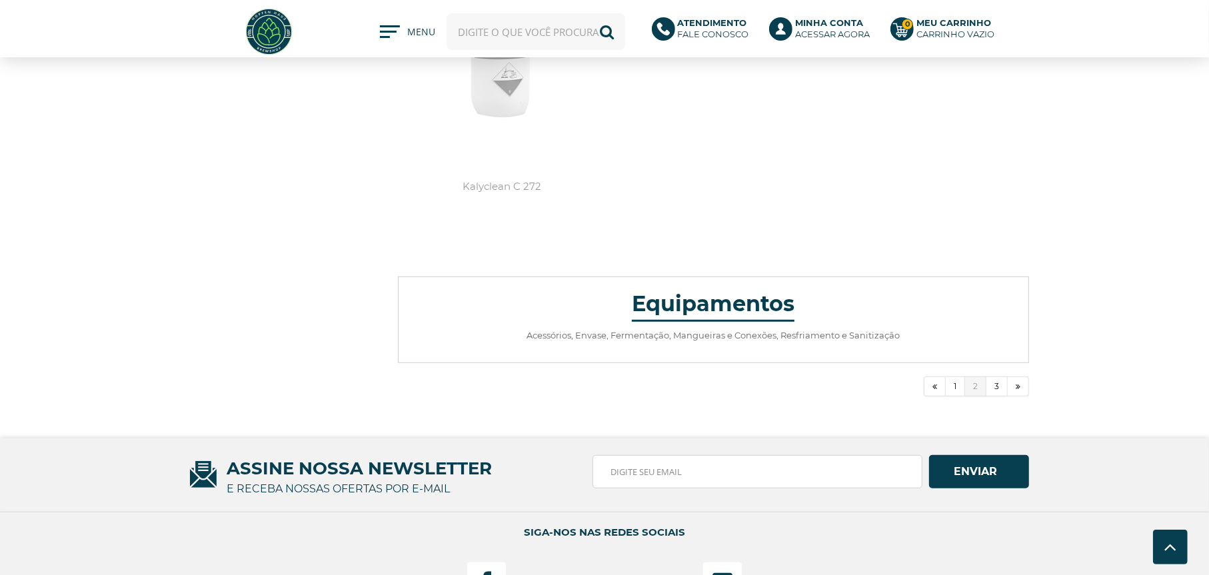
scroll to position [4864, 0]
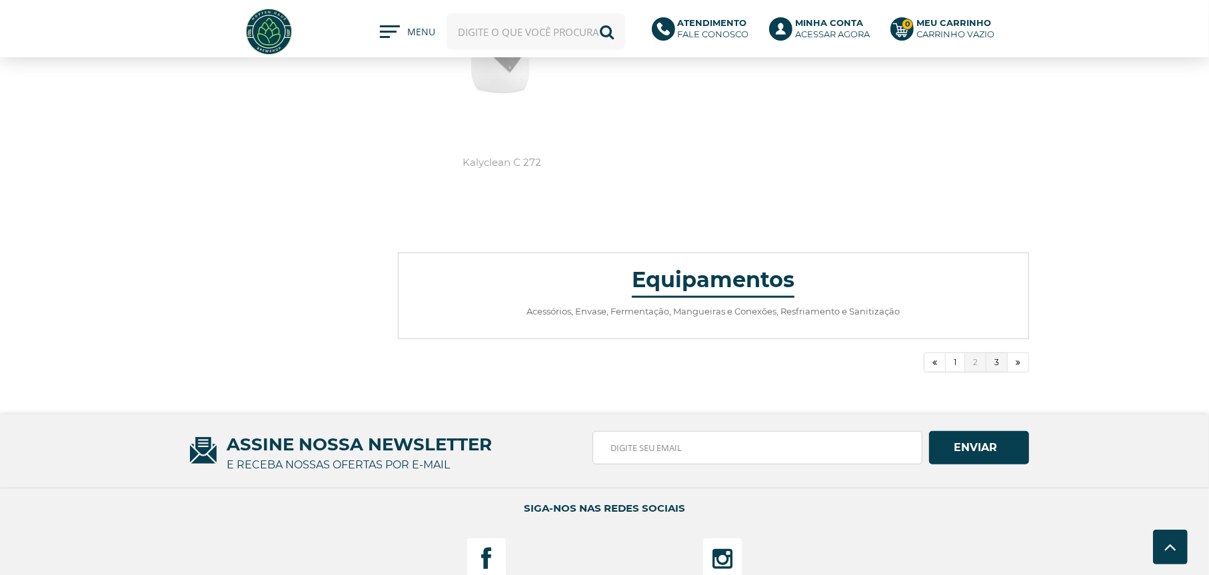
click at [1001, 362] on link "3" at bounding box center [996, 362] width 21 height 20
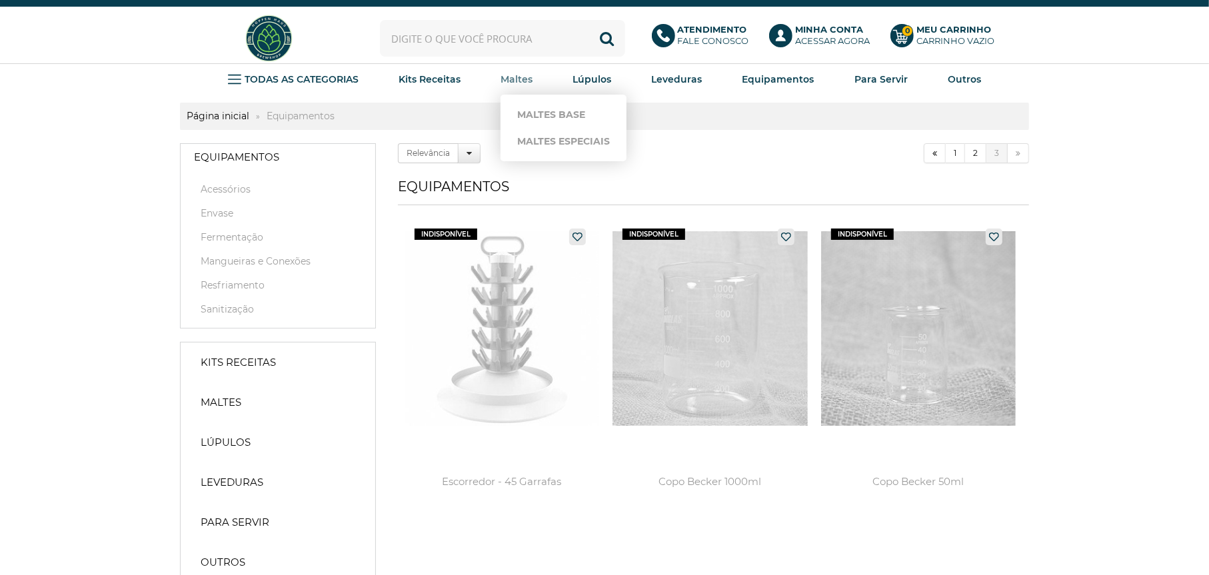
click at [513, 76] on strong "Maltes" at bounding box center [516, 79] width 32 height 12
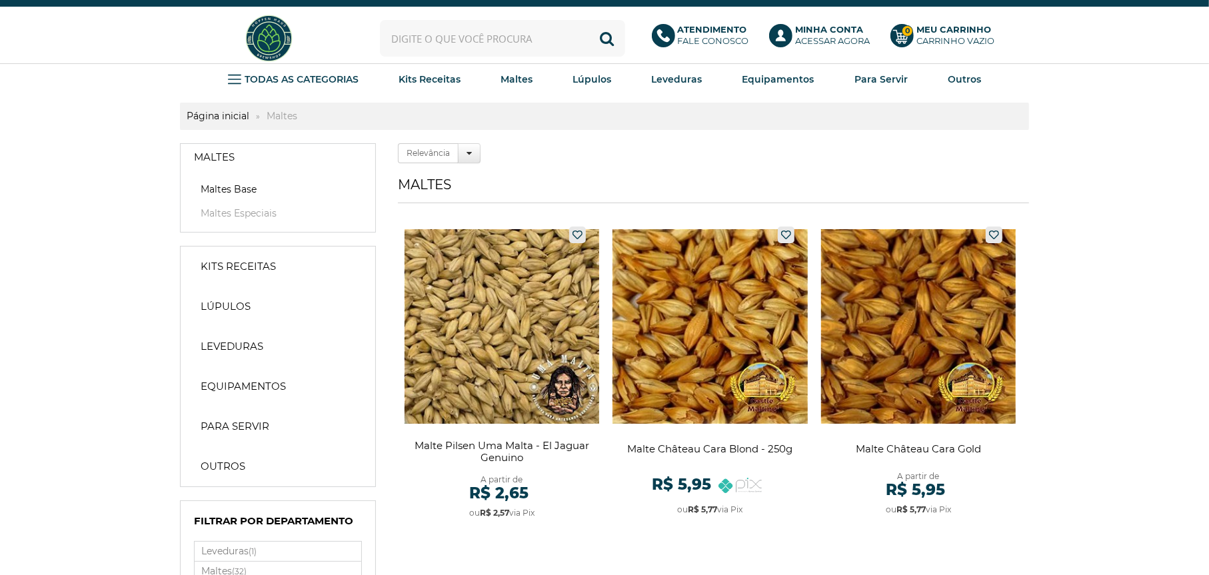
click at [246, 190] on link "Maltes Base" at bounding box center [278, 189] width 168 height 13
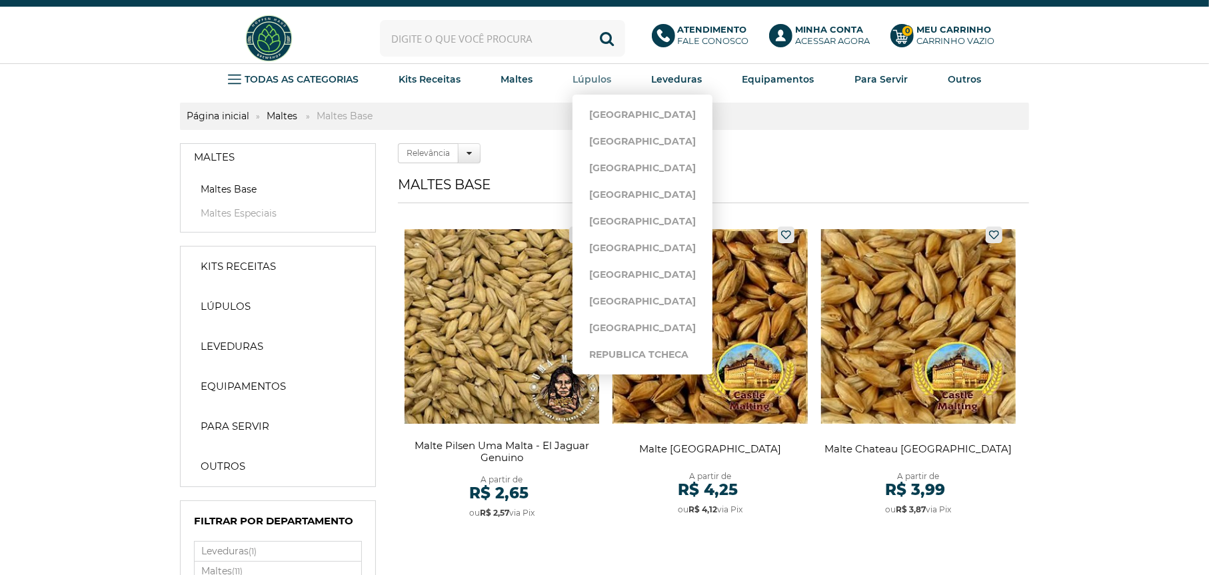
click at [596, 79] on strong "Lúpulos" at bounding box center [591, 79] width 39 height 12
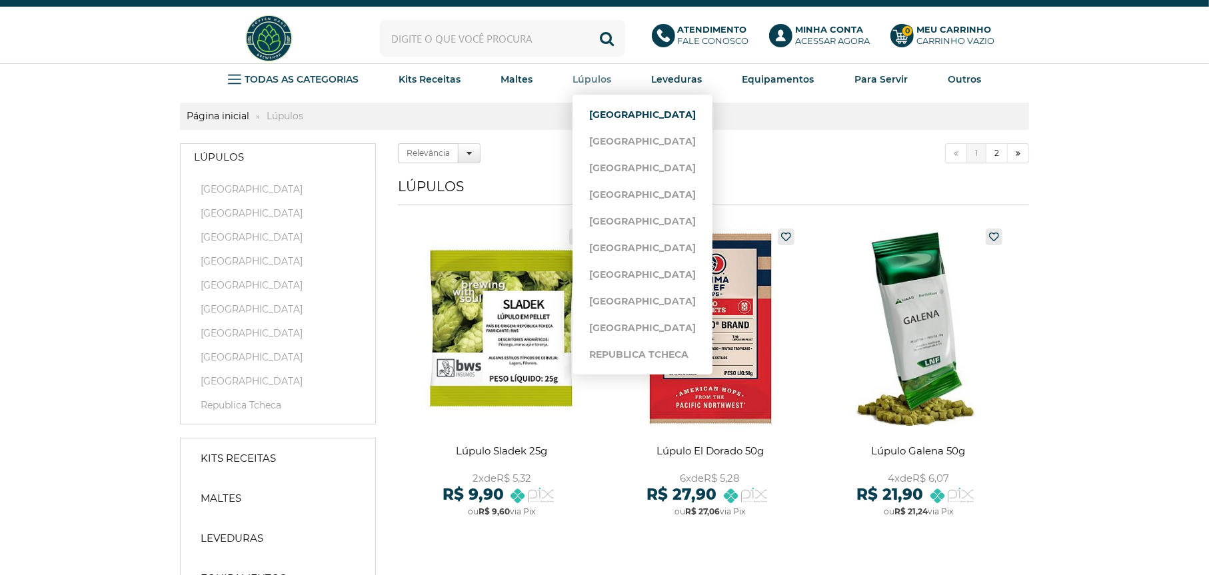
click at [600, 114] on link "[GEOGRAPHIC_DATA]" at bounding box center [642, 114] width 107 height 27
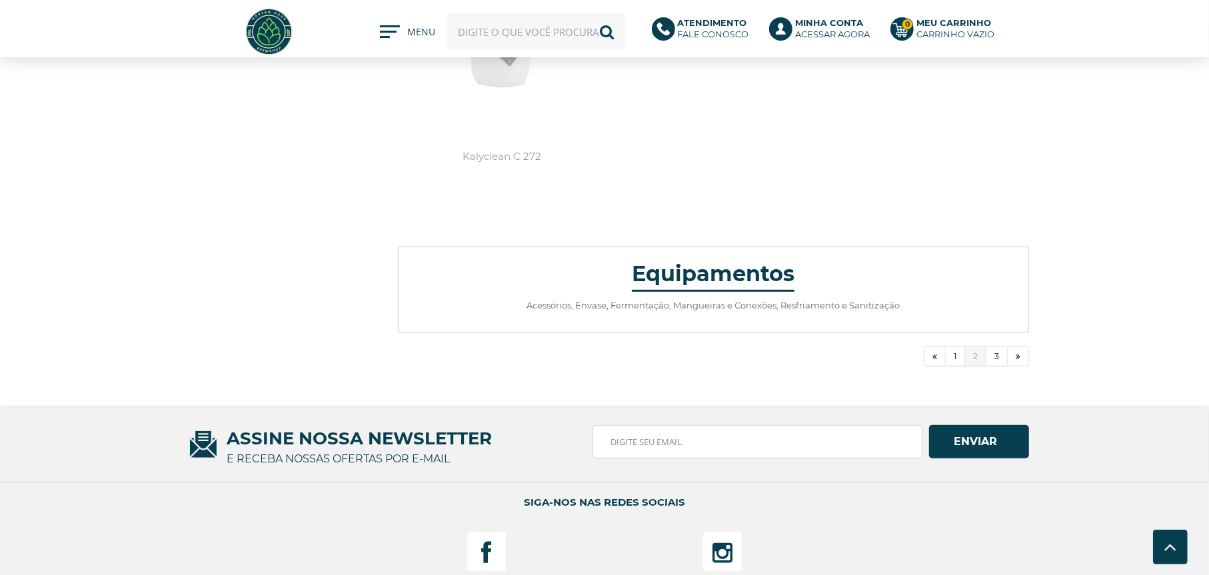
scroll to position [4864, 0]
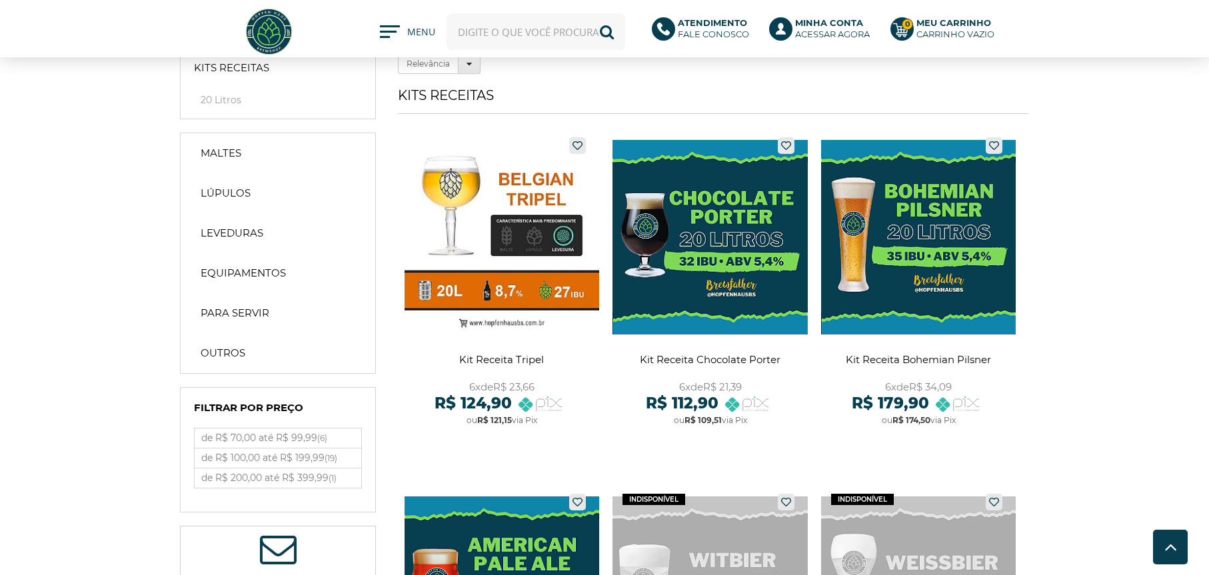
scroll to position [1792, 0]
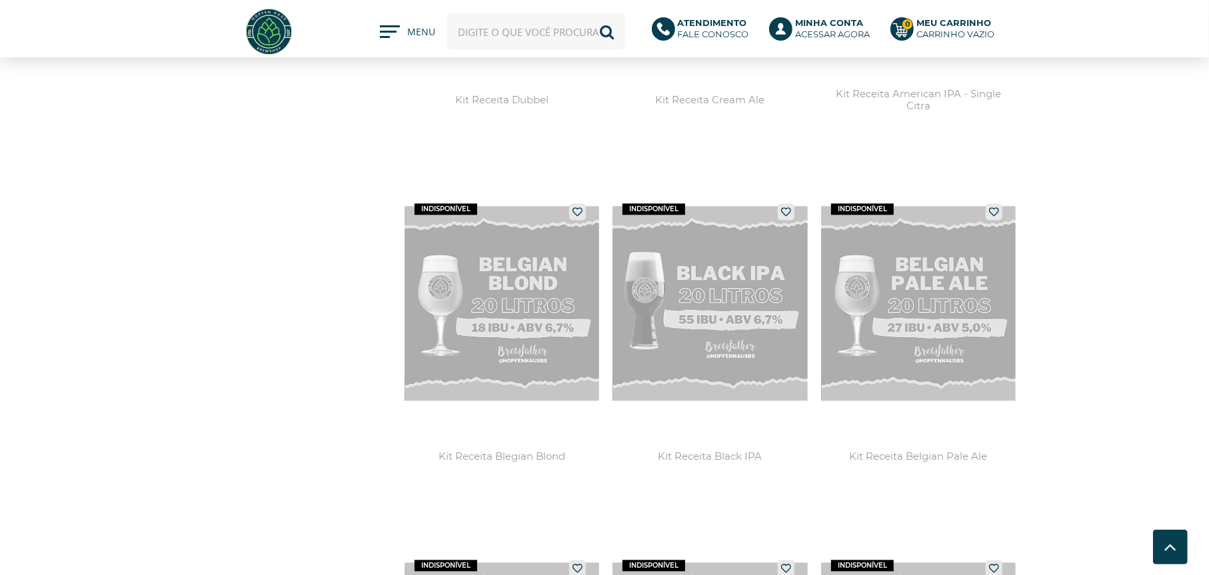
scroll to position [2065, 0]
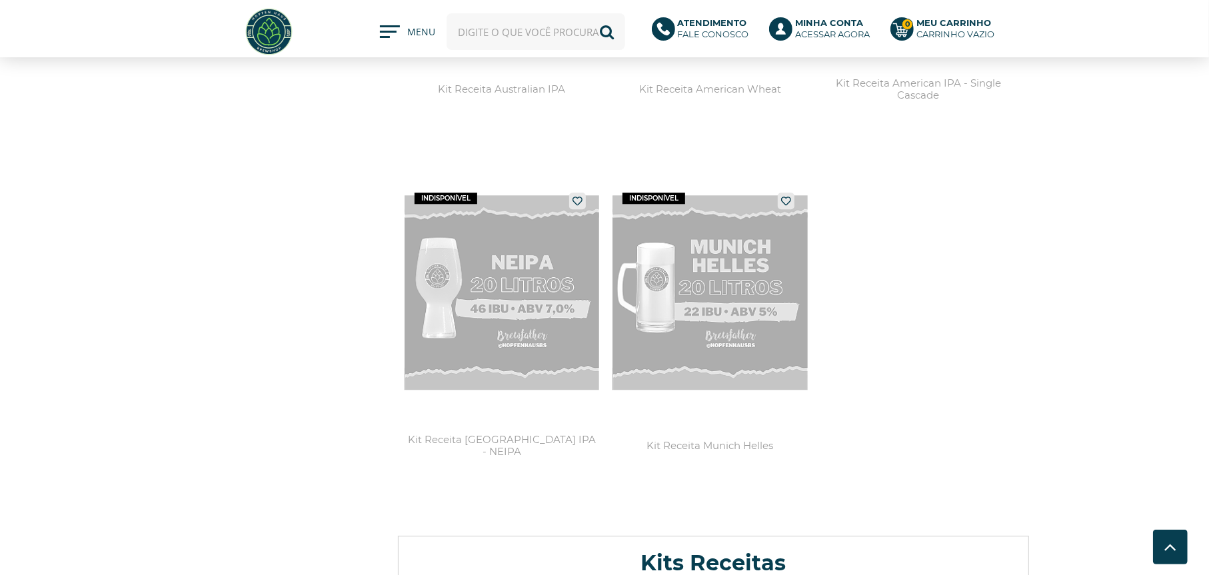
scroll to position [2790, 0]
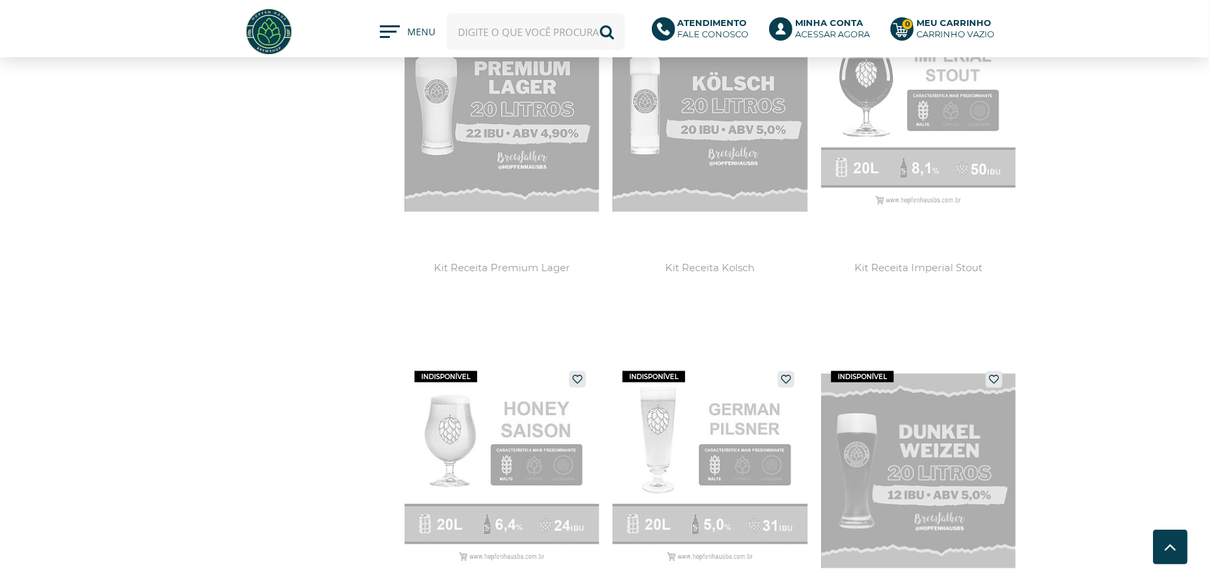
scroll to position [1199, 0]
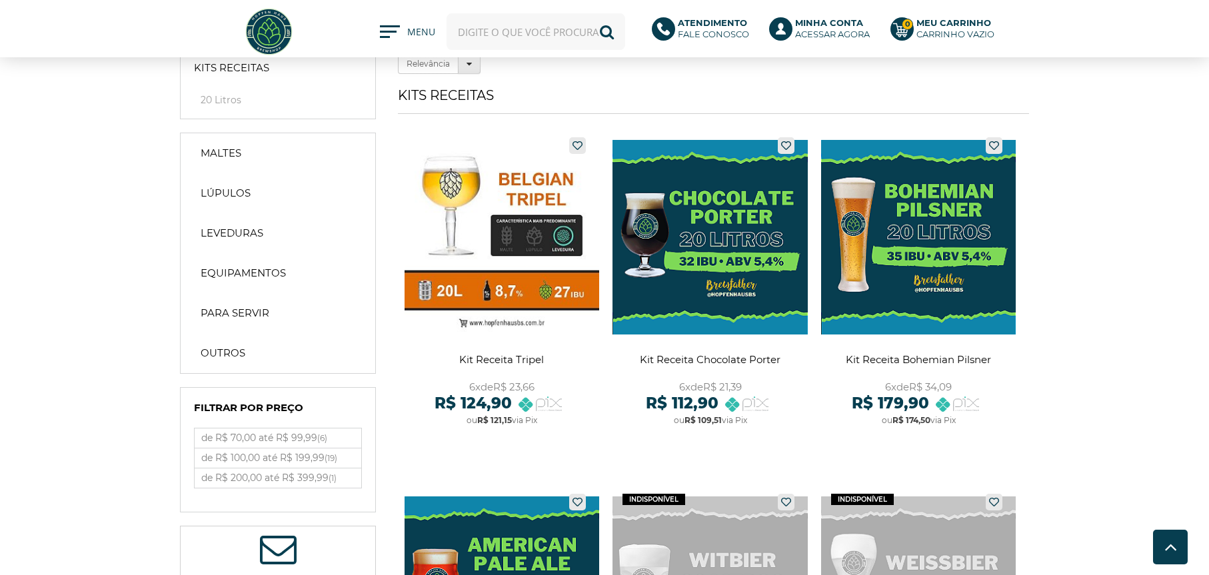
scroll to position [600, 0]
